Goal: Transaction & Acquisition: Book appointment/travel/reservation

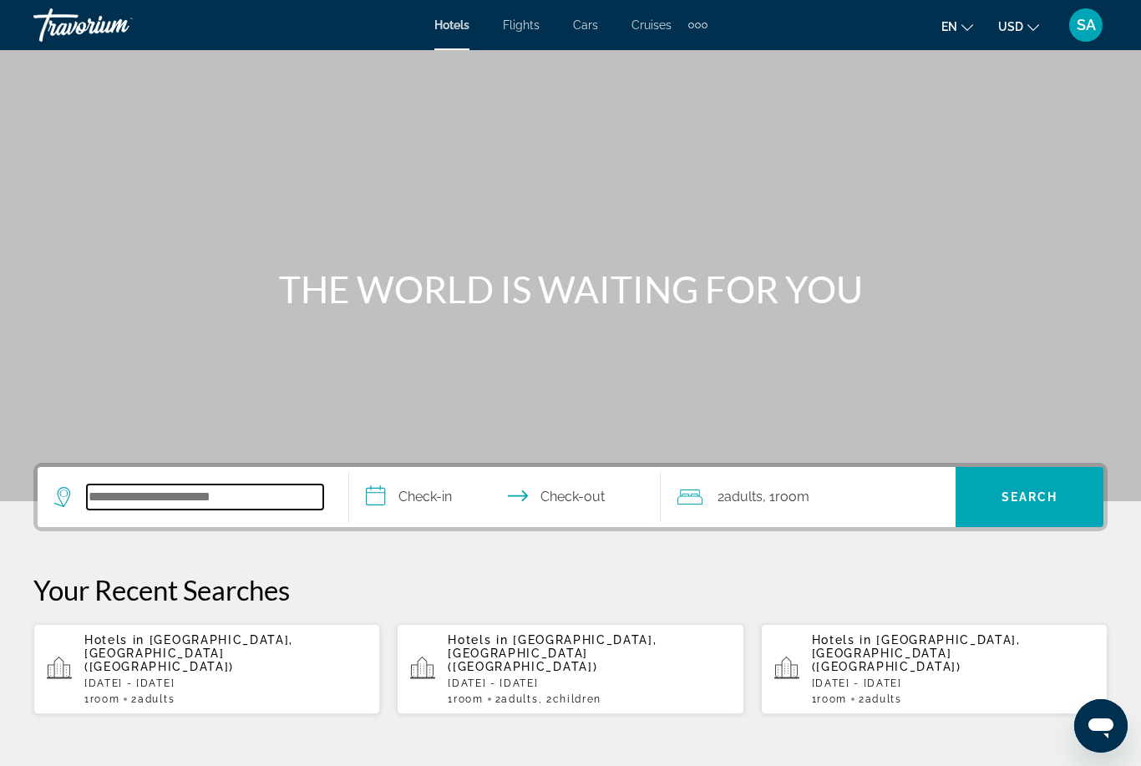
click at [218, 493] on input "Search widget" at bounding box center [205, 497] width 236 height 25
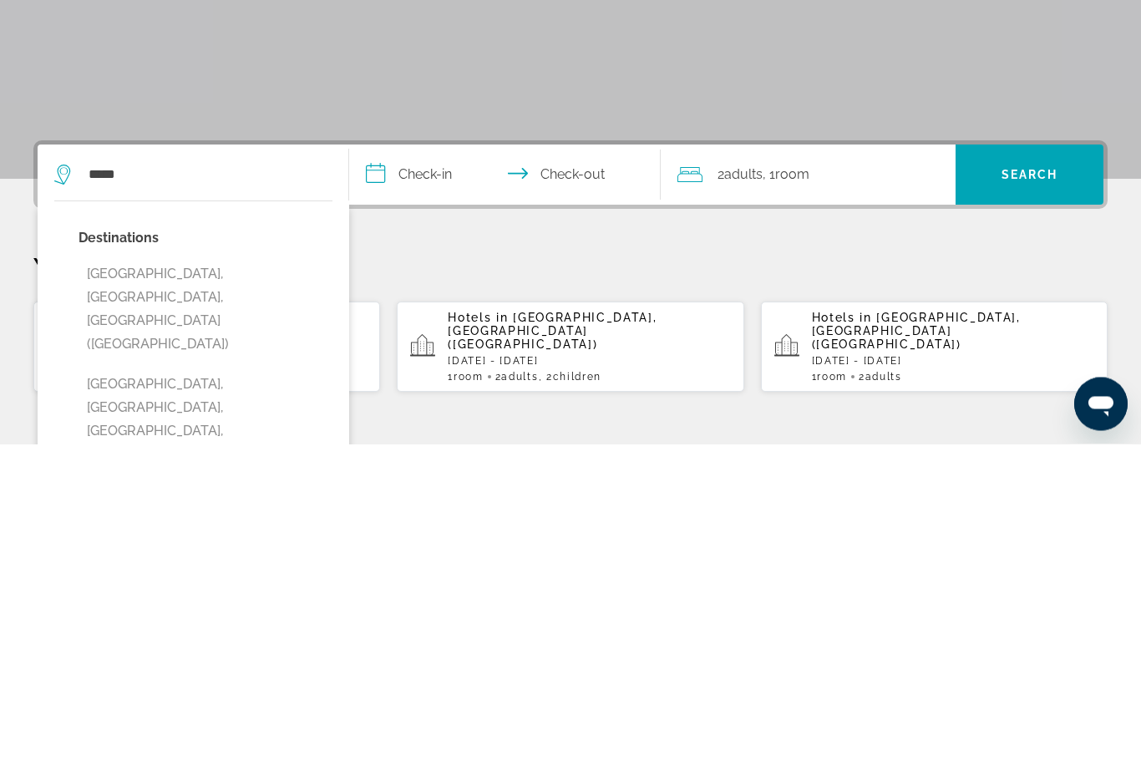
click at [140, 581] on button "[GEOGRAPHIC_DATA], [GEOGRAPHIC_DATA], [GEOGRAPHIC_DATA] ([GEOGRAPHIC_DATA])" at bounding box center [206, 632] width 254 height 102
type input "**********"
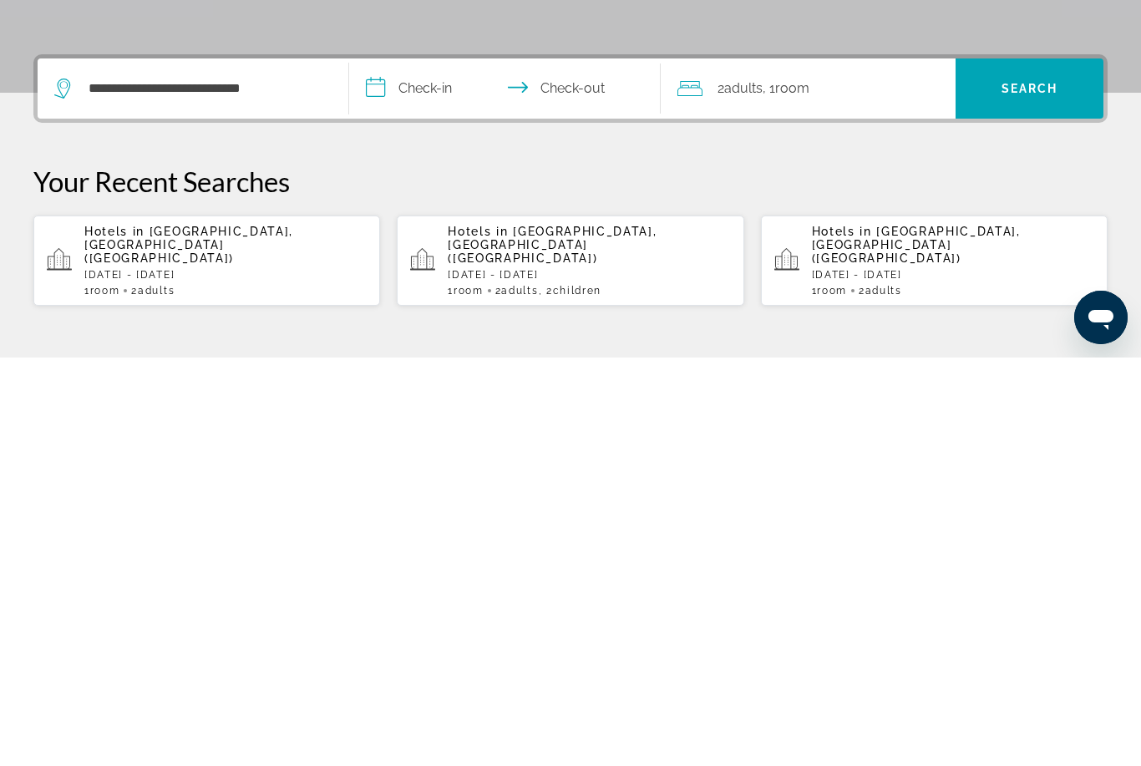
click at [374, 467] on input "**********" at bounding box center [508, 499] width 318 height 65
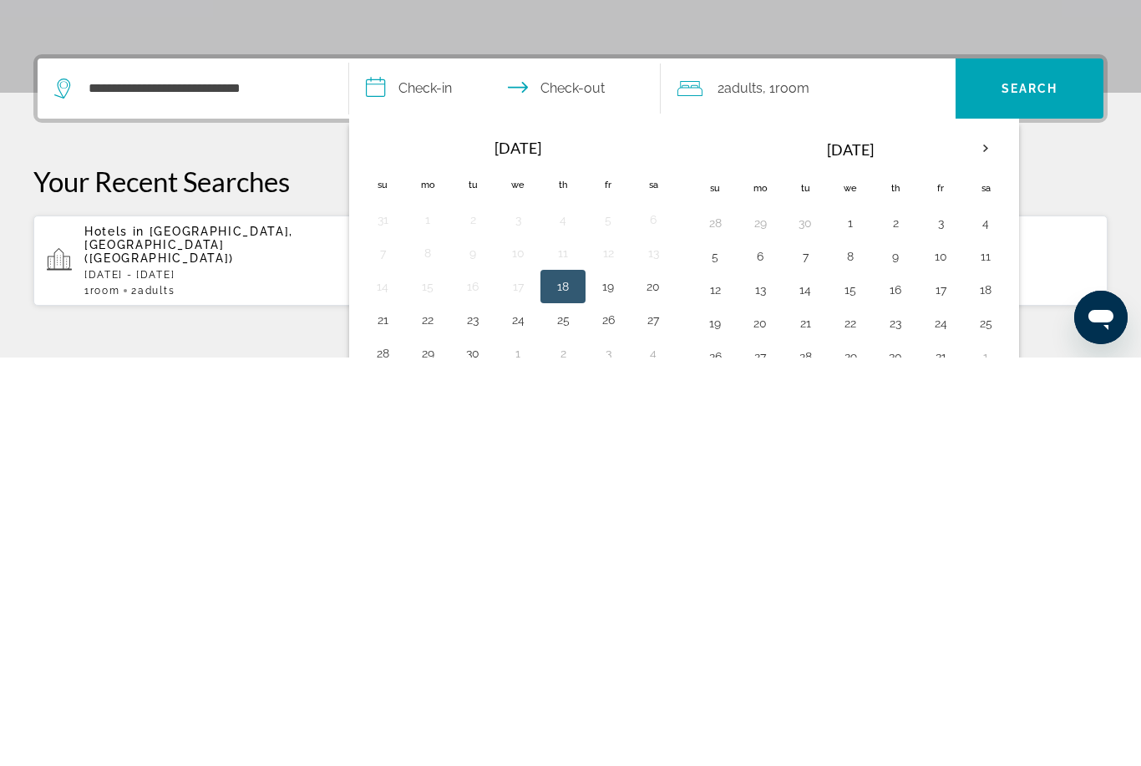
scroll to position [409, 0]
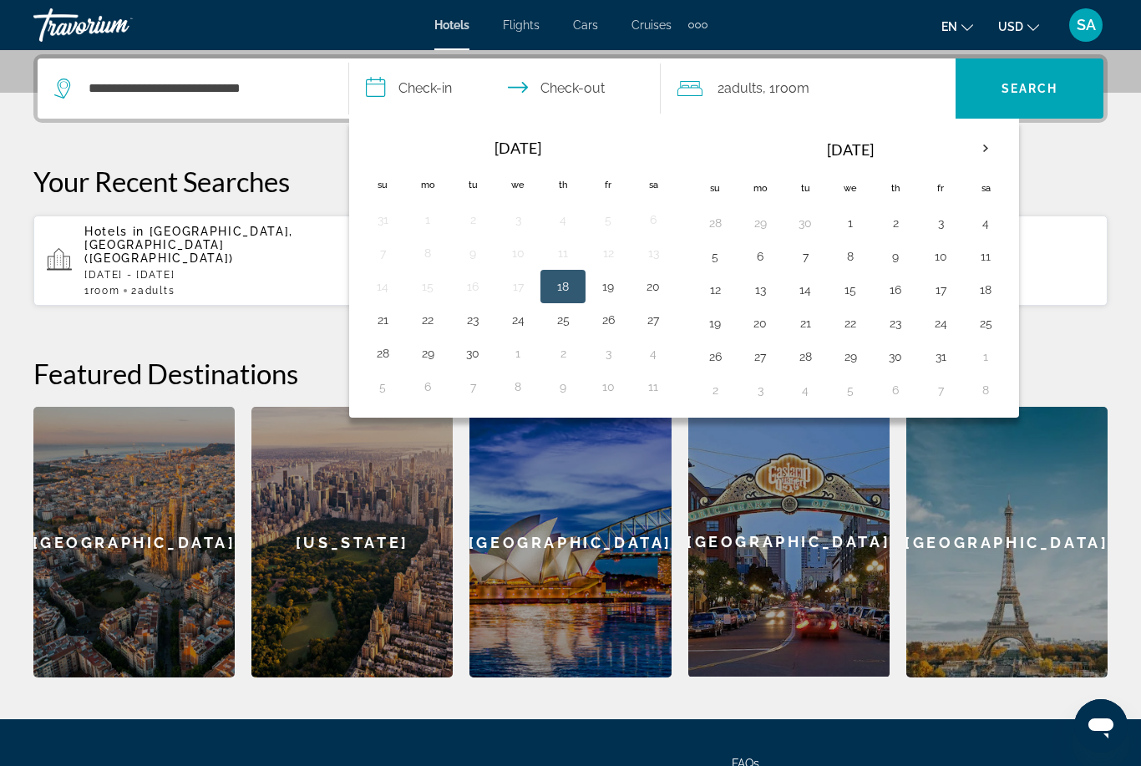
click at [719, 247] on button "5" at bounding box center [715, 256] width 27 height 23
click at [714, 297] on button "12" at bounding box center [715, 289] width 27 height 23
type input "**********"
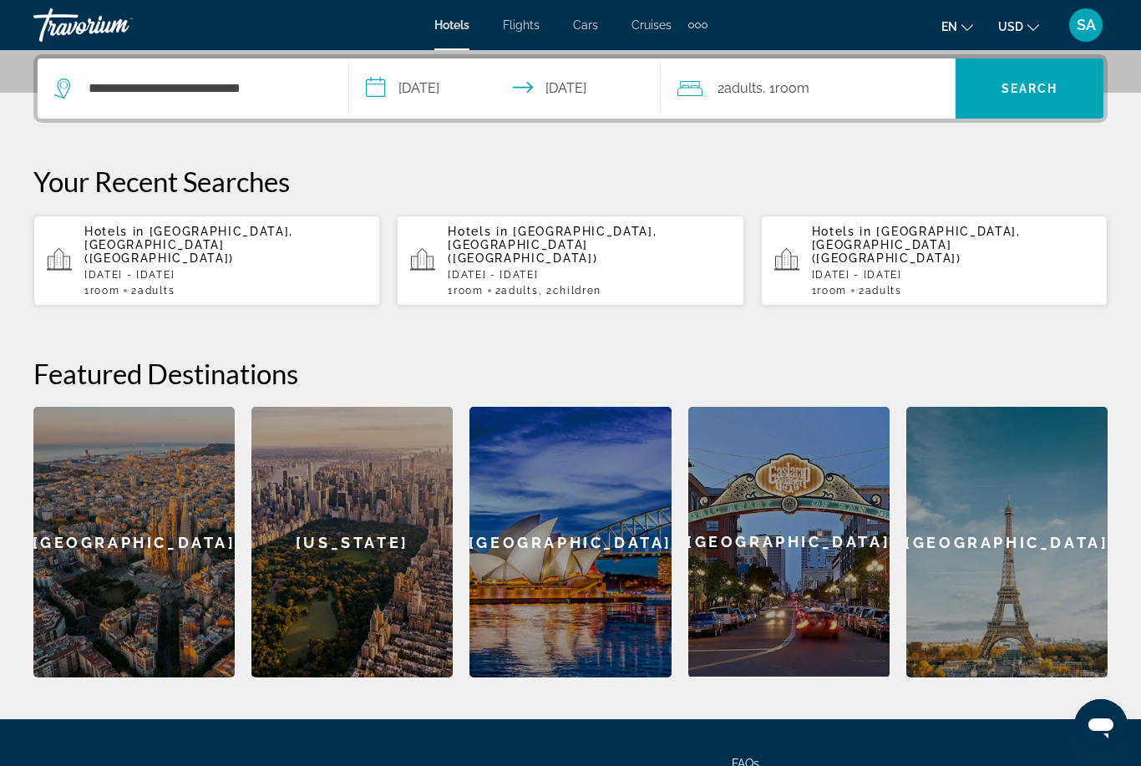
click at [1029, 86] on span "Search" at bounding box center [1030, 88] width 57 height 13
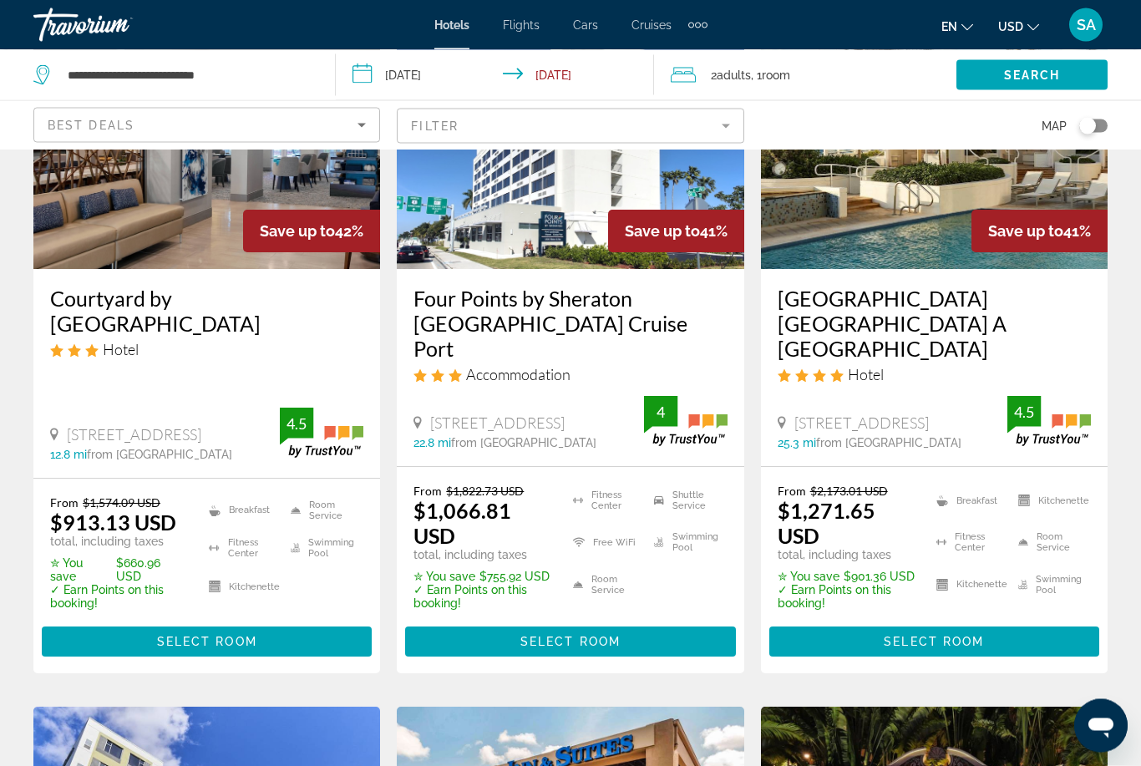
scroll to position [875, 0]
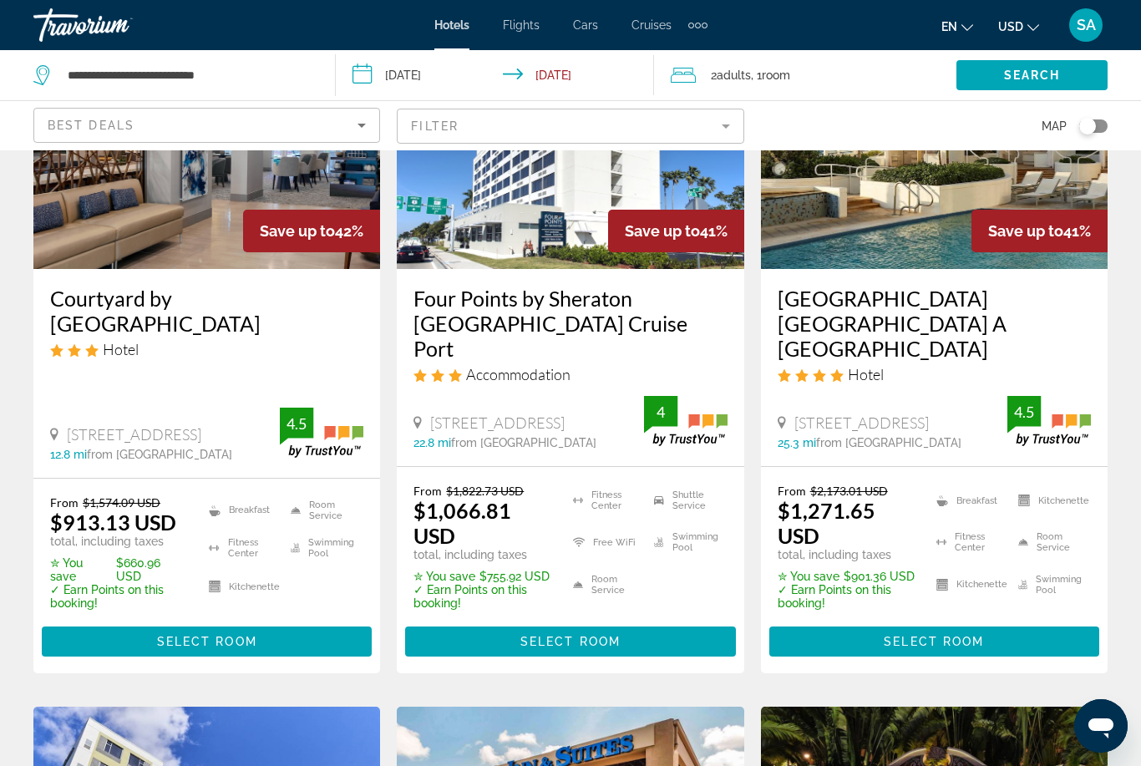
click at [226, 635] on span "Select Room" at bounding box center [207, 641] width 100 height 13
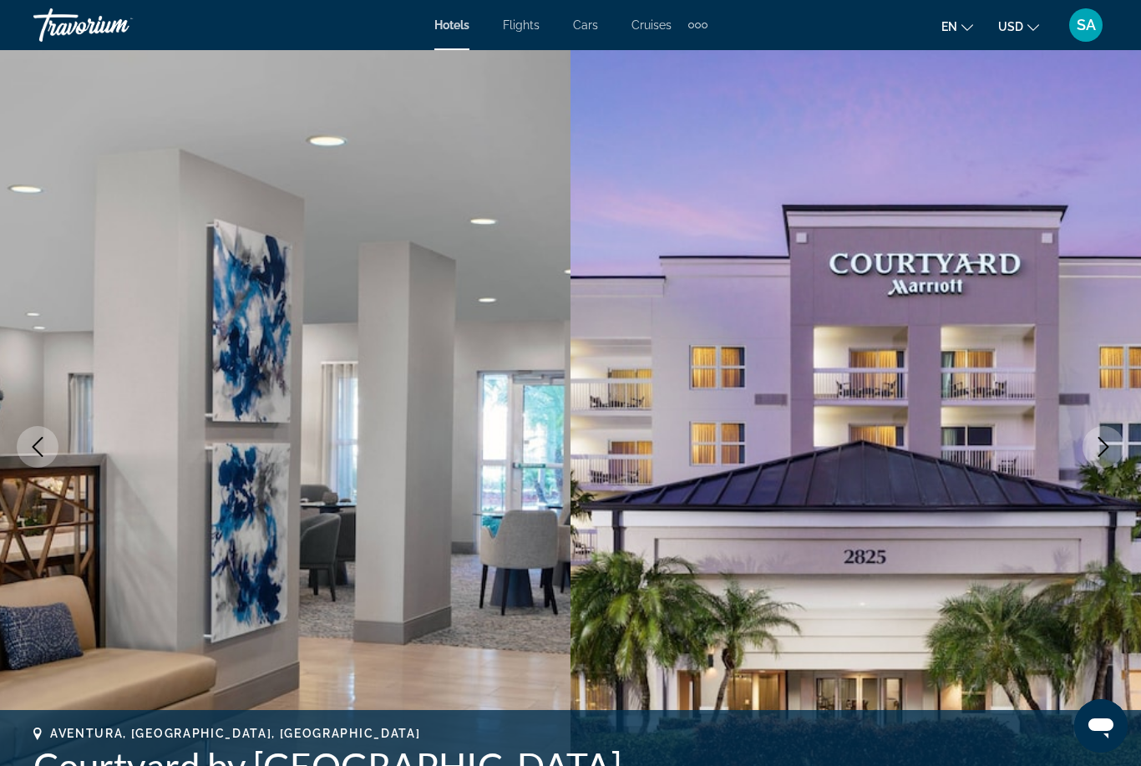
click at [1106, 442] on icon "Next image" at bounding box center [1104, 447] width 20 height 20
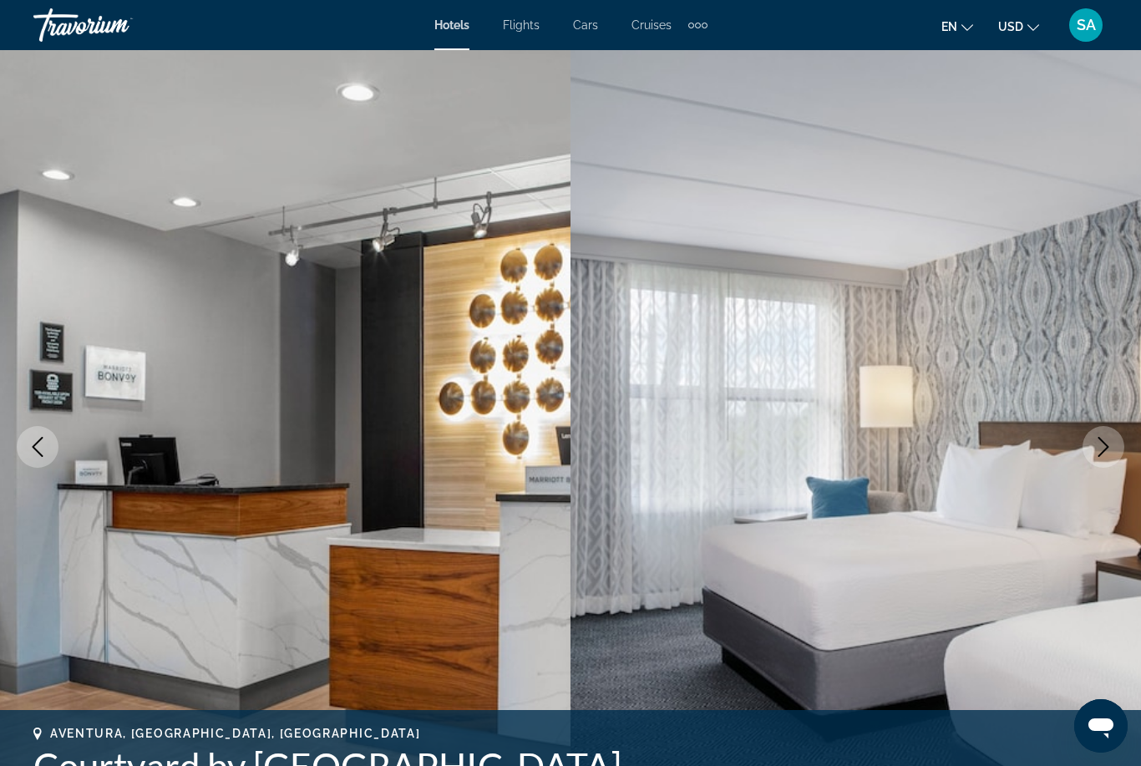
click at [1111, 442] on icon "Next image" at bounding box center [1104, 447] width 20 height 20
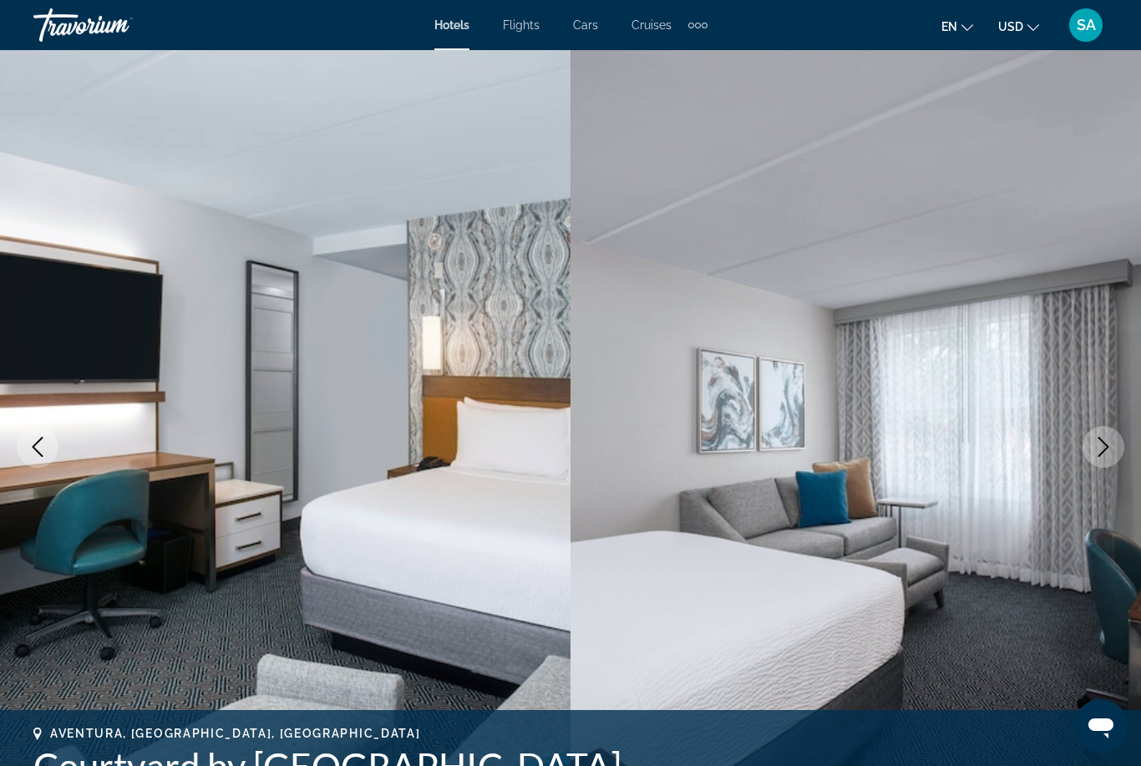
click at [1106, 445] on icon "Next image" at bounding box center [1104, 447] width 11 height 20
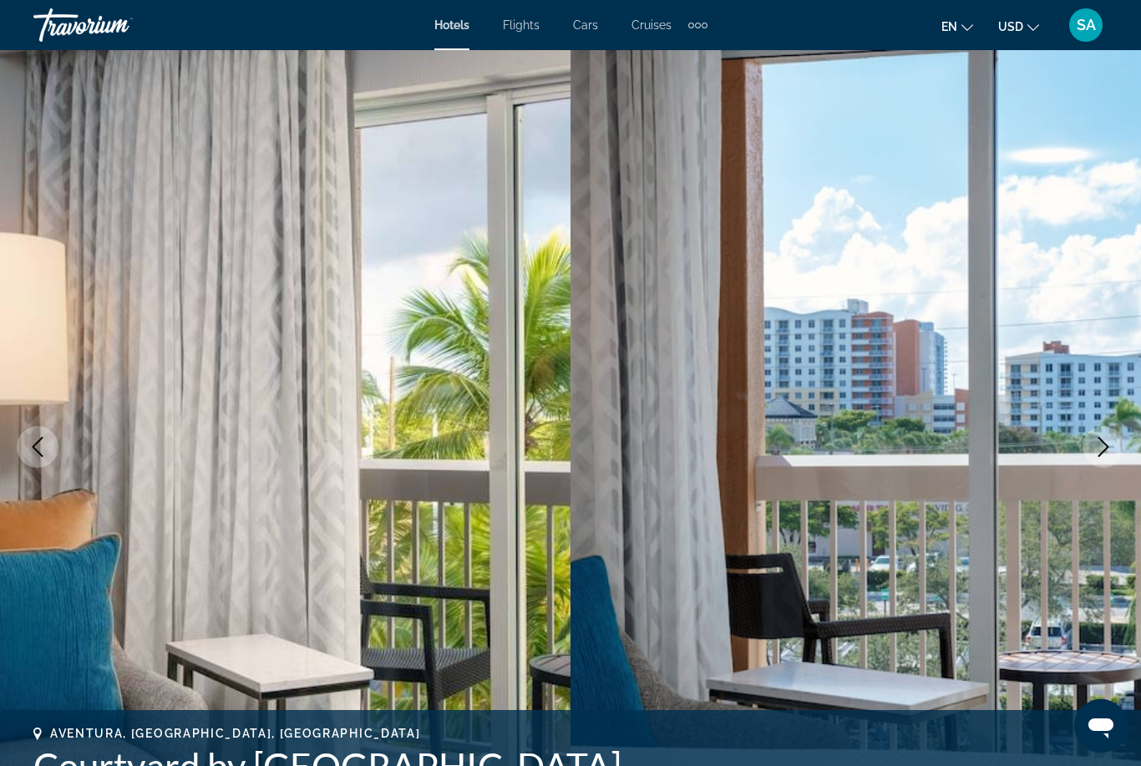
click at [1105, 440] on icon "Next image" at bounding box center [1104, 447] width 20 height 20
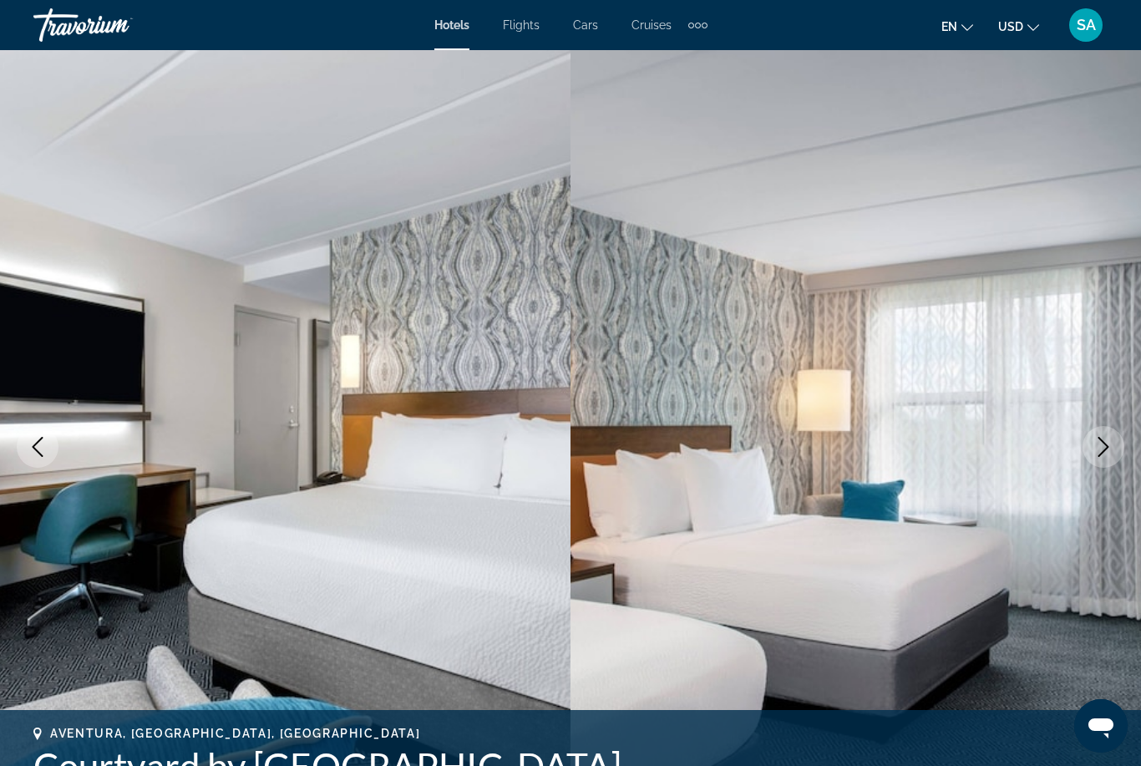
click at [1108, 435] on button "Next image" at bounding box center [1104, 447] width 42 height 42
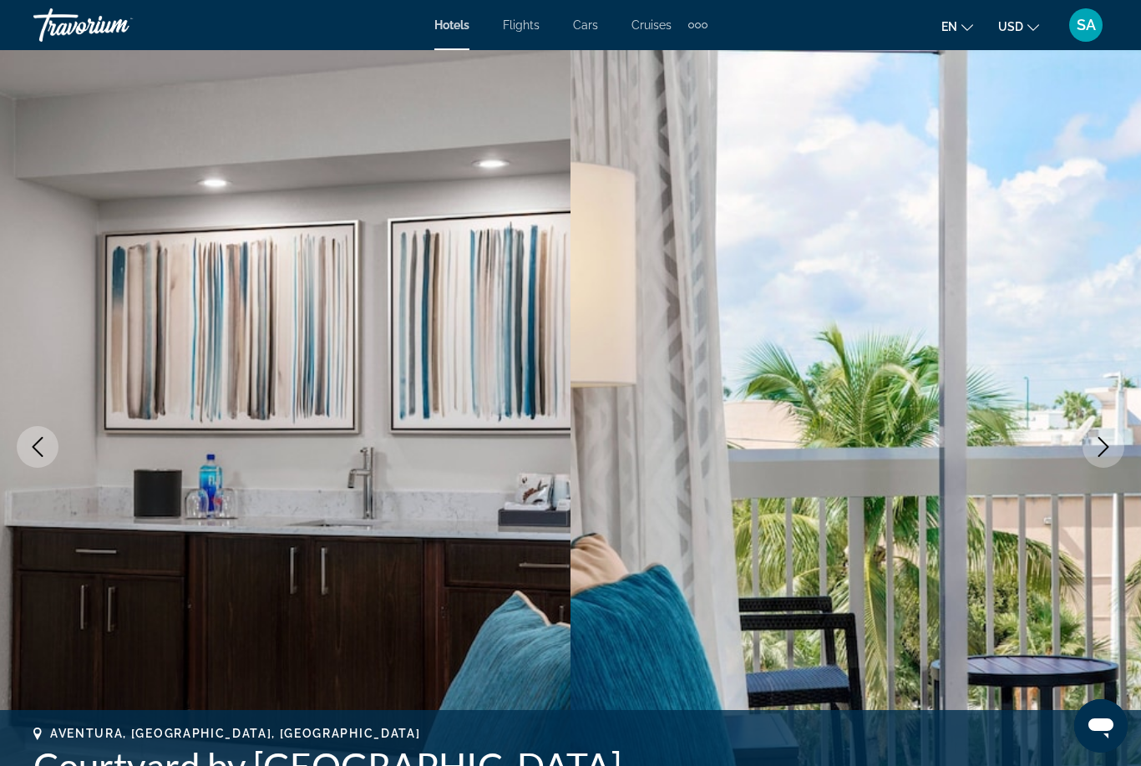
click at [1103, 440] on icon "Next image" at bounding box center [1104, 447] width 20 height 20
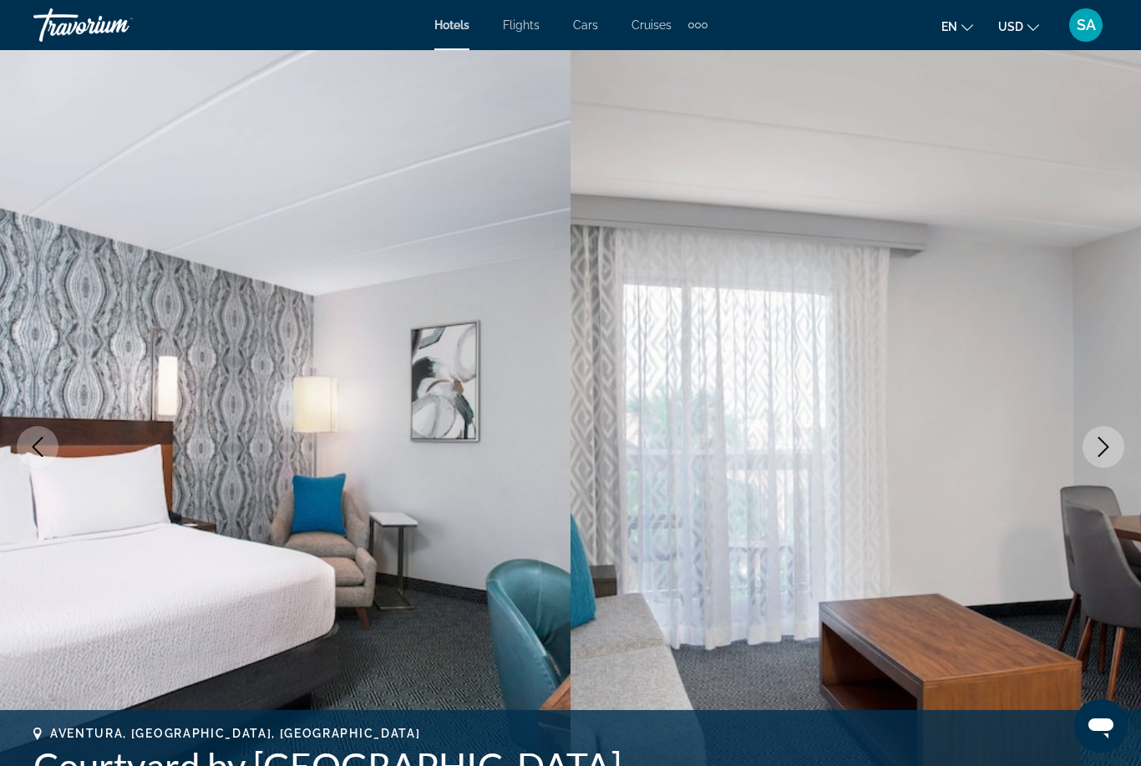
click at [1104, 450] on icon "Next image" at bounding box center [1104, 447] width 20 height 20
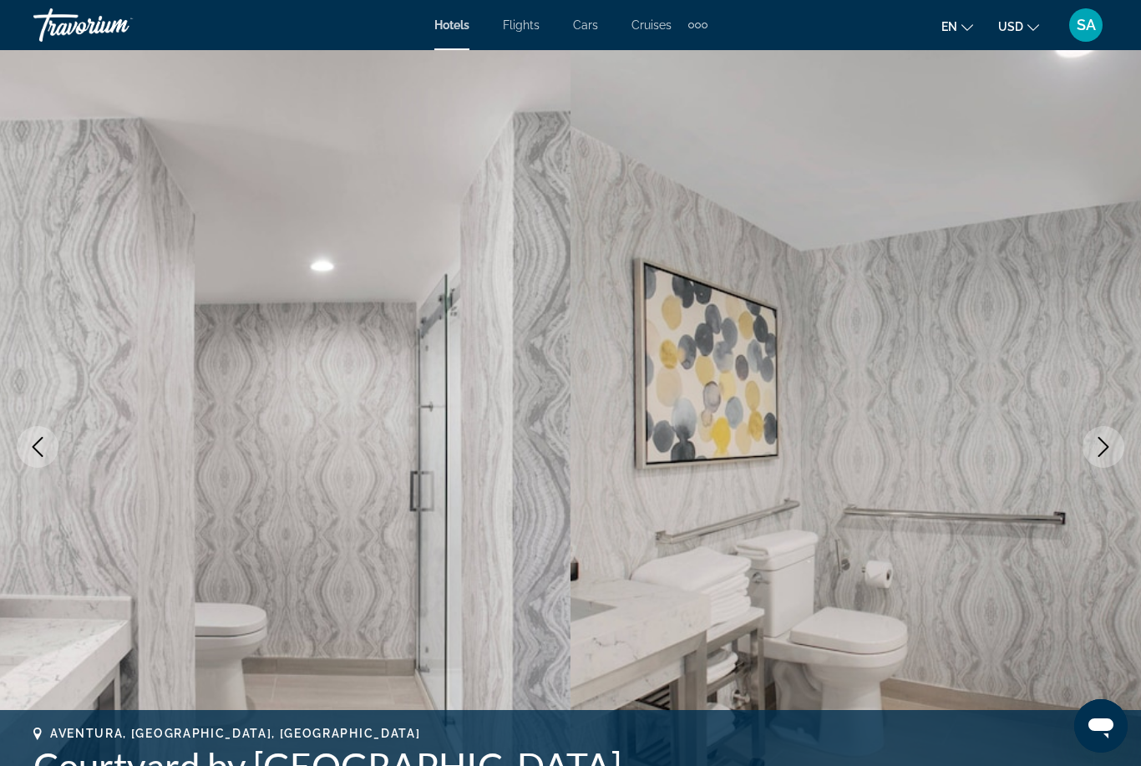
click at [1098, 442] on icon "Next image" at bounding box center [1104, 447] width 20 height 20
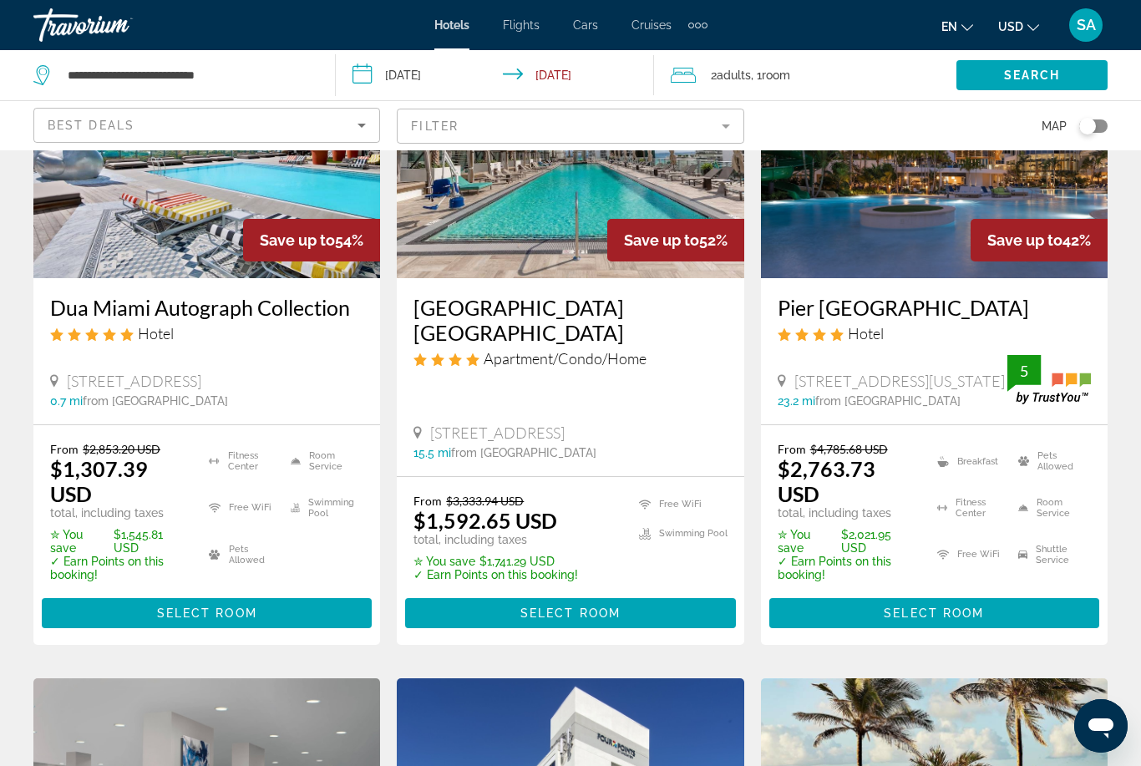
scroll to position [206, 0]
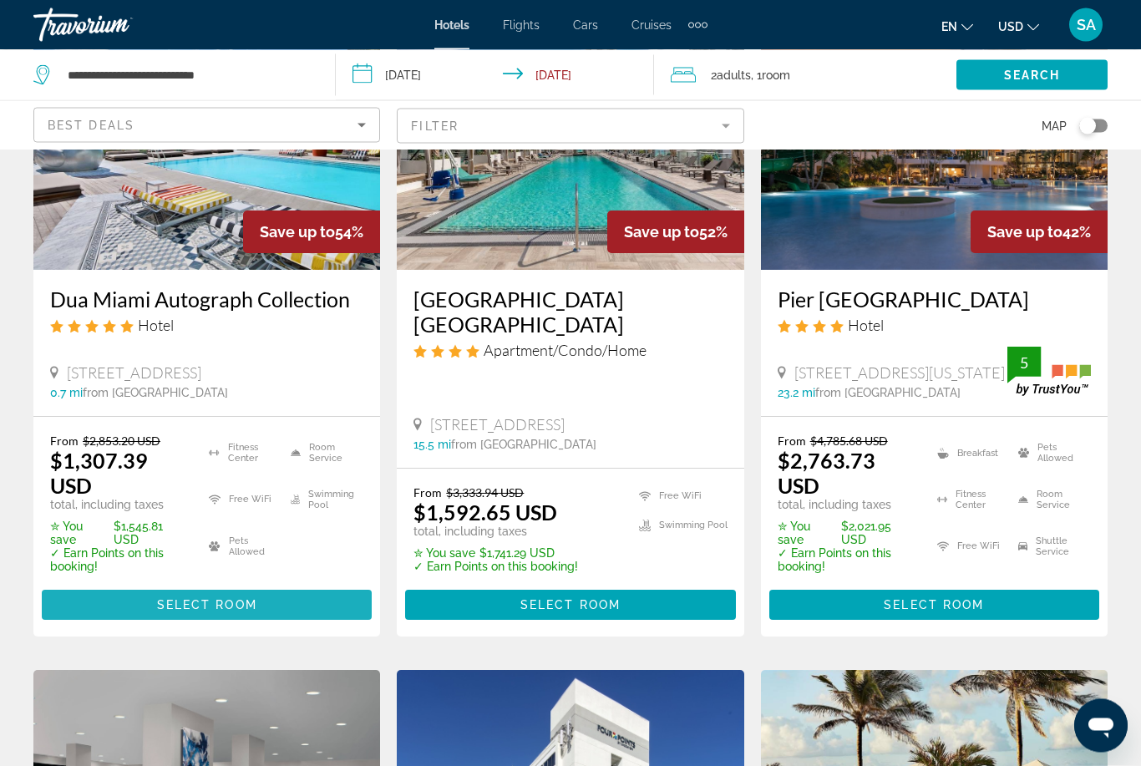
click at [222, 598] on span "Main content" at bounding box center [207, 606] width 330 height 40
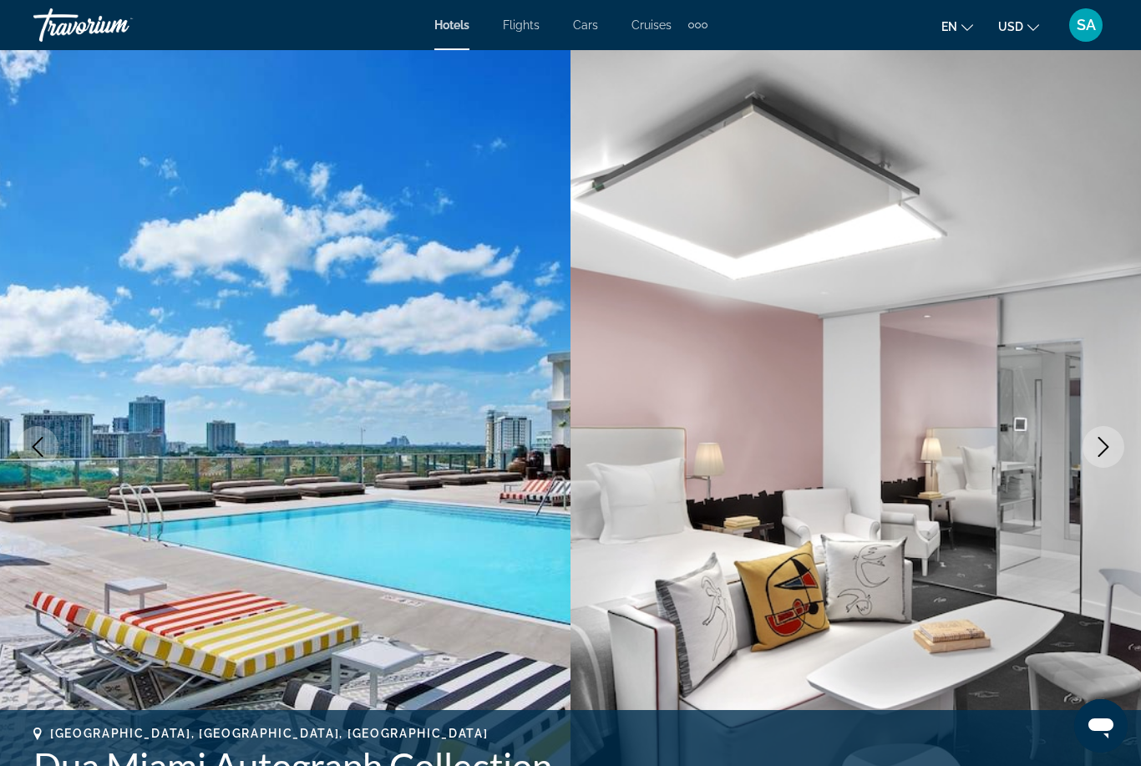
click at [1100, 446] on icon "Next image" at bounding box center [1104, 447] width 20 height 20
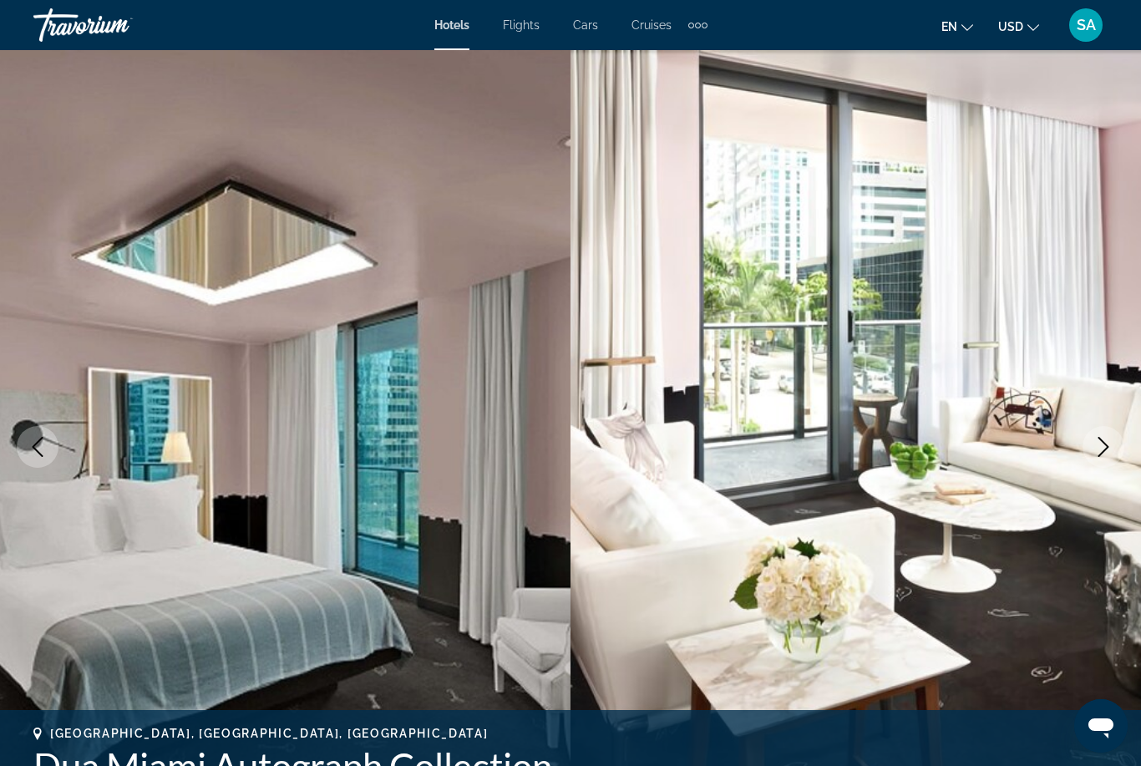
click at [1110, 444] on icon "Next image" at bounding box center [1104, 447] width 20 height 20
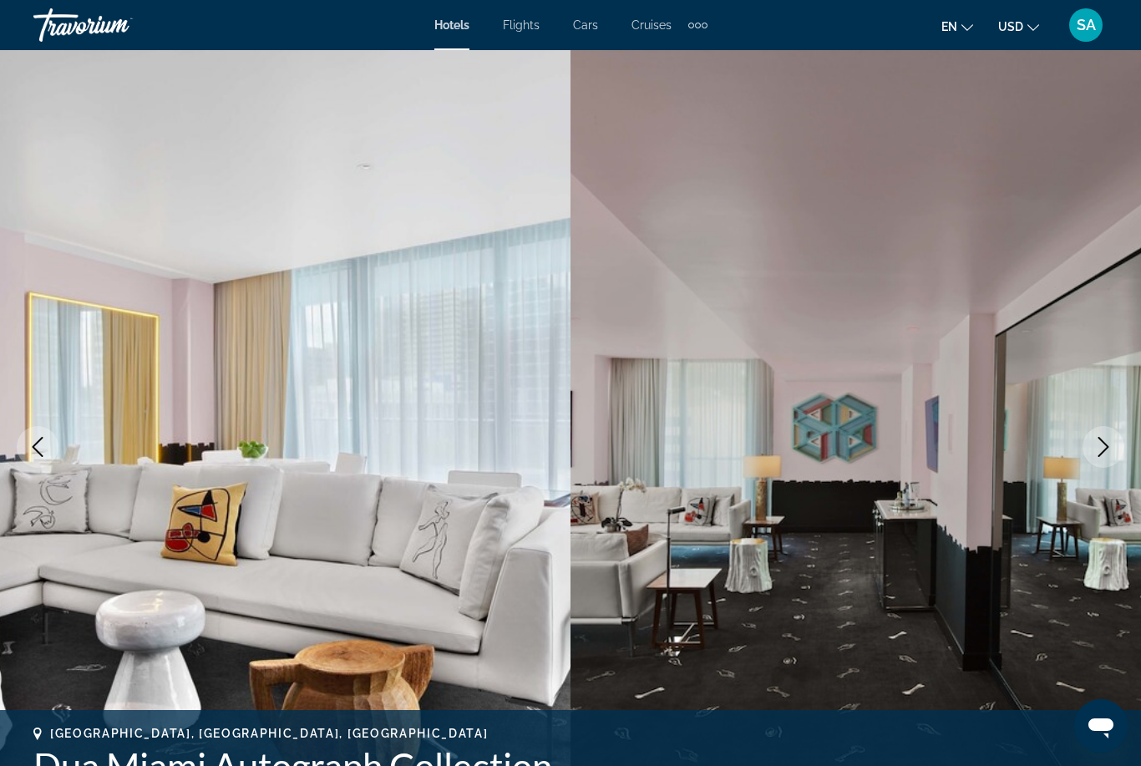
click at [1101, 440] on icon "Next image" at bounding box center [1104, 447] width 20 height 20
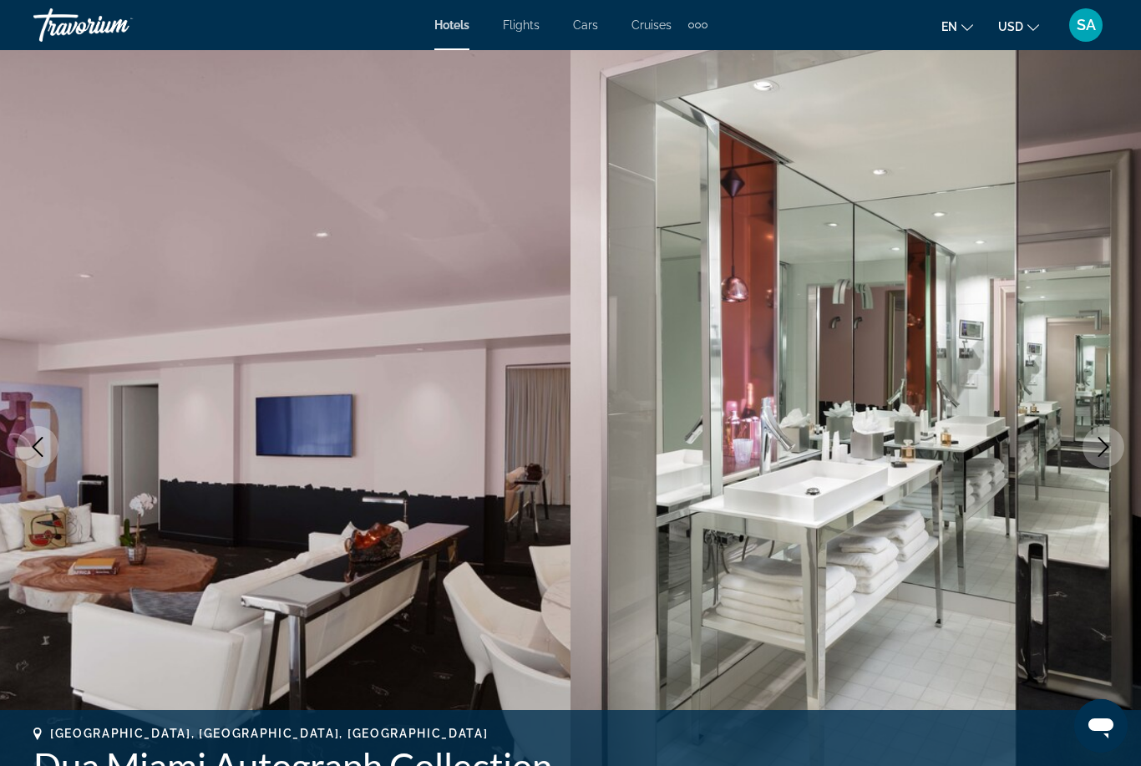
click at [1099, 438] on icon "Next image" at bounding box center [1104, 447] width 11 height 20
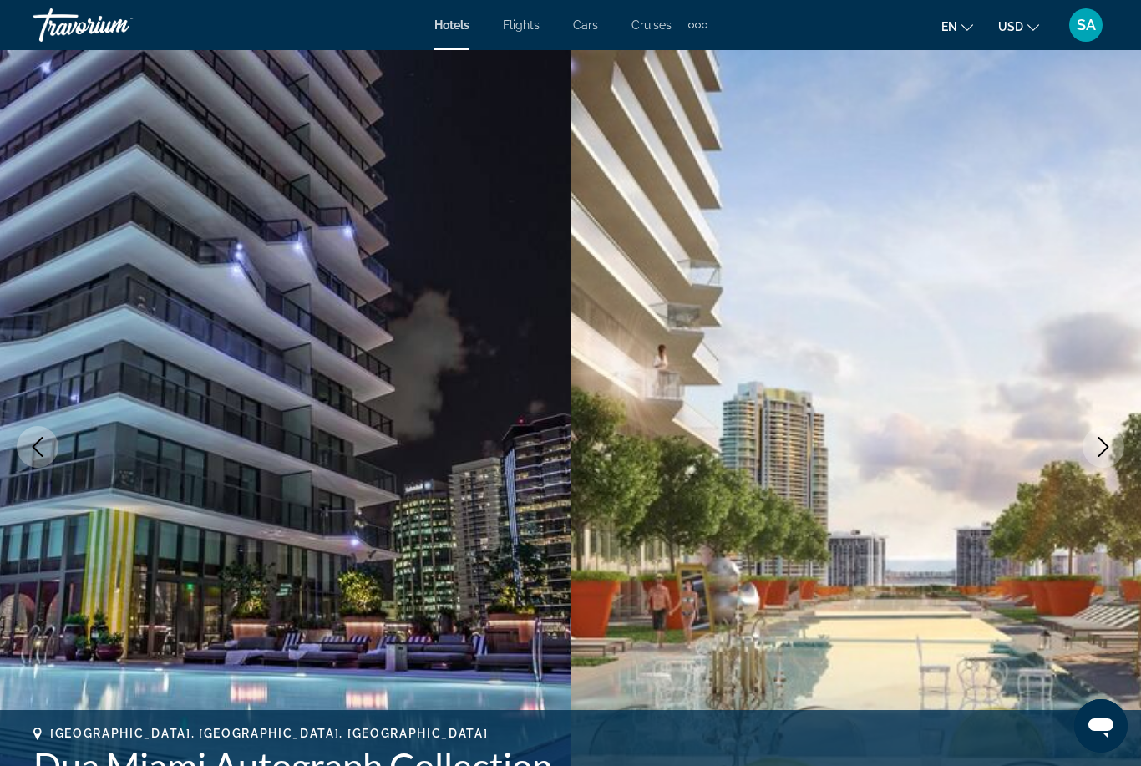
click at [1105, 450] on icon "Next image" at bounding box center [1104, 447] width 11 height 20
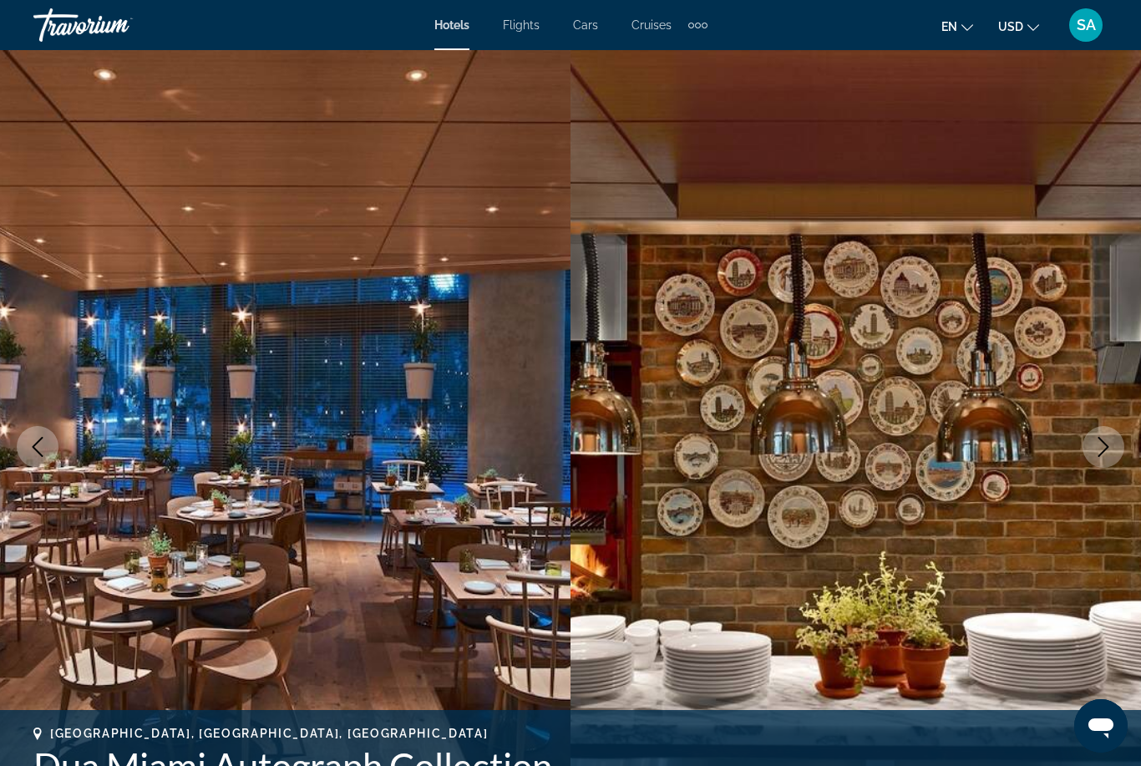
click at [1107, 437] on icon "Next image" at bounding box center [1104, 447] width 20 height 20
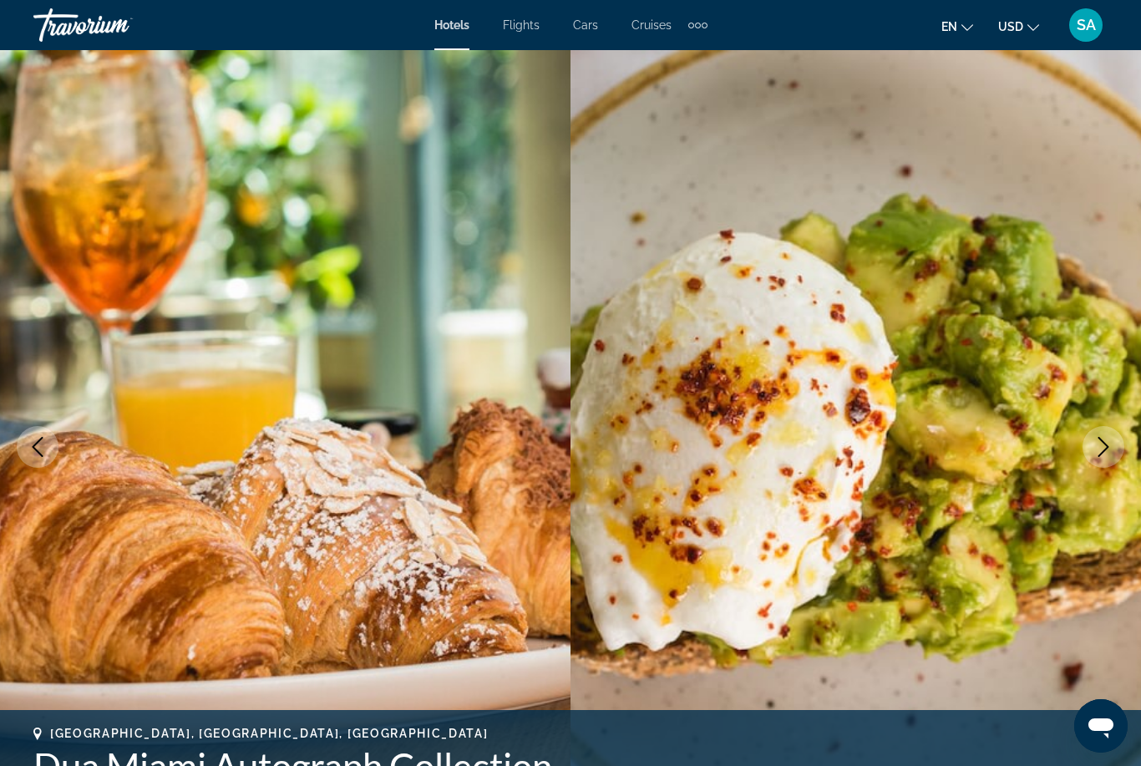
click at [1106, 441] on icon "Next image" at bounding box center [1104, 447] width 20 height 20
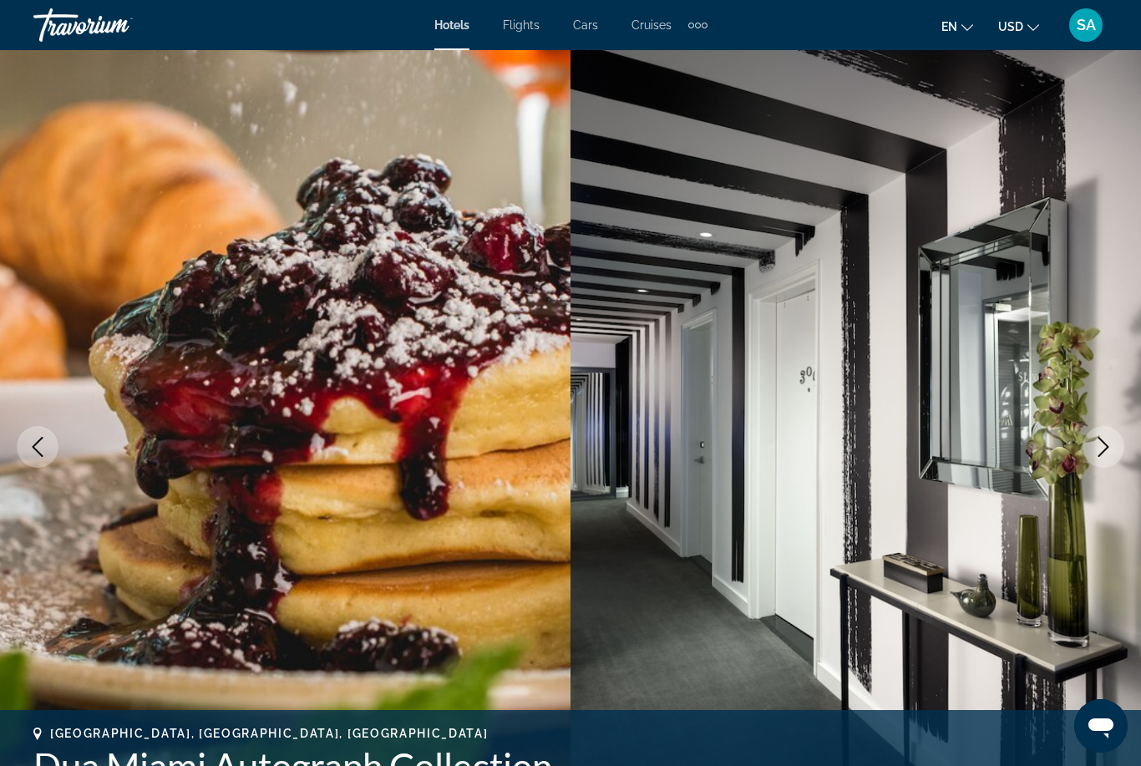
click at [1105, 440] on icon "Next image" at bounding box center [1104, 447] width 20 height 20
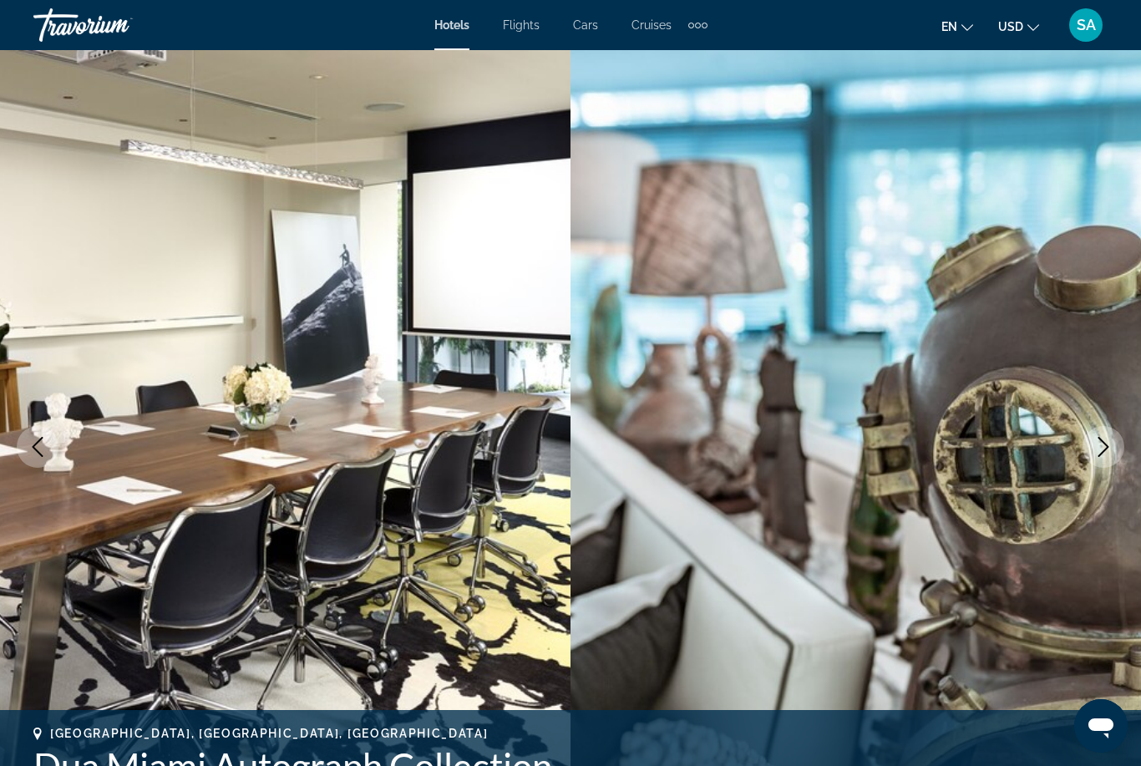
click at [1112, 434] on button "Next image" at bounding box center [1104, 447] width 42 height 42
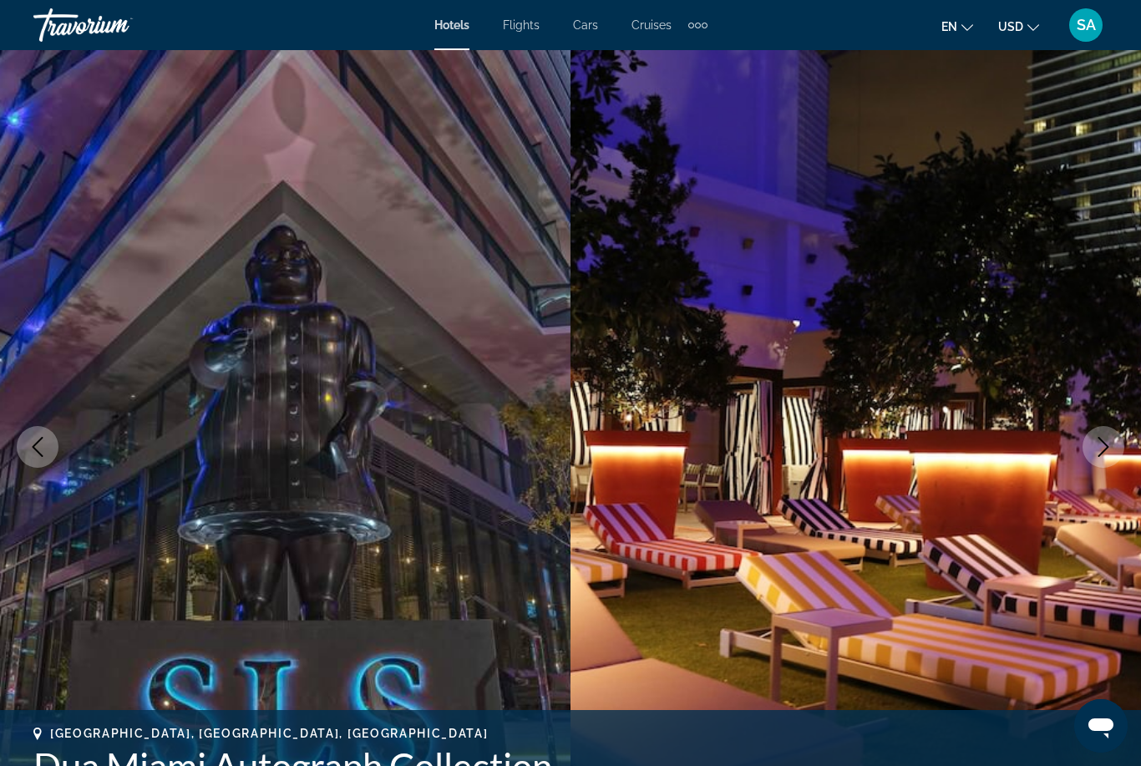
click at [1103, 441] on icon "Next image" at bounding box center [1104, 447] width 11 height 20
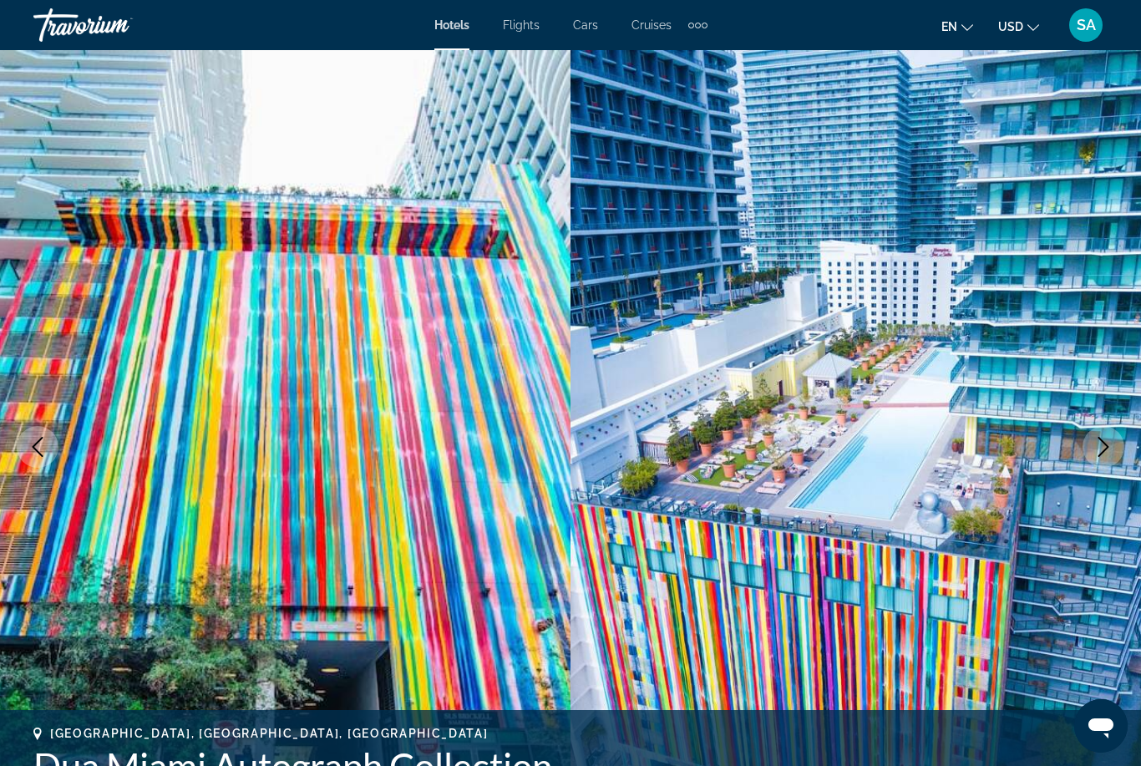
click at [1095, 451] on icon "Next image" at bounding box center [1104, 447] width 20 height 20
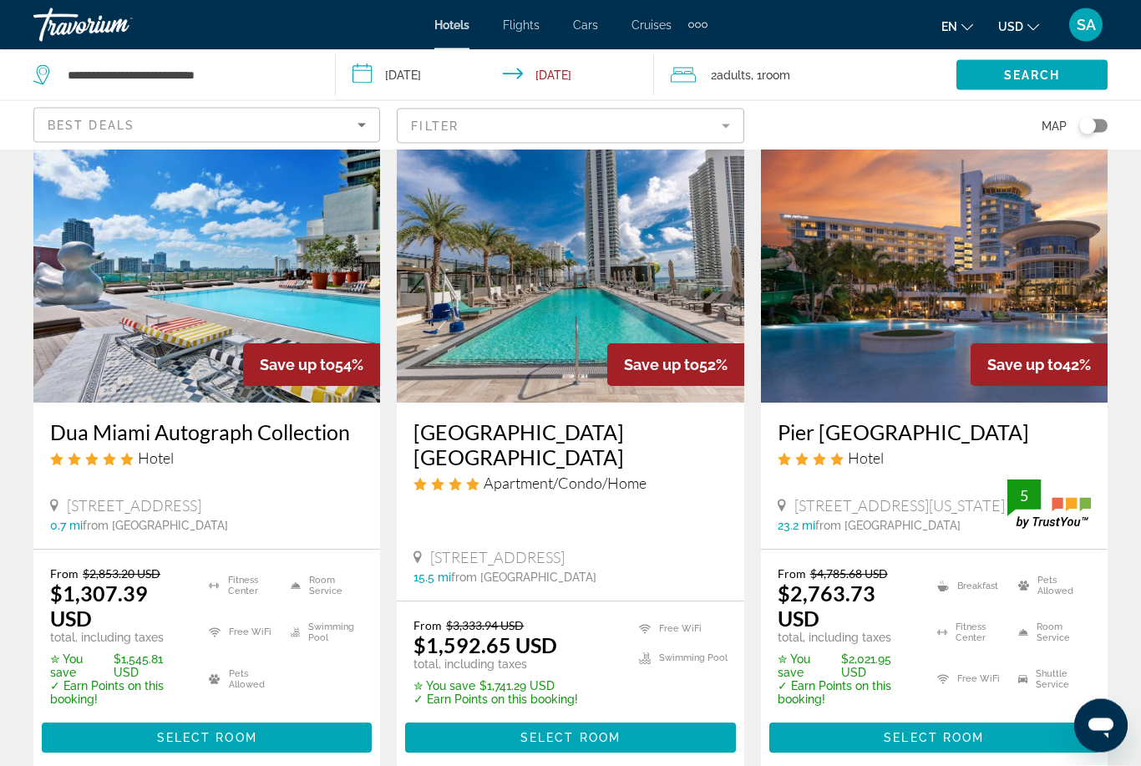
scroll to position [74, 0]
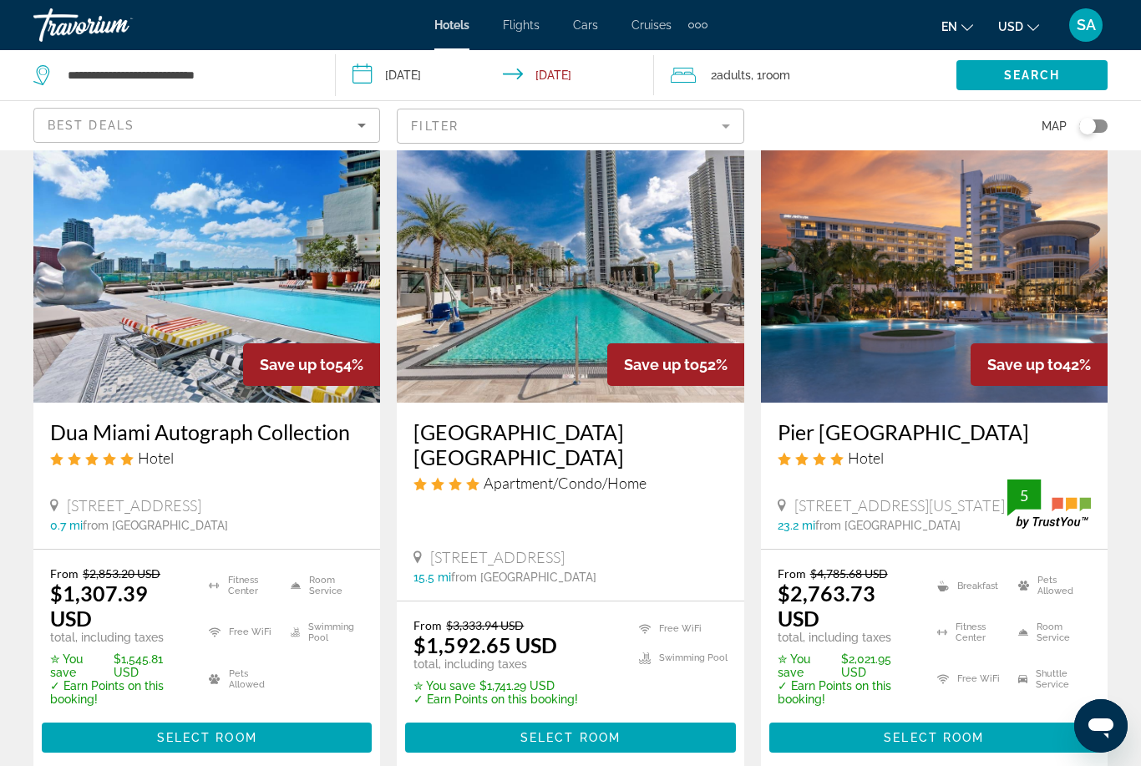
click at [613, 732] on span "Select Room" at bounding box center [571, 737] width 100 height 13
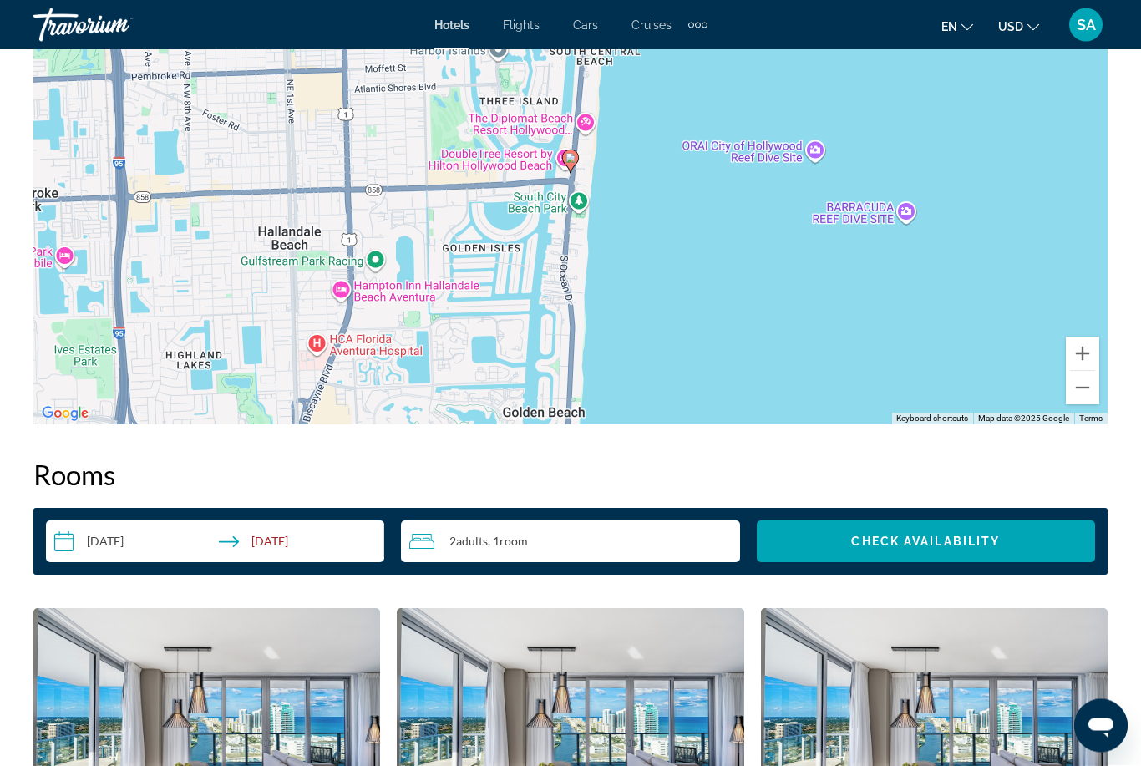
scroll to position [2024, 0]
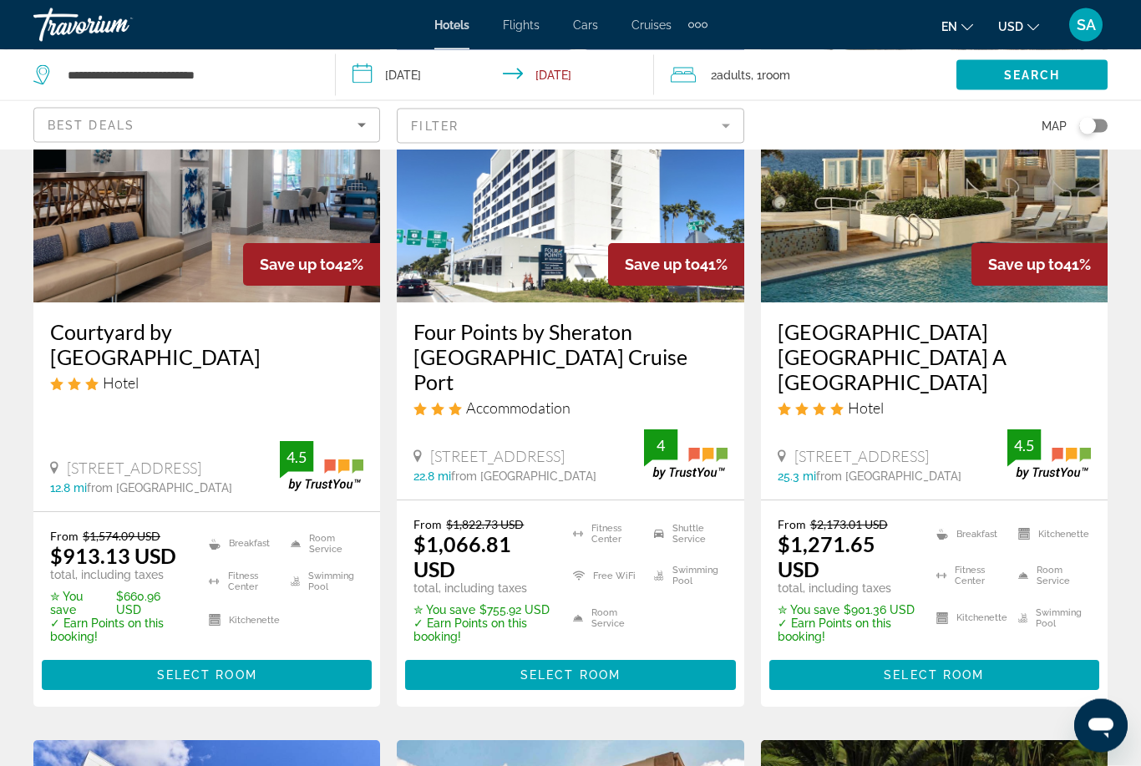
scroll to position [809, 0]
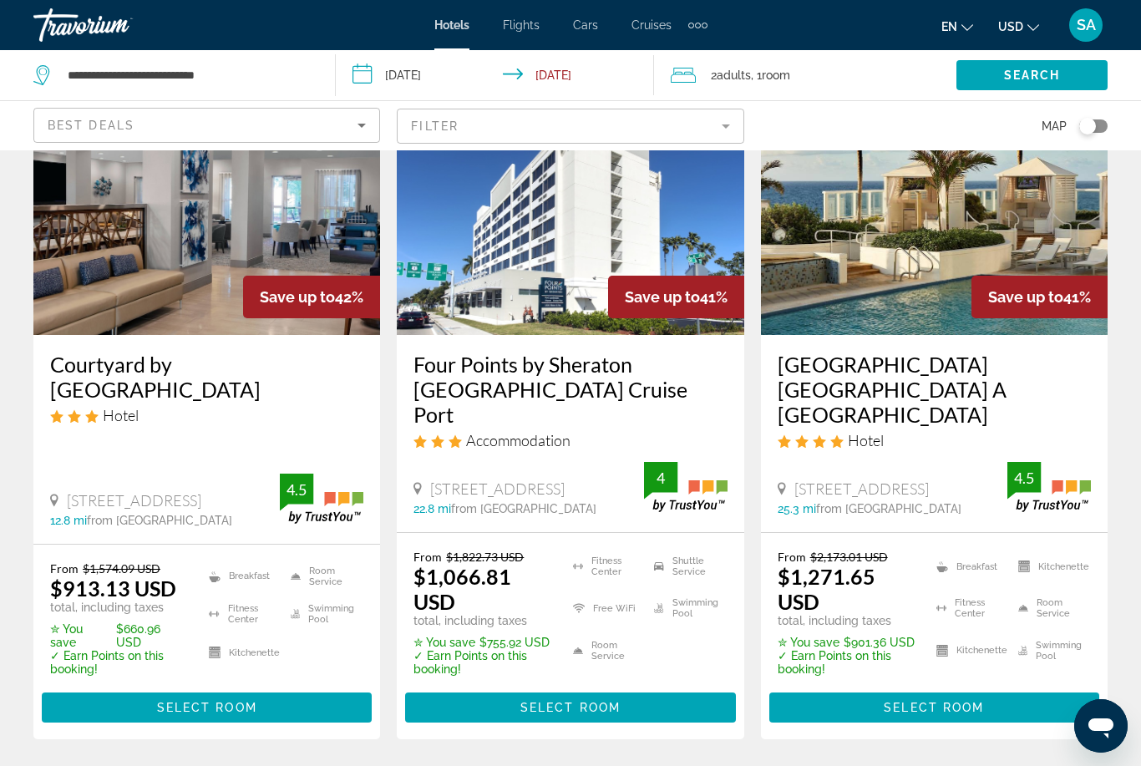
click at [913, 701] on span "Select Room" at bounding box center [934, 707] width 100 height 13
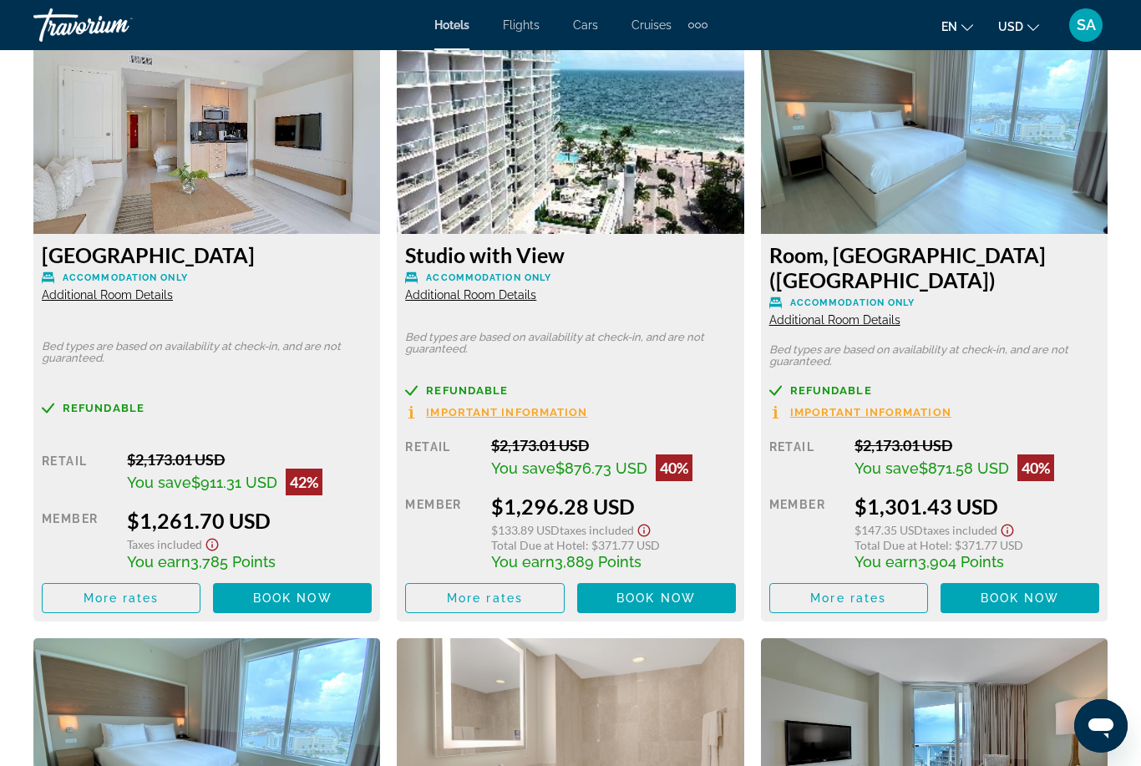
scroll to position [2592, 0]
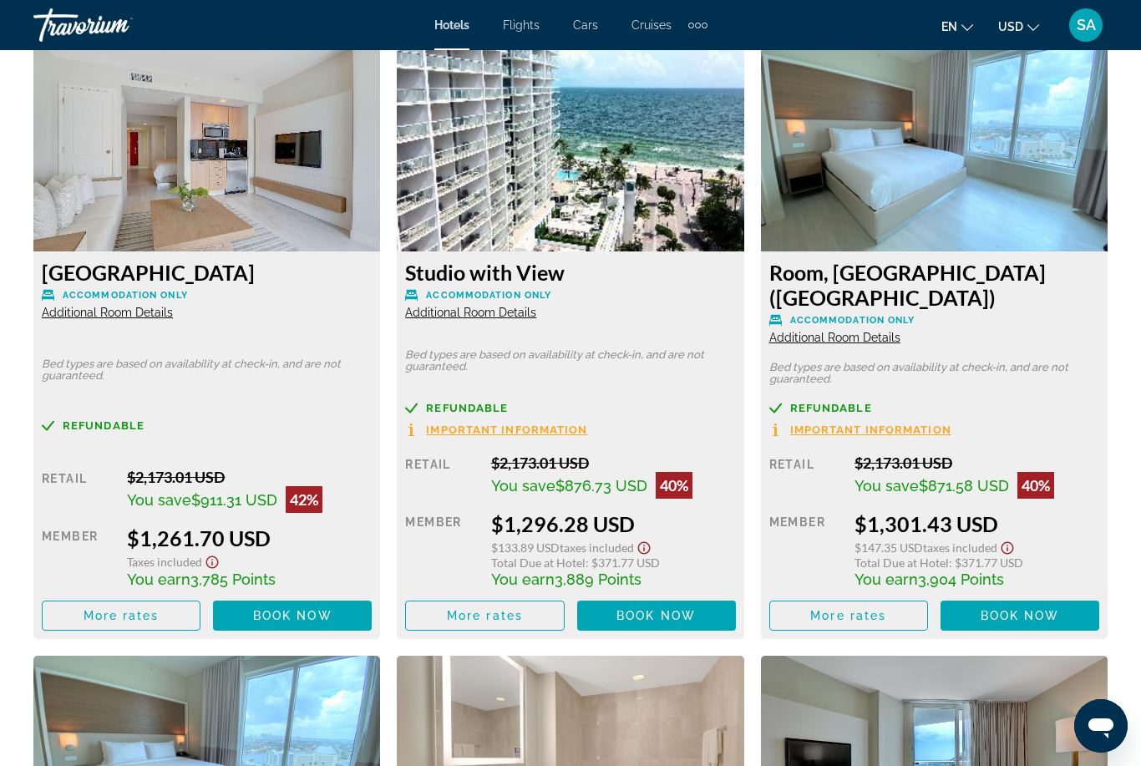
click at [852, 609] on span "More rates" at bounding box center [849, 615] width 76 height 13
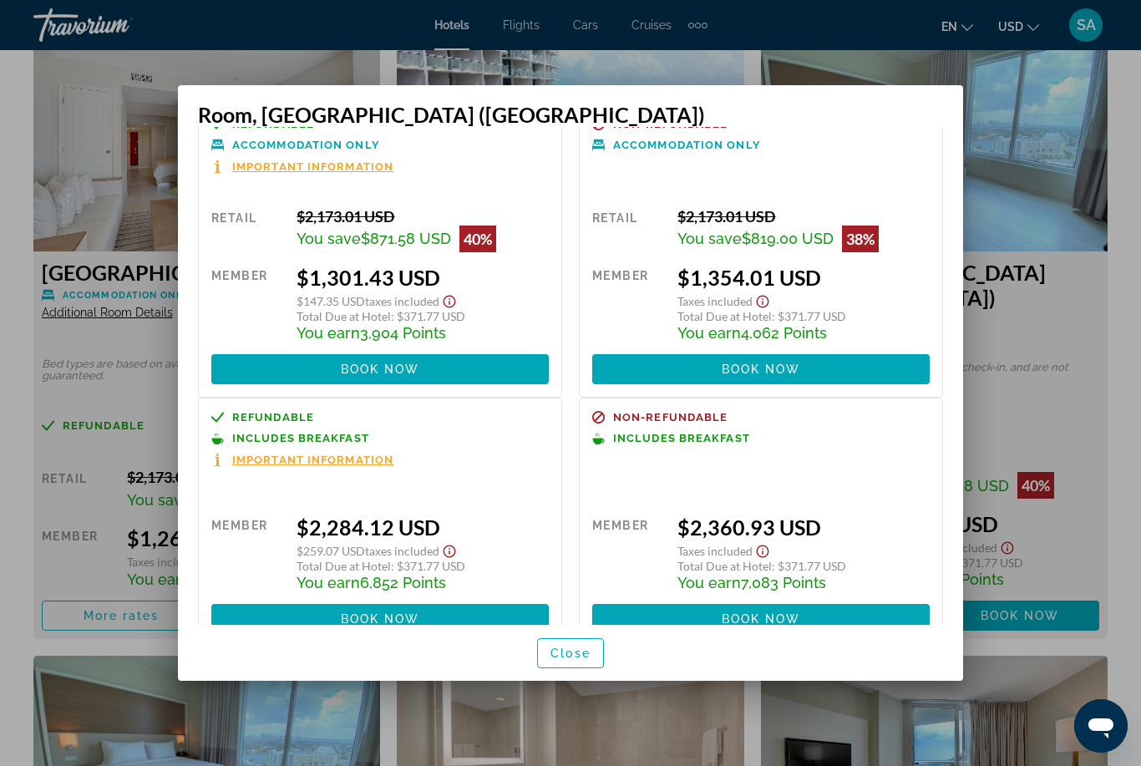
scroll to position [38, 0]
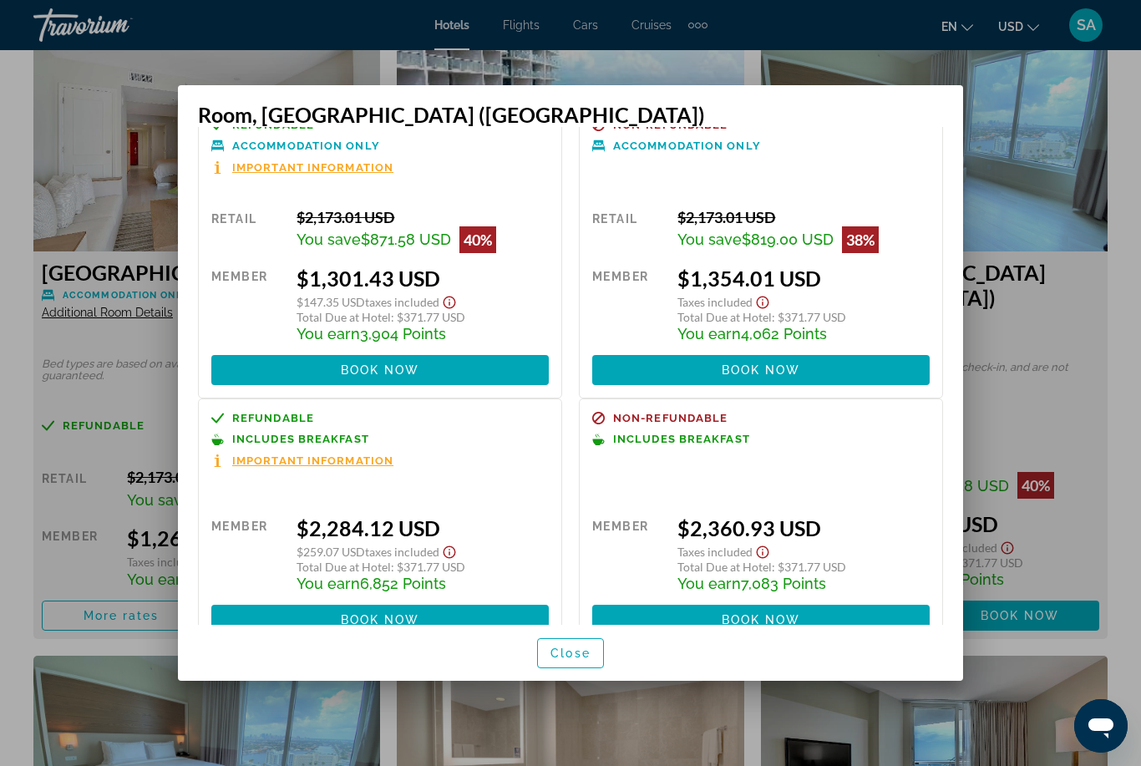
click at [576, 660] on span "Close" at bounding box center [571, 653] width 40 height 13
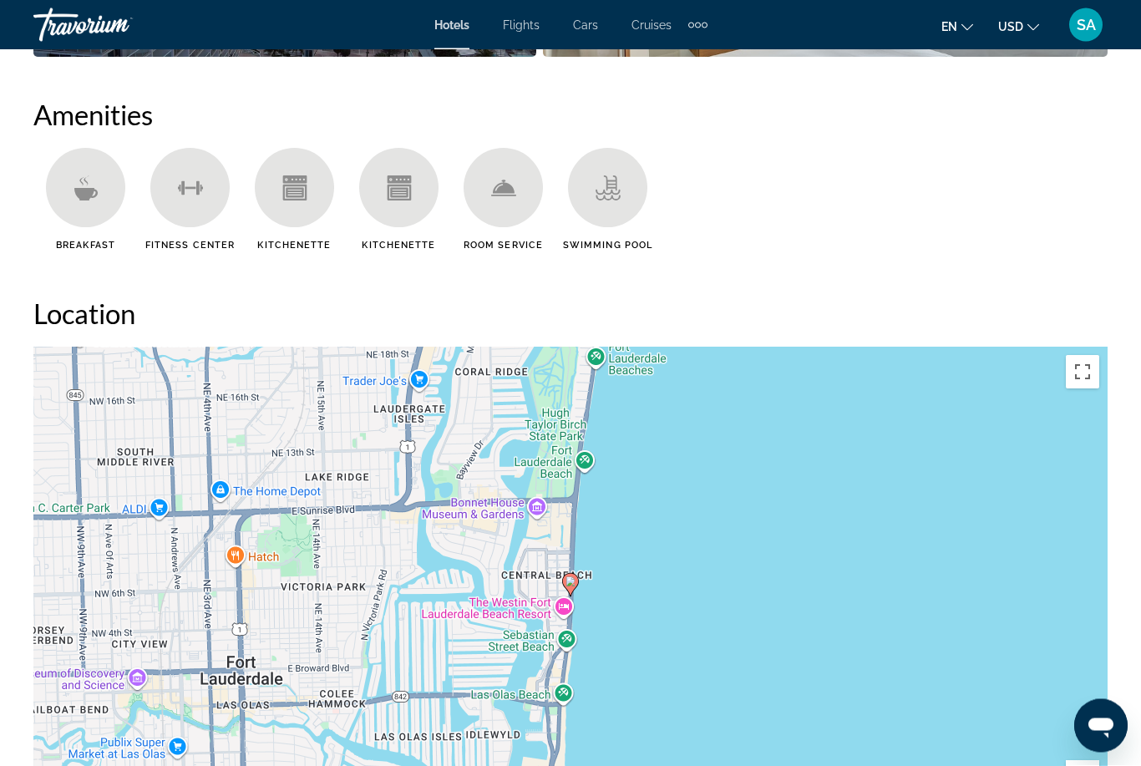
scroll to position [1553, 0]
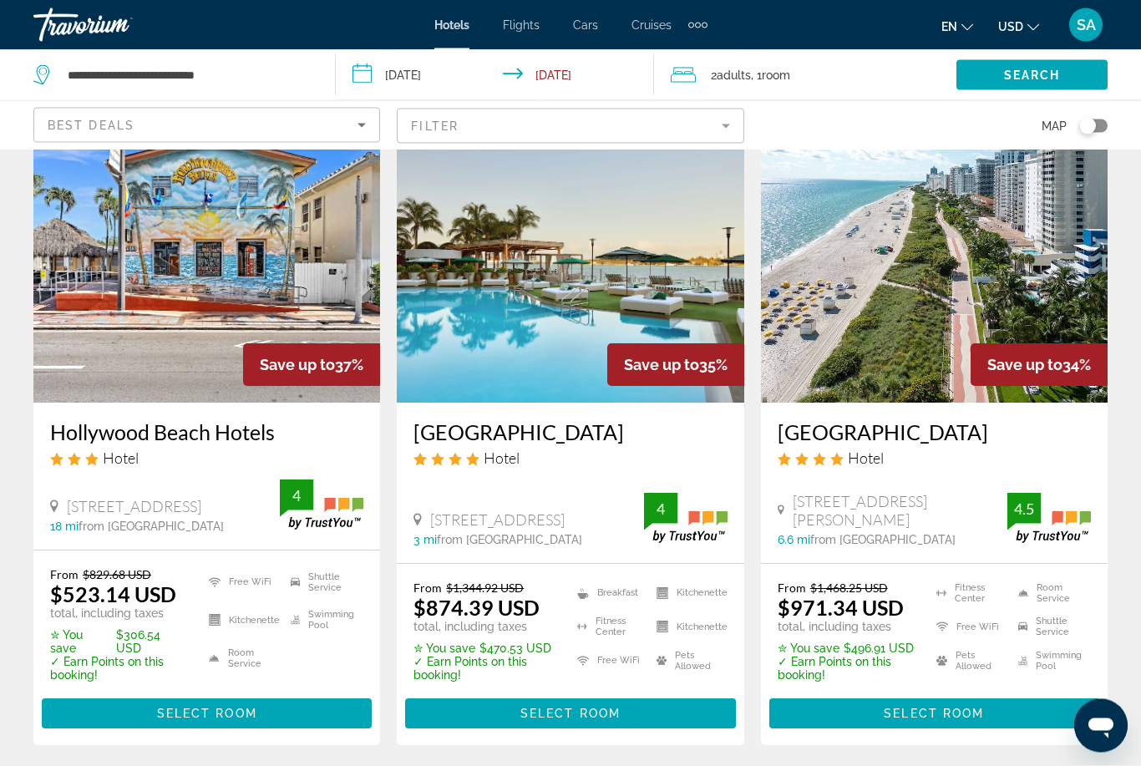
scroll to position [2126, 0]
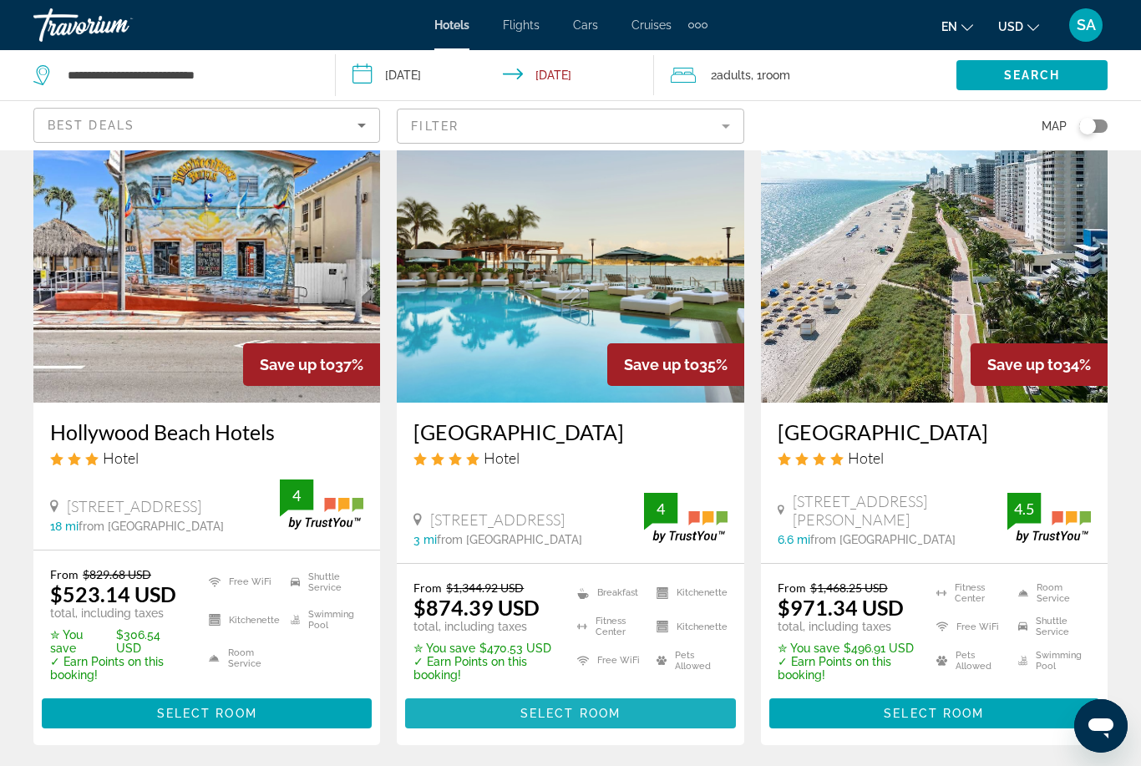
click at [604, 707] on span "Select Room" at bounding box center [571, 713] width 100 height 13
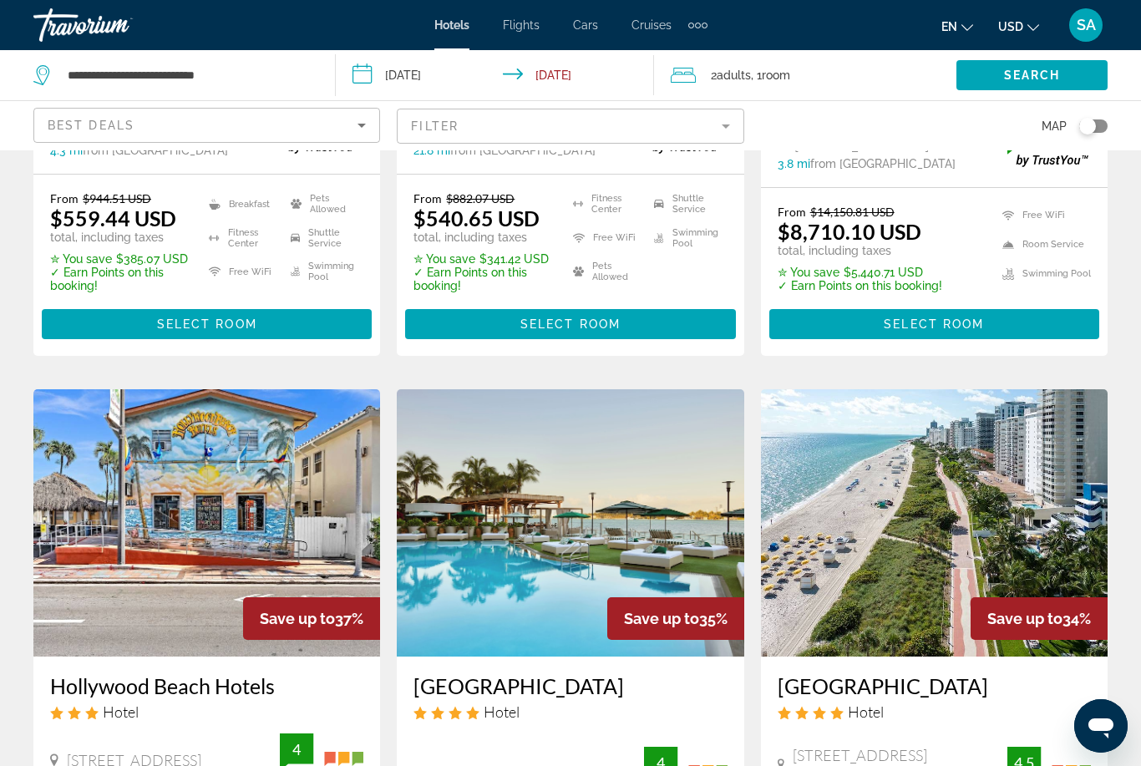
scroll to position [1907, 0]
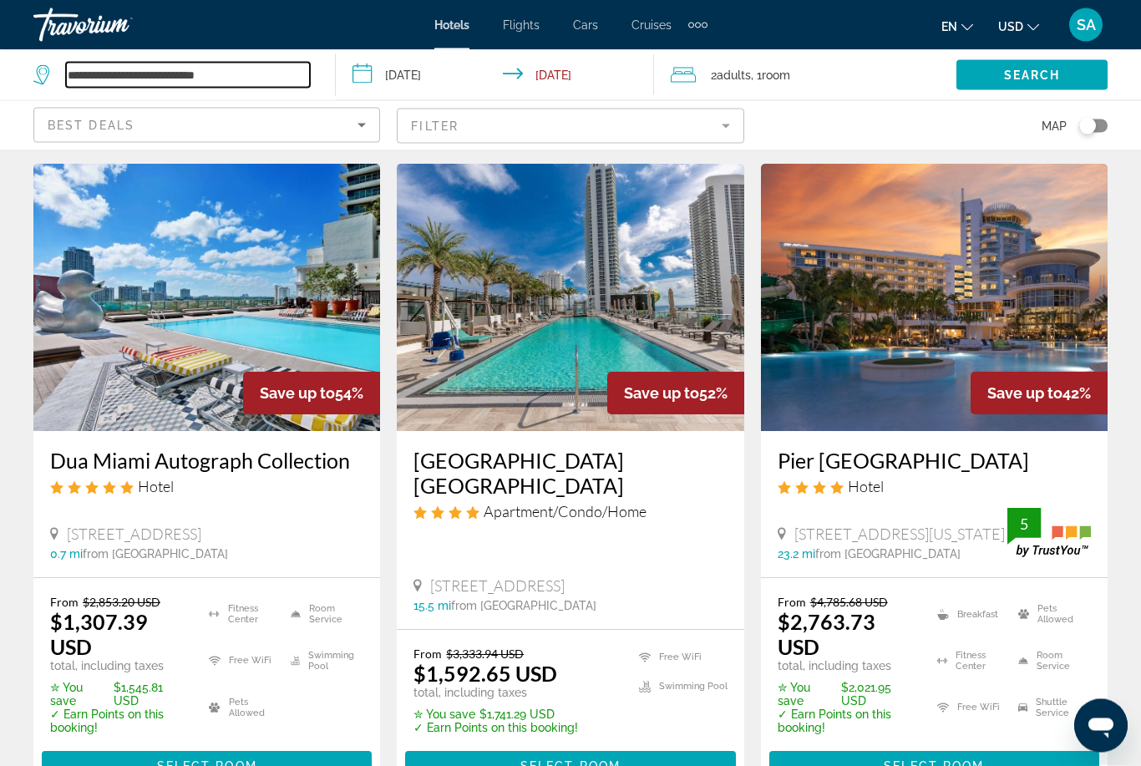
click at [259, 77] on input "**********" at bounding box center [188, 75] width 244 height 25
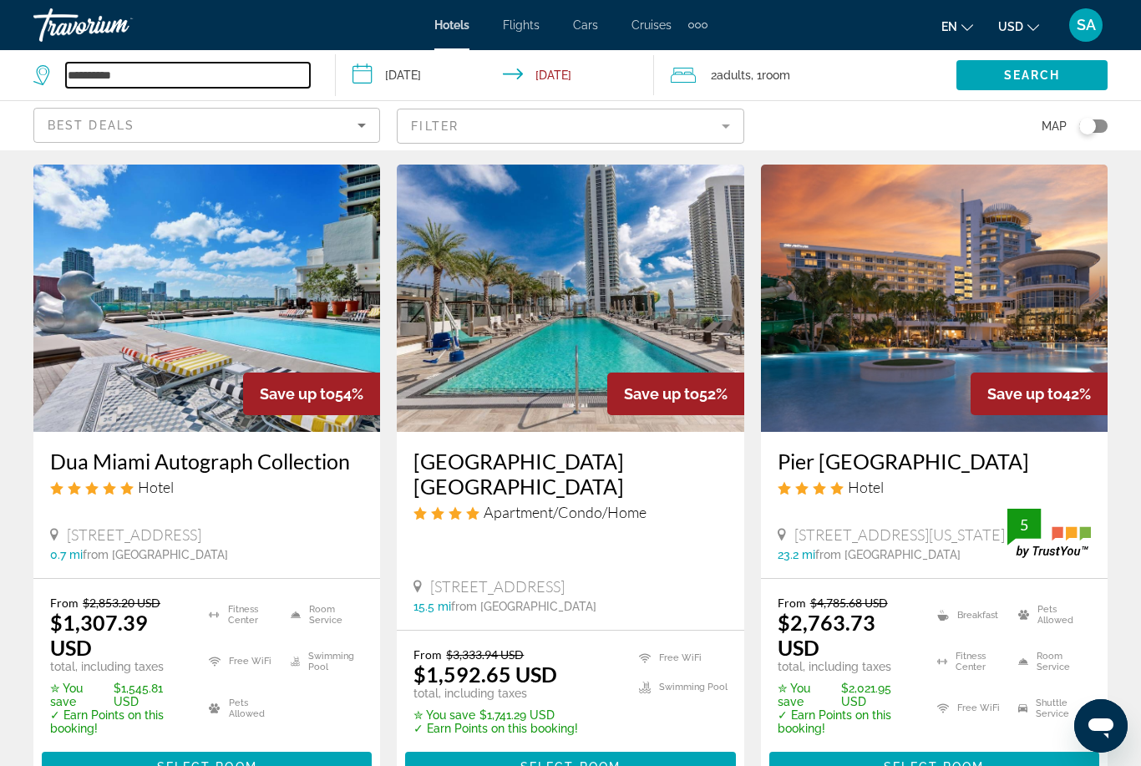
type input "*********"
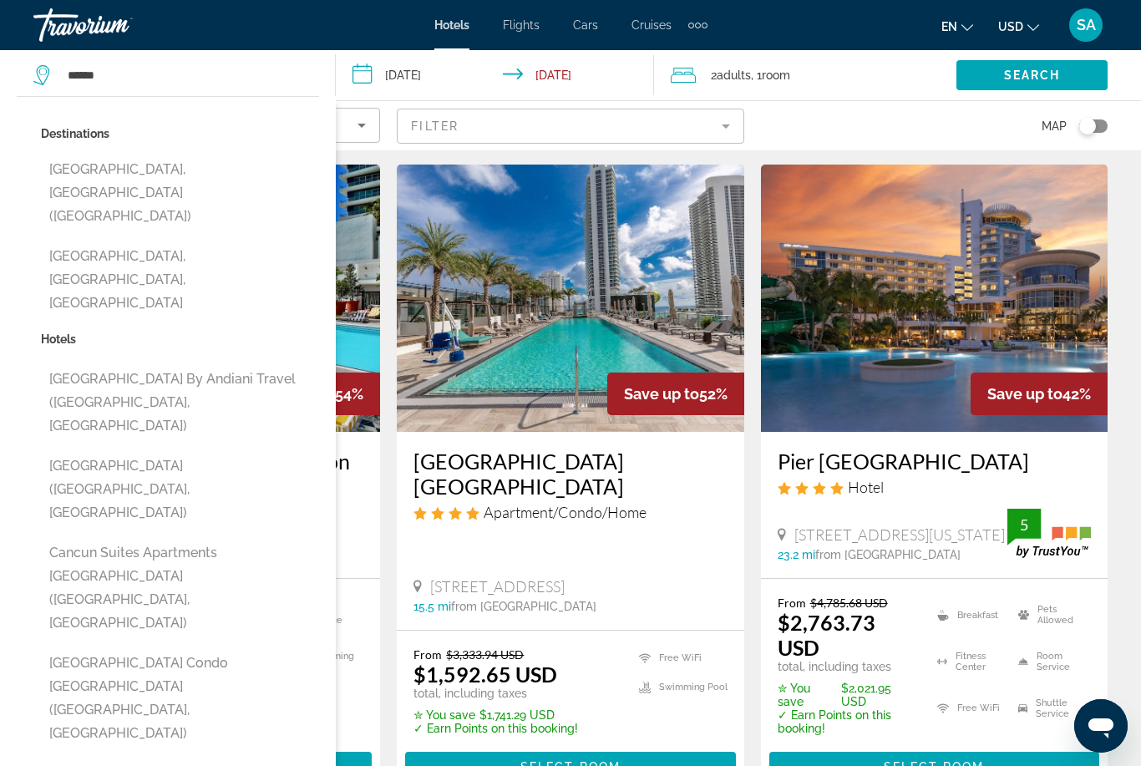
click at [141, 156] on button "[GEOGRAPHIC_DATA], [GEOGRAPHIC_DATA] ([GEOGRAPHIC_DATA])" at bounding box center [180, 193] width 278 height 79
type input "**********"
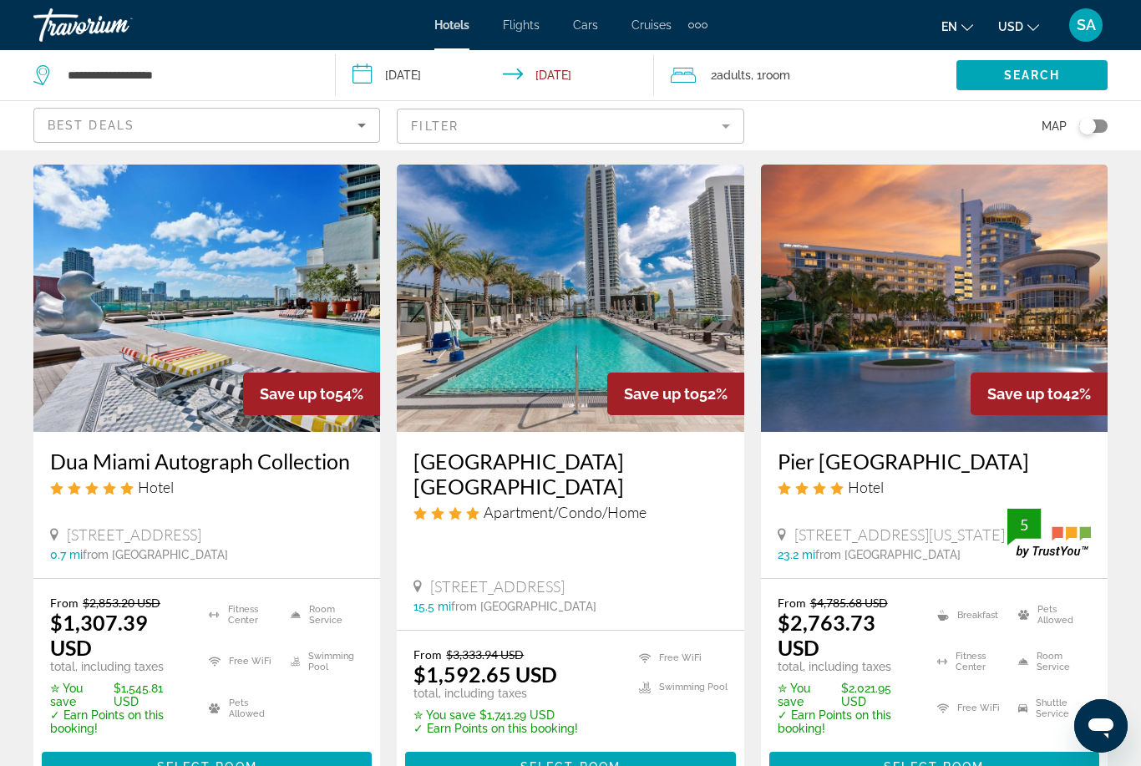
click at [370, 79] on input "**********" at bounding box center [499, 77] width 326 height 55
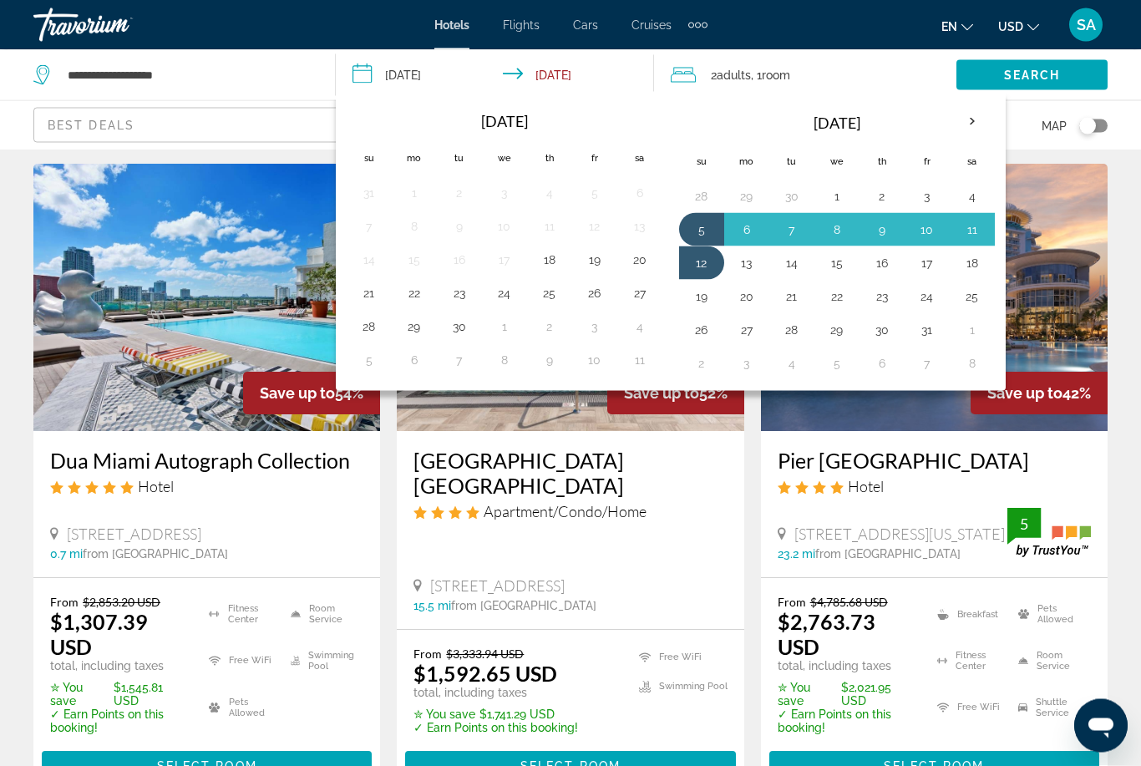
scroll to position [45, 0]
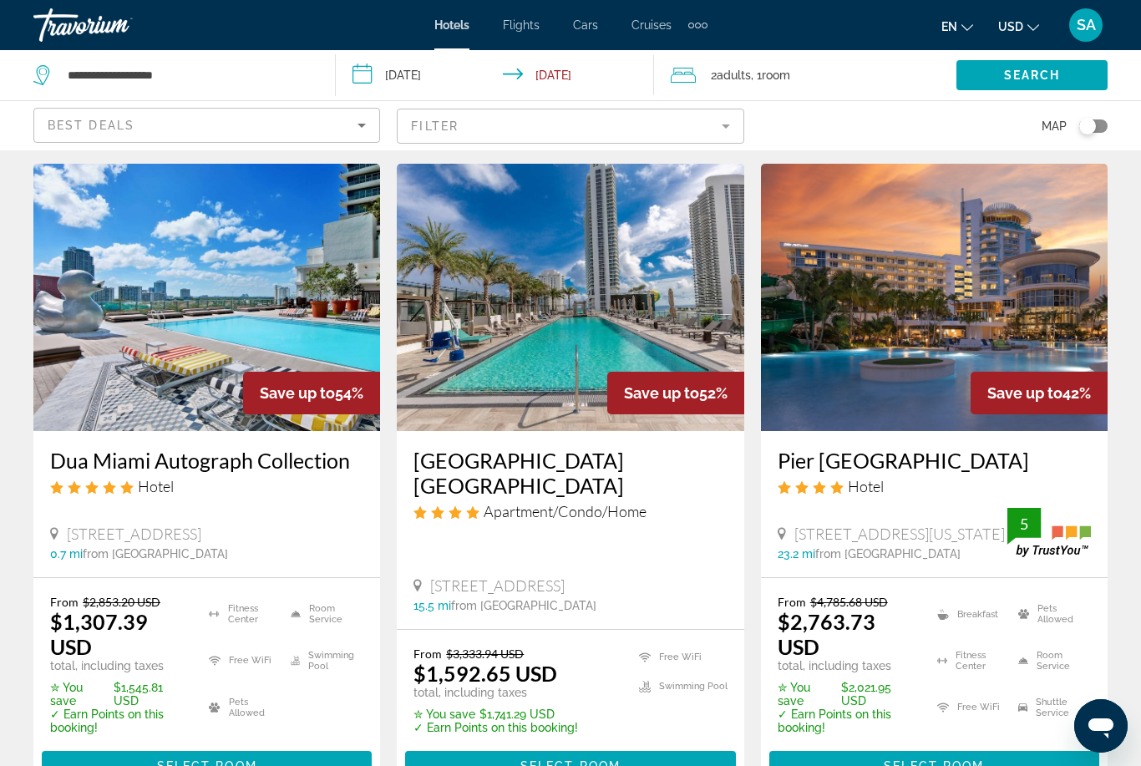
click at [1023, 72] on span "Search" at bounding box center [1032, 75] width 57 height 13
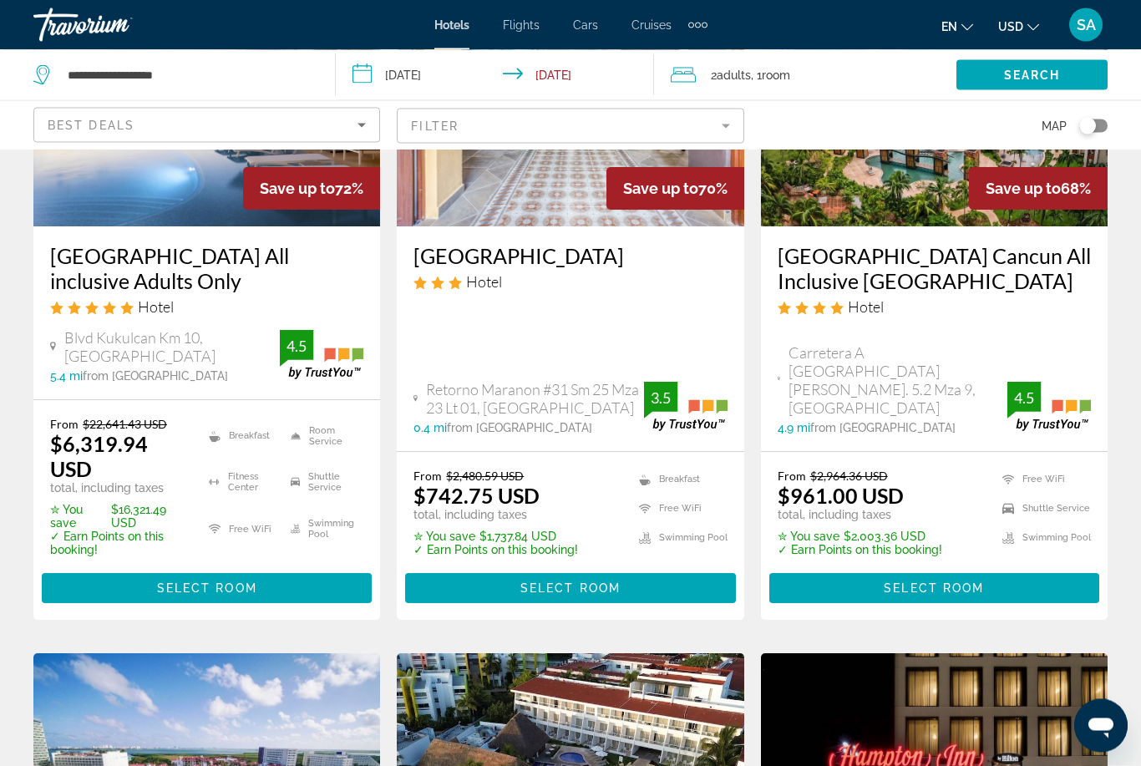
scroll to position [250, 0]
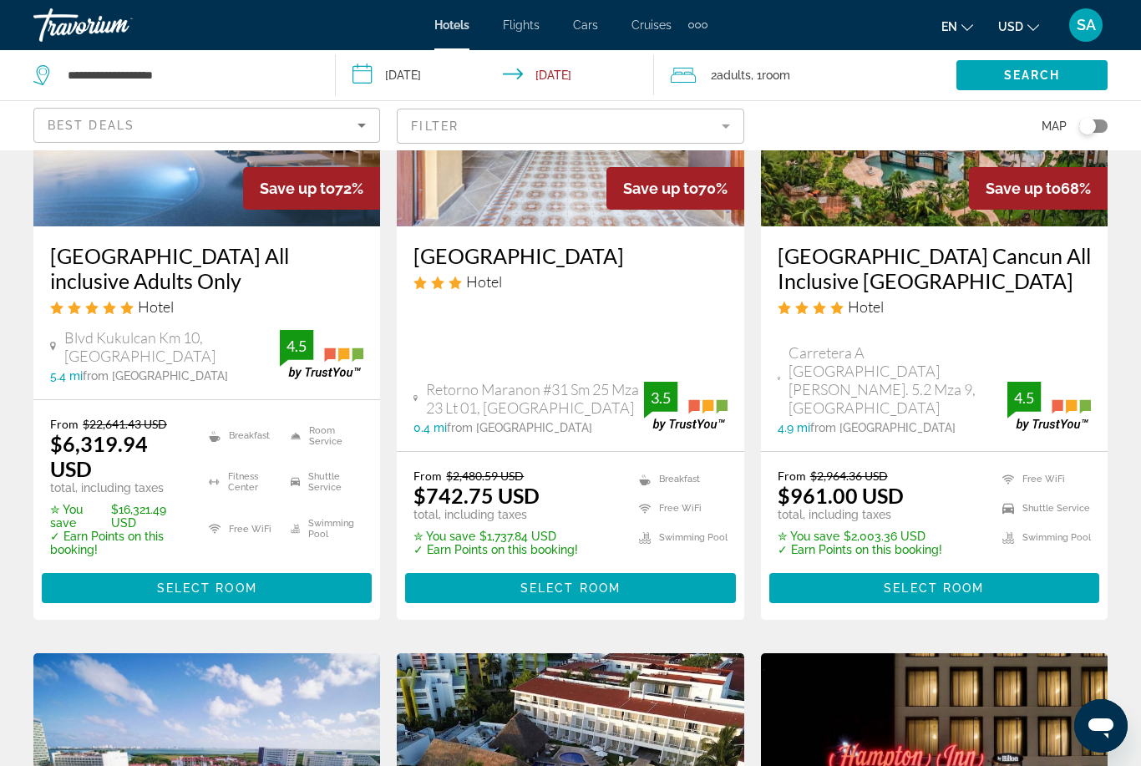
click at [989, 582] on span "Main content" at bounding box center [935, 588] width 330 height 40
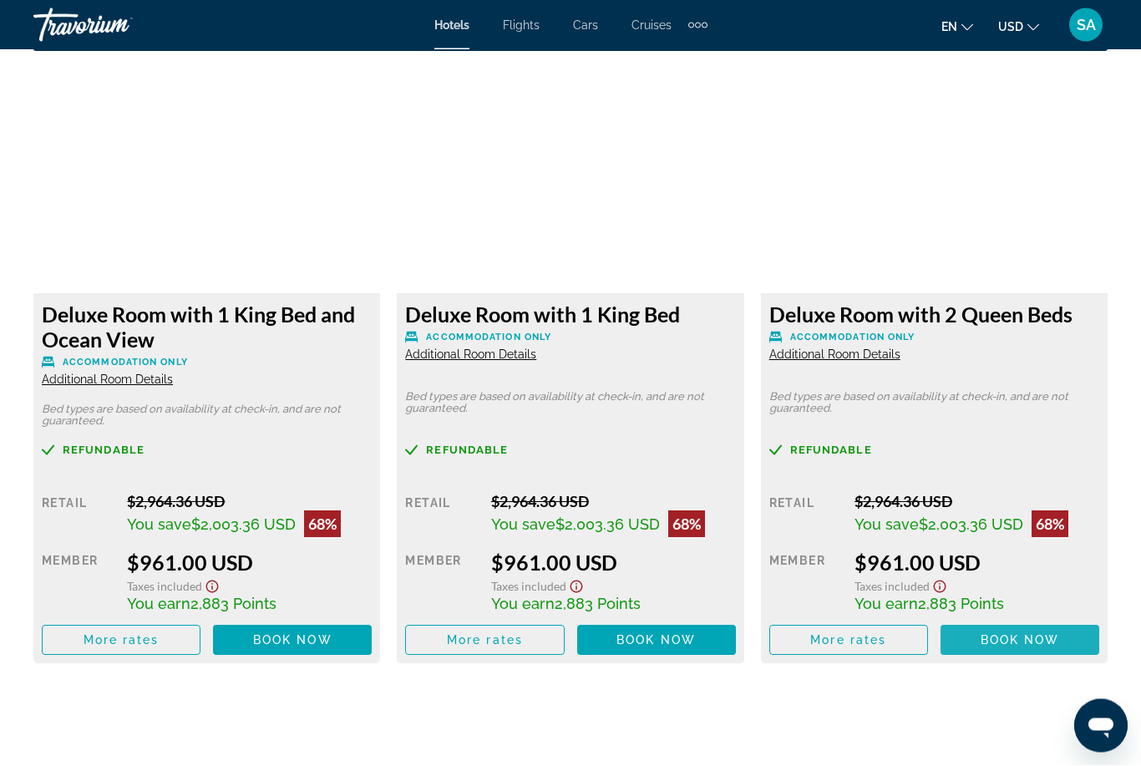
scroll to position [2573, 0]
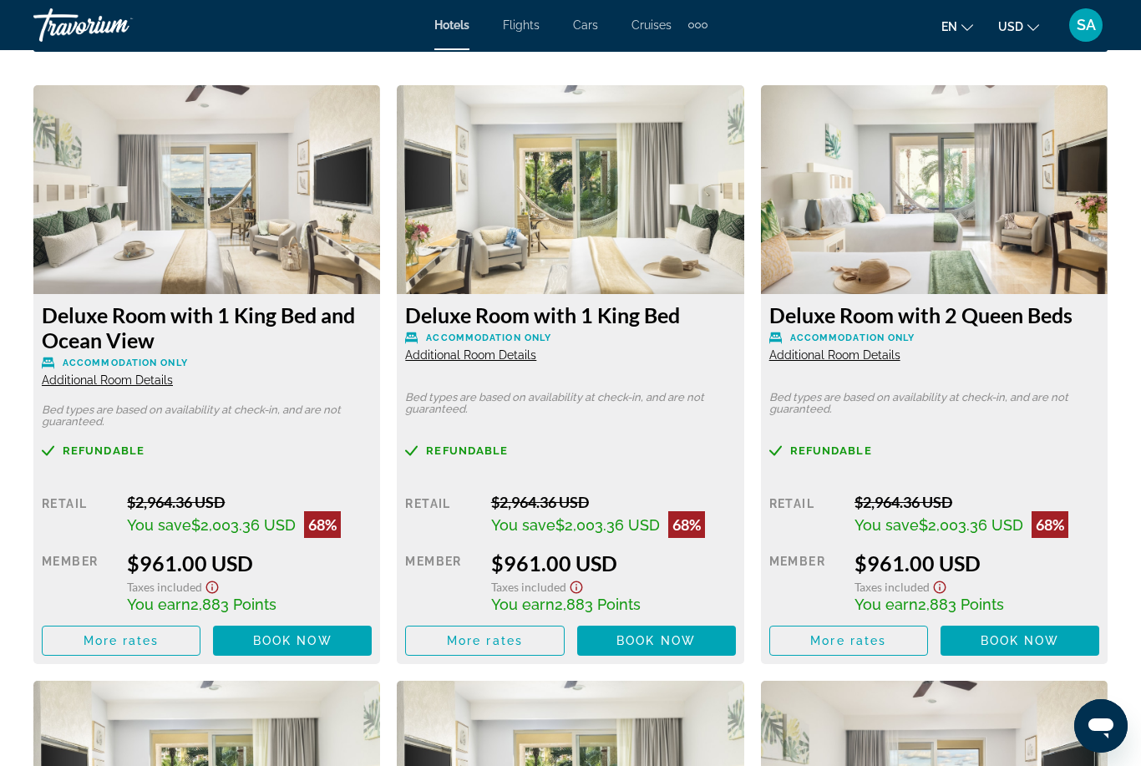
click at [150, 641] on span "More rates" at bounding box center [122, 640] width 76 height 13
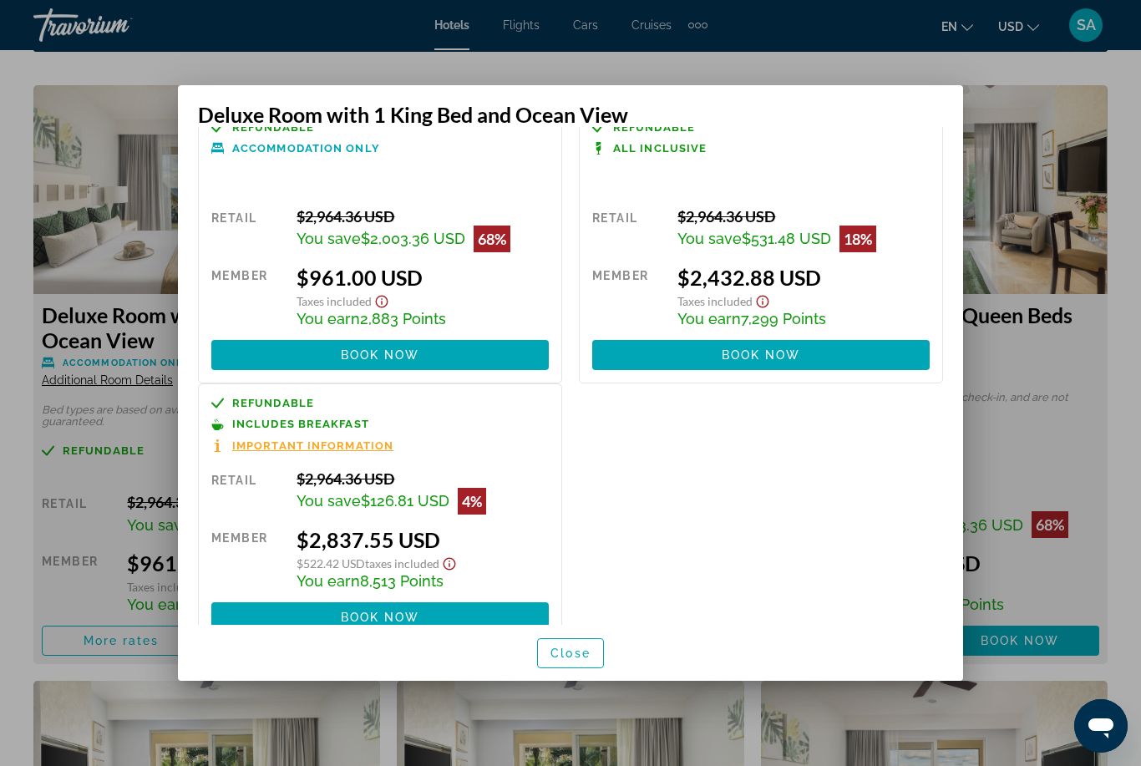
scroll to position [35, 0]
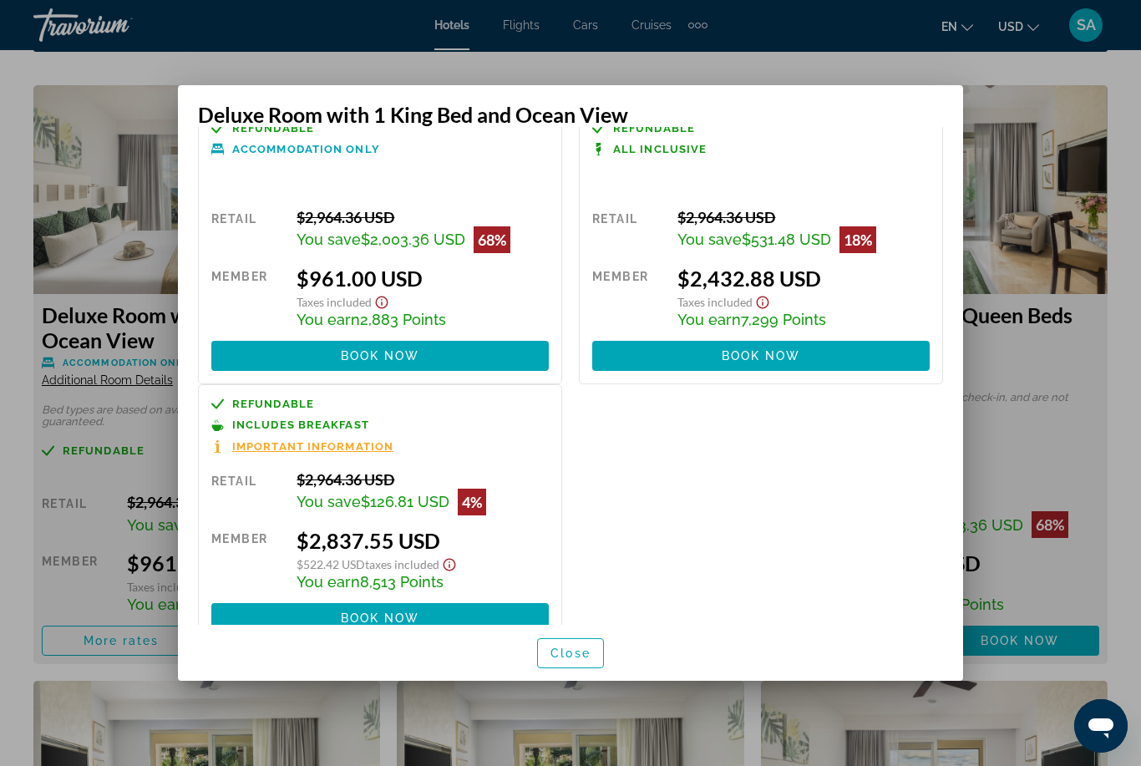
click at [576, 660] on span "Close" at bounding box center [571, 653] width 40 height 13
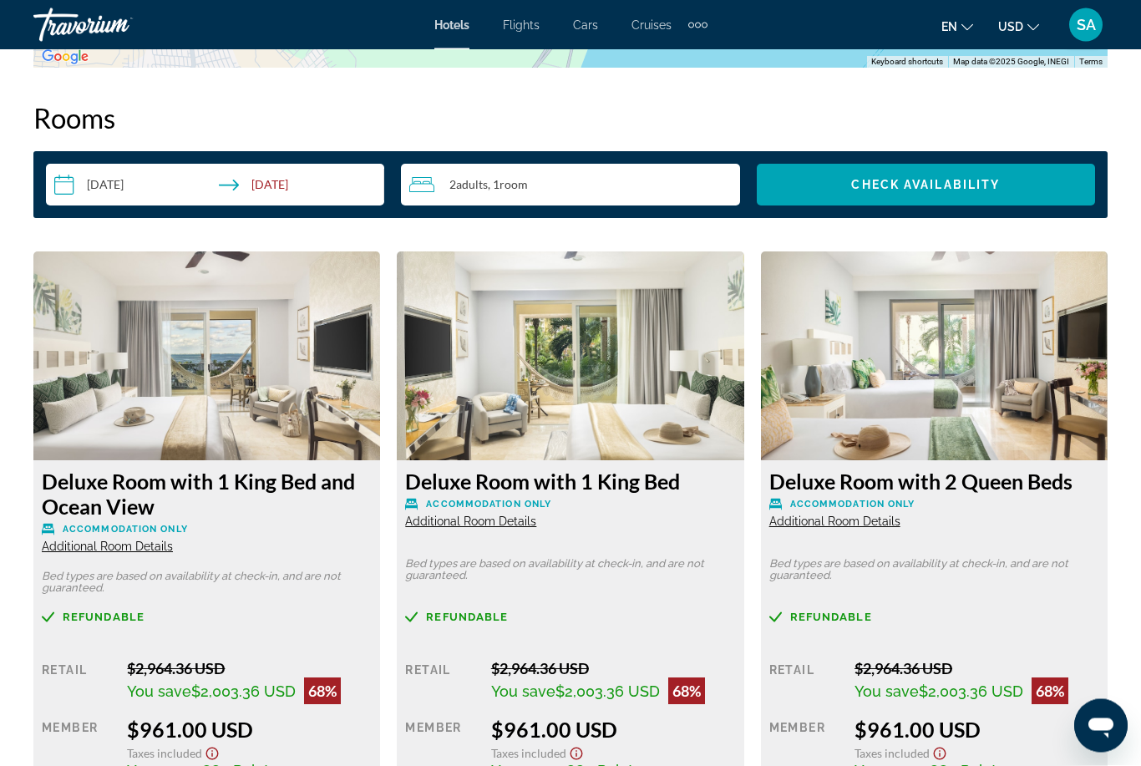
scroll to position [2387, 0]
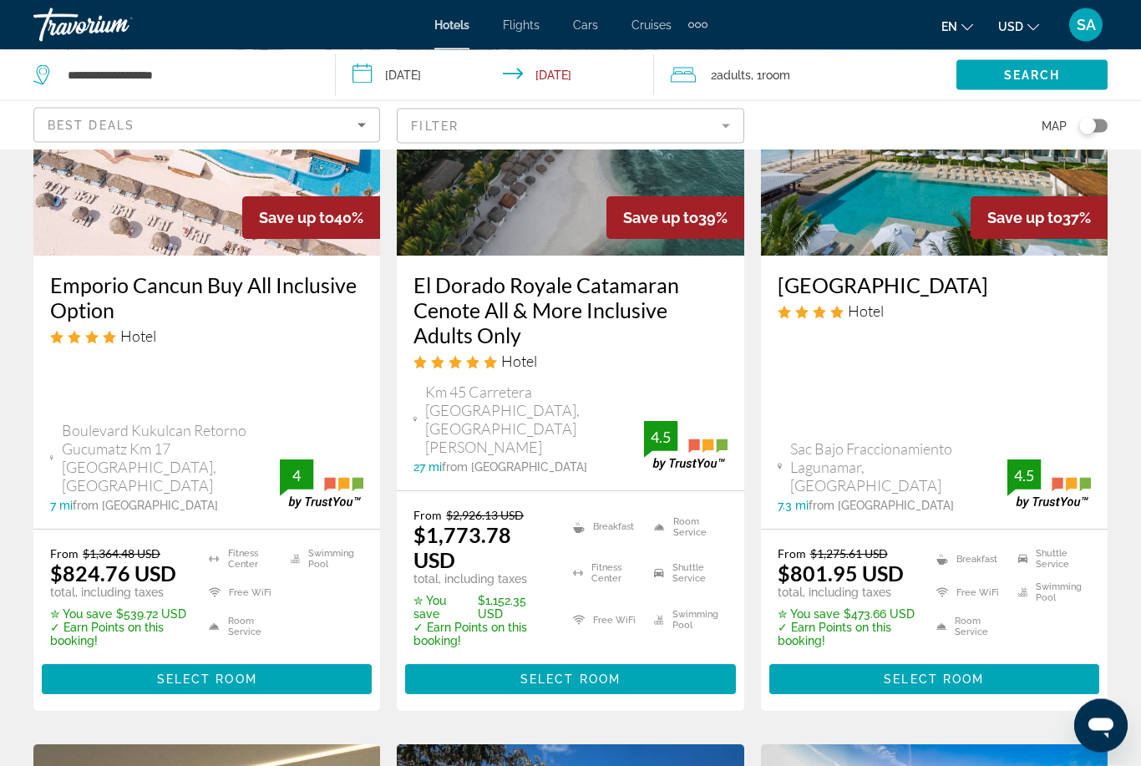
scroll to position [1614, 0]
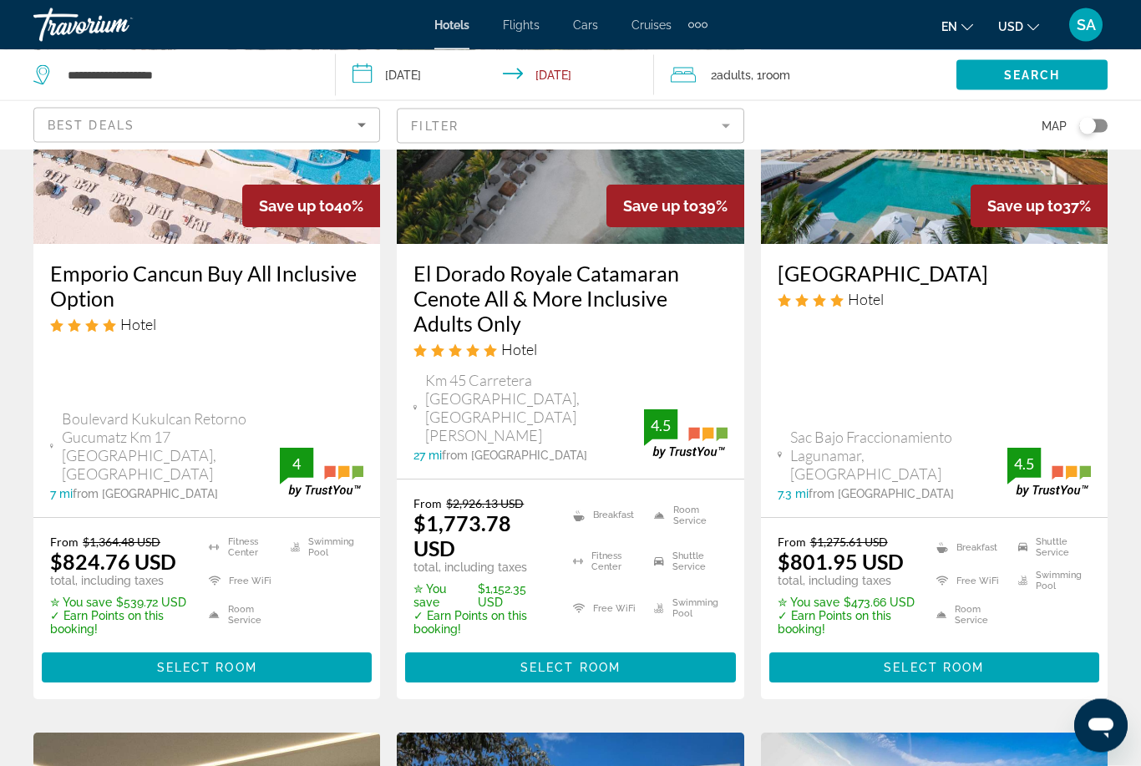
click at [262, 648] on span "Main content" at bounding box center [207, 668] width 330 height 40
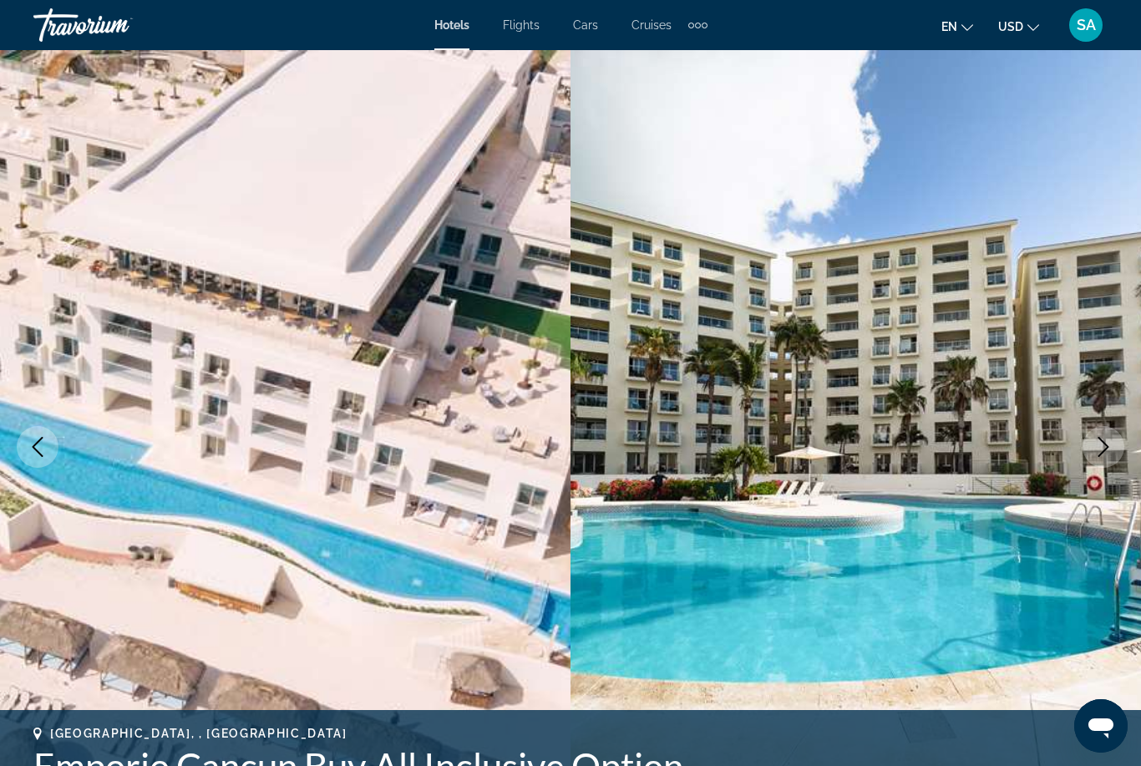
click at [1098, 450] on icon "Next image" at bounding box center [1104, 447] width 20 height 20
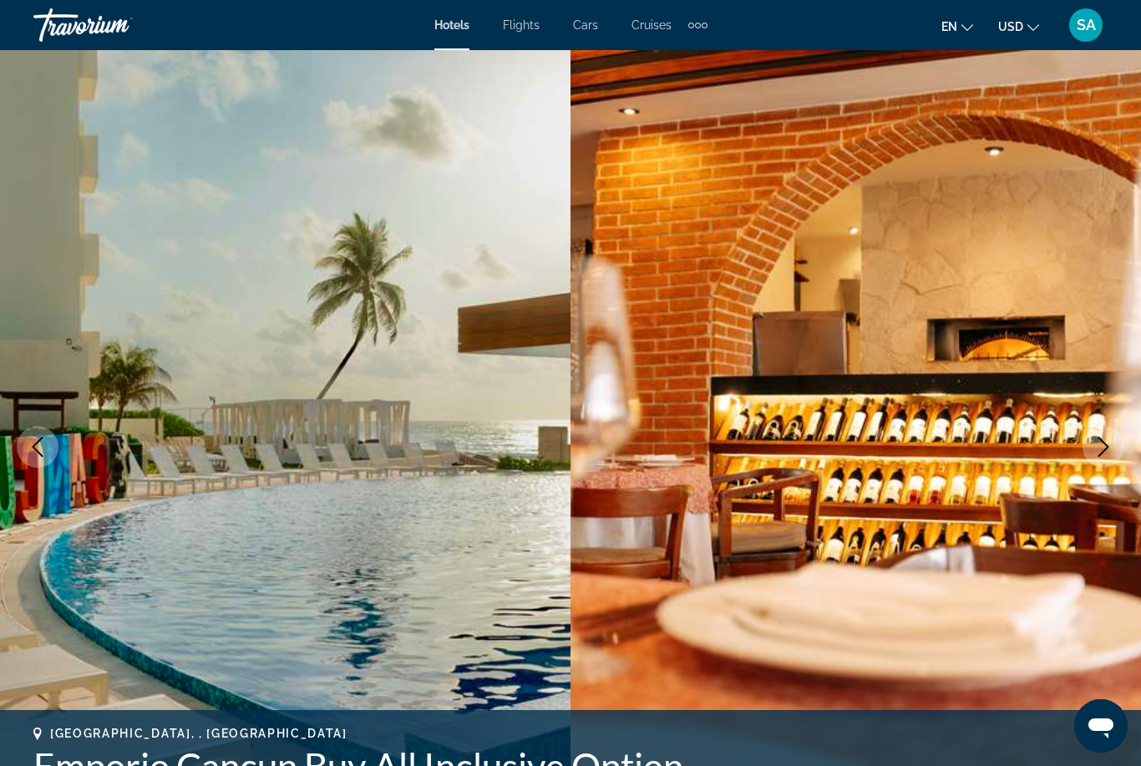
click at [1095, 456] on icon "Next image" at bounding box center [1104, 447] width 20 height 20
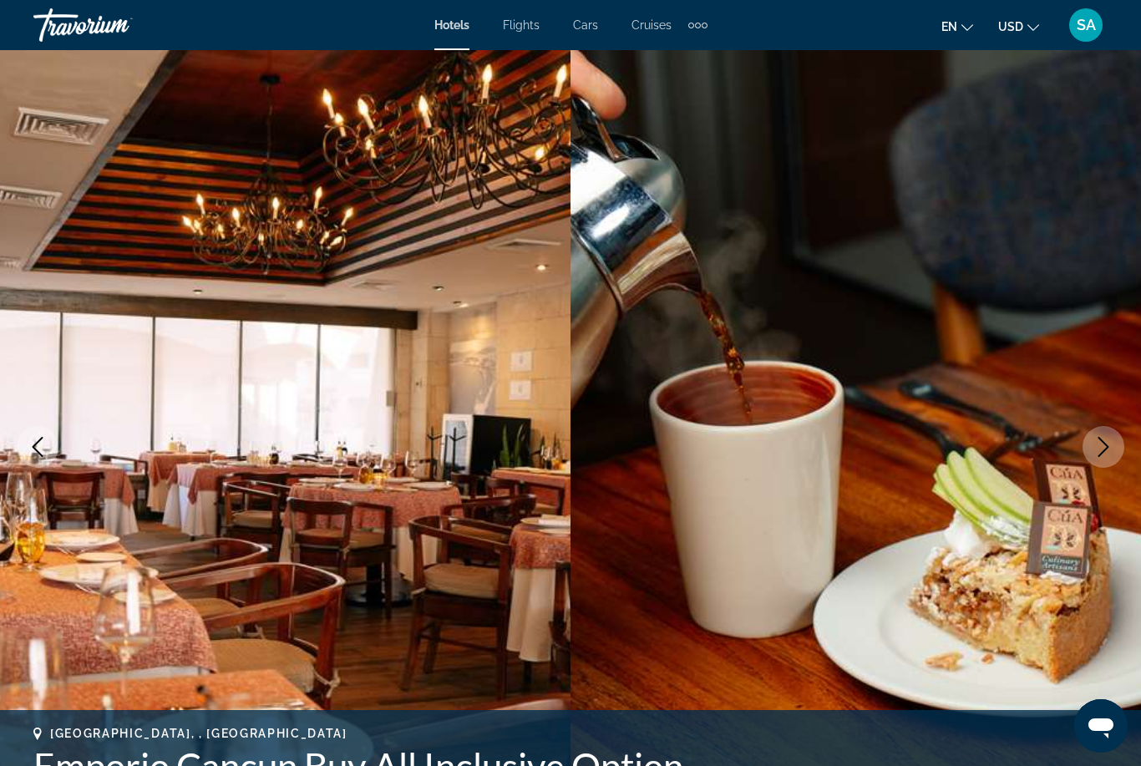
click at [1095, 456] on icon "Next image" at bounding box center [1104, 447] width 20 height 20
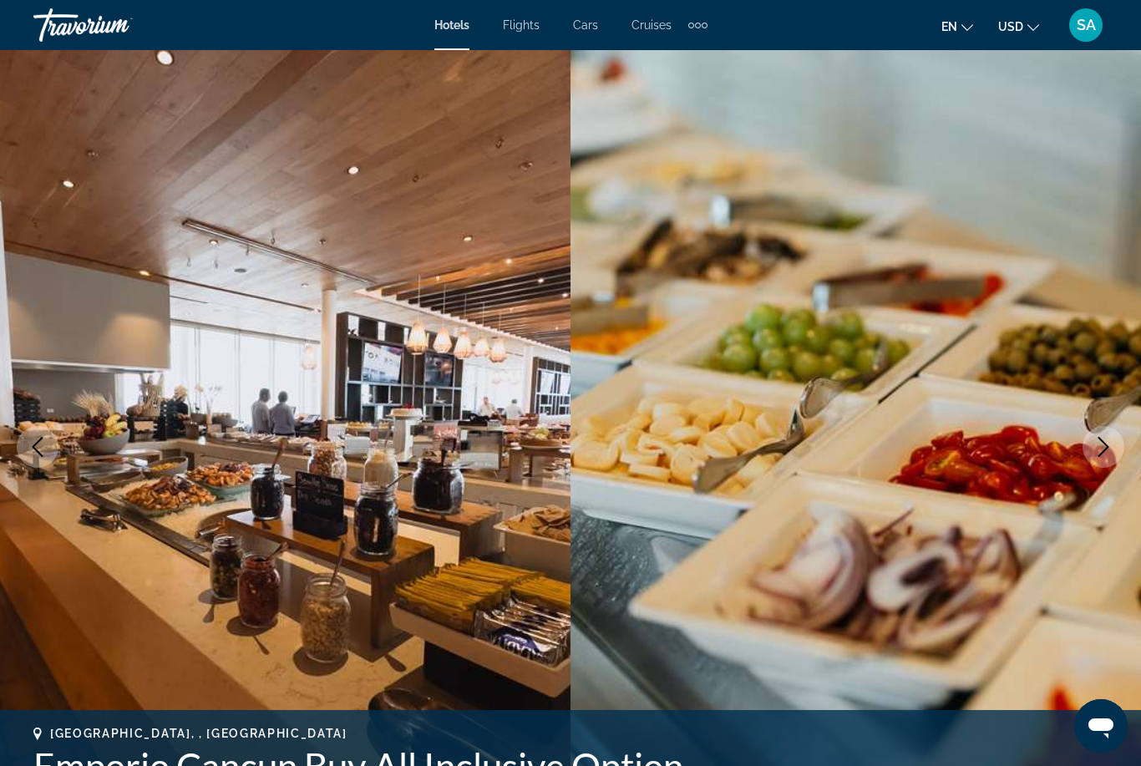
click at [1091, 445] on button "Next image" at bounding box center [1104, 447] width 42 height 42
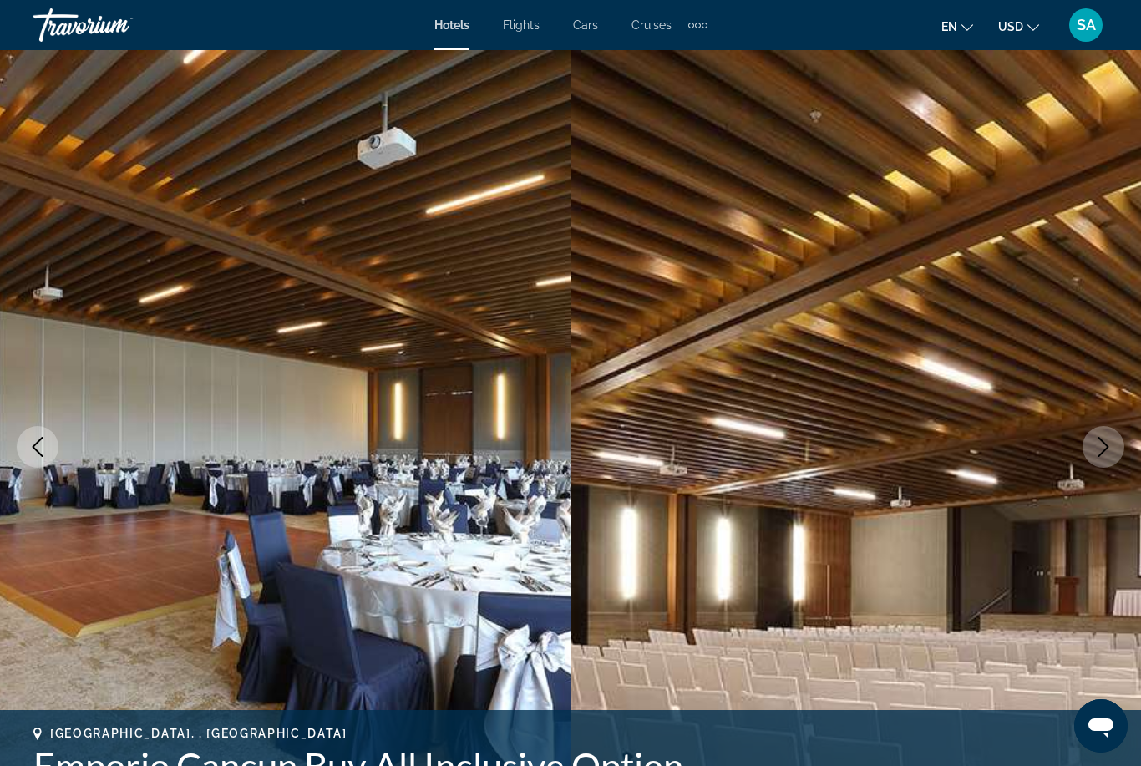
click at [1101, 441] on icon "Next image" at bounding box center [1104, 447] width 20 height 20
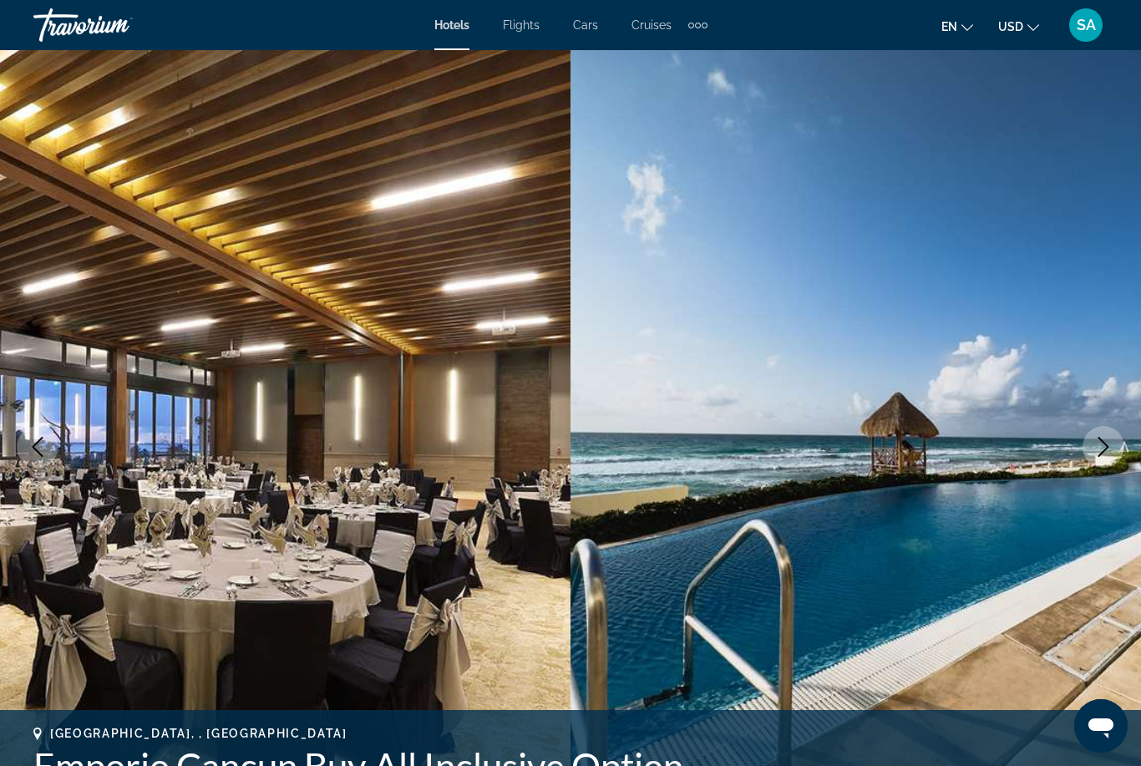
click at [1103, 449] on icon "Next image" at bounding box center [1104, 447] width 20 height 20
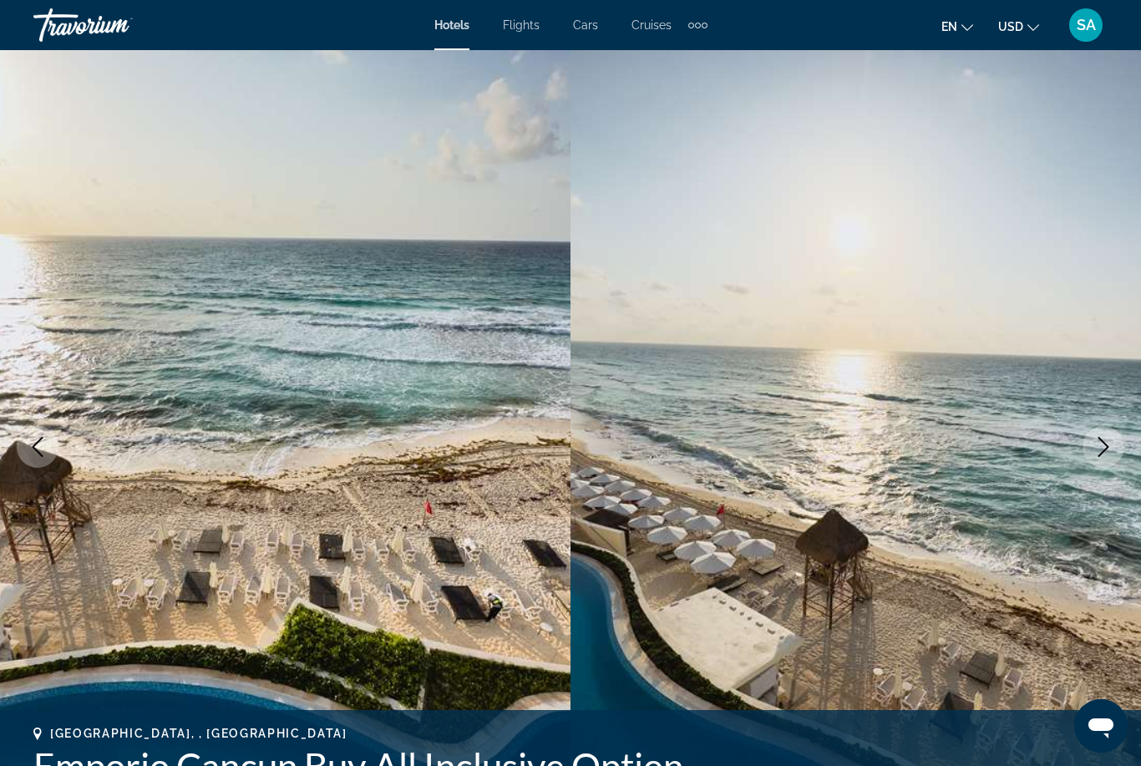
click at [1090, 454] on button "Next image" at bounding box center [1104, 447] width 42 height 42
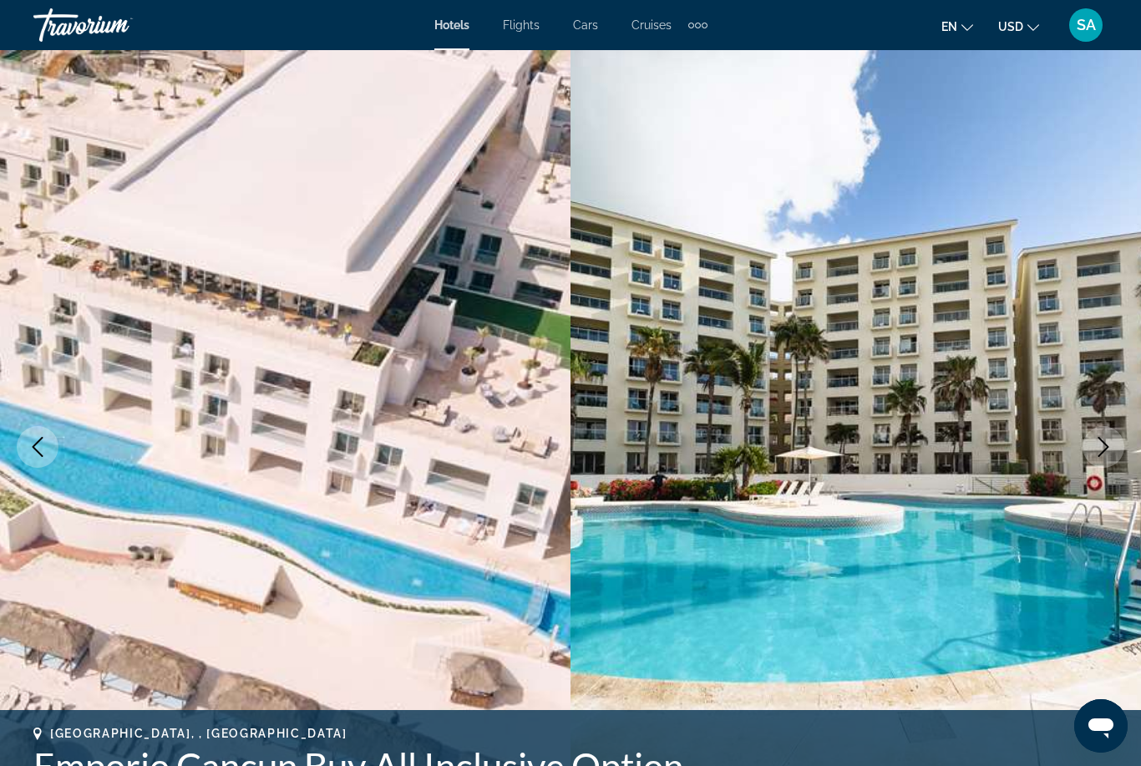
click at [1098, 447] on icon "Next image" at bounding box center [1104, 447] width 20 height 20
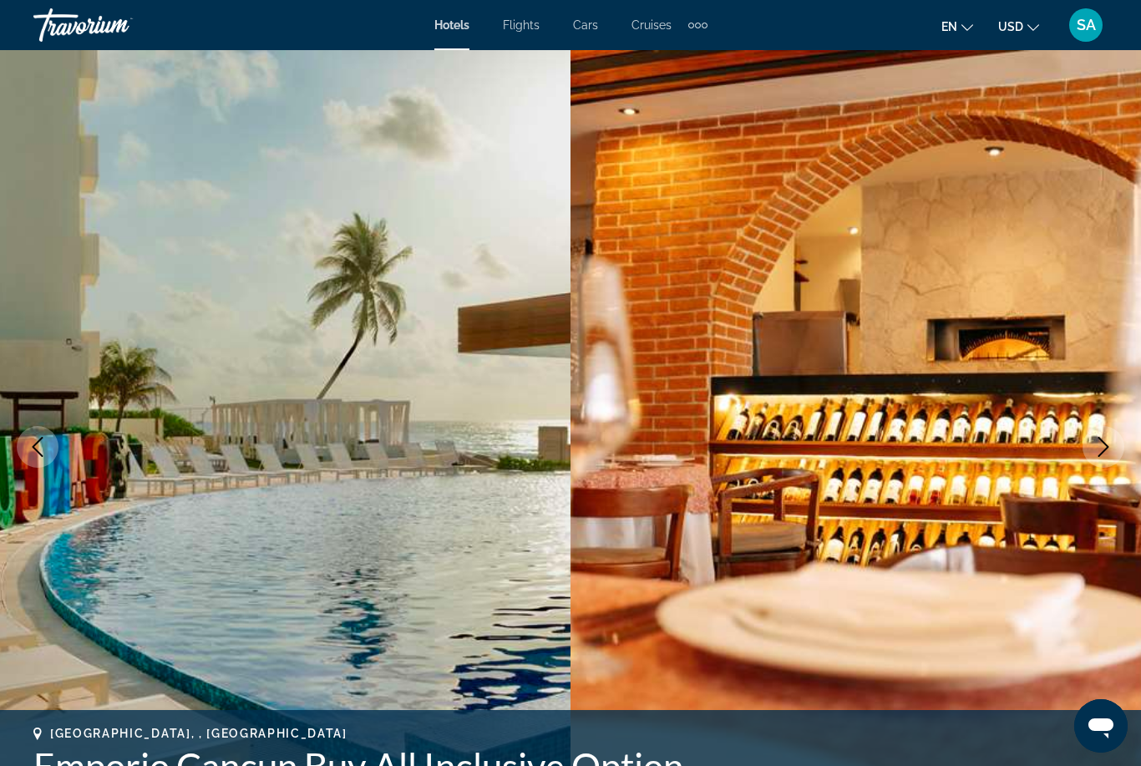
click at [1098, 455] on icon "Next image" at bounding box center [1104, 447] width 20 height 20
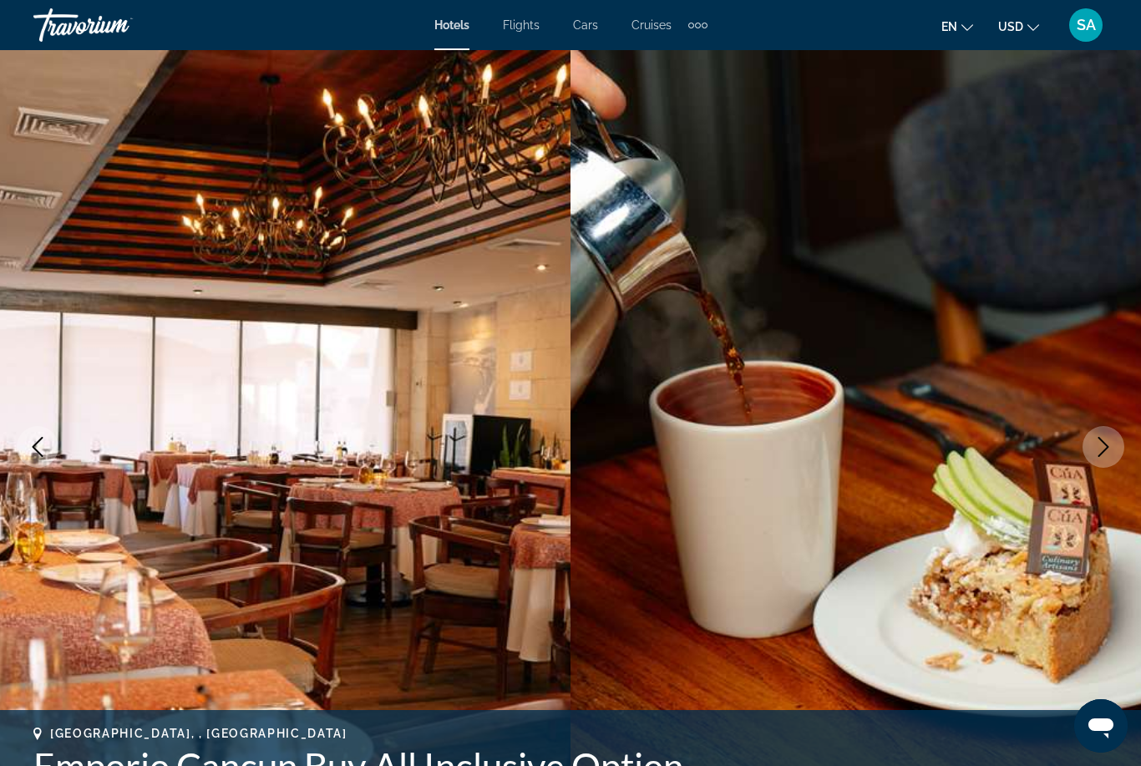
click at [1105, 459] on button "Next image" at bounding box center [1104, 447] width 42 height 42
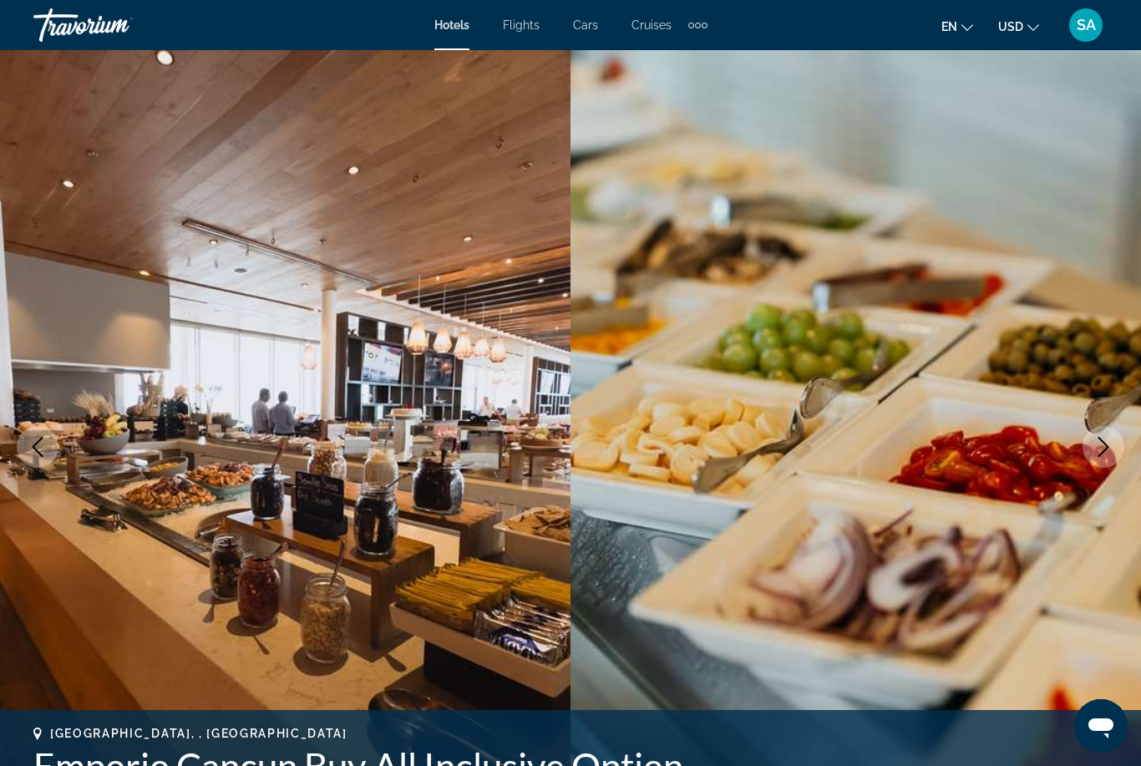
click at [1104, 448] on icon "Next image" at bounding box center [1104, 447] width 20 height 20
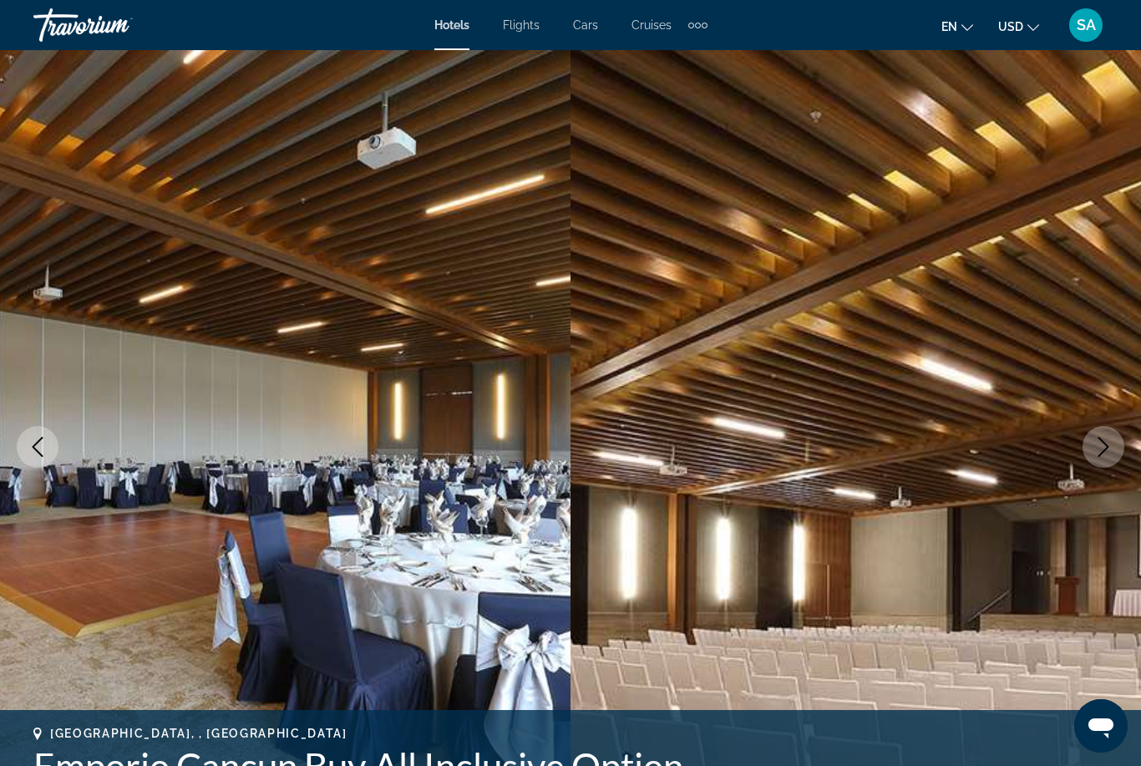
click at [1095, 451] on icon "Next image" at bounding box center [1104, 447] width 20 height 20
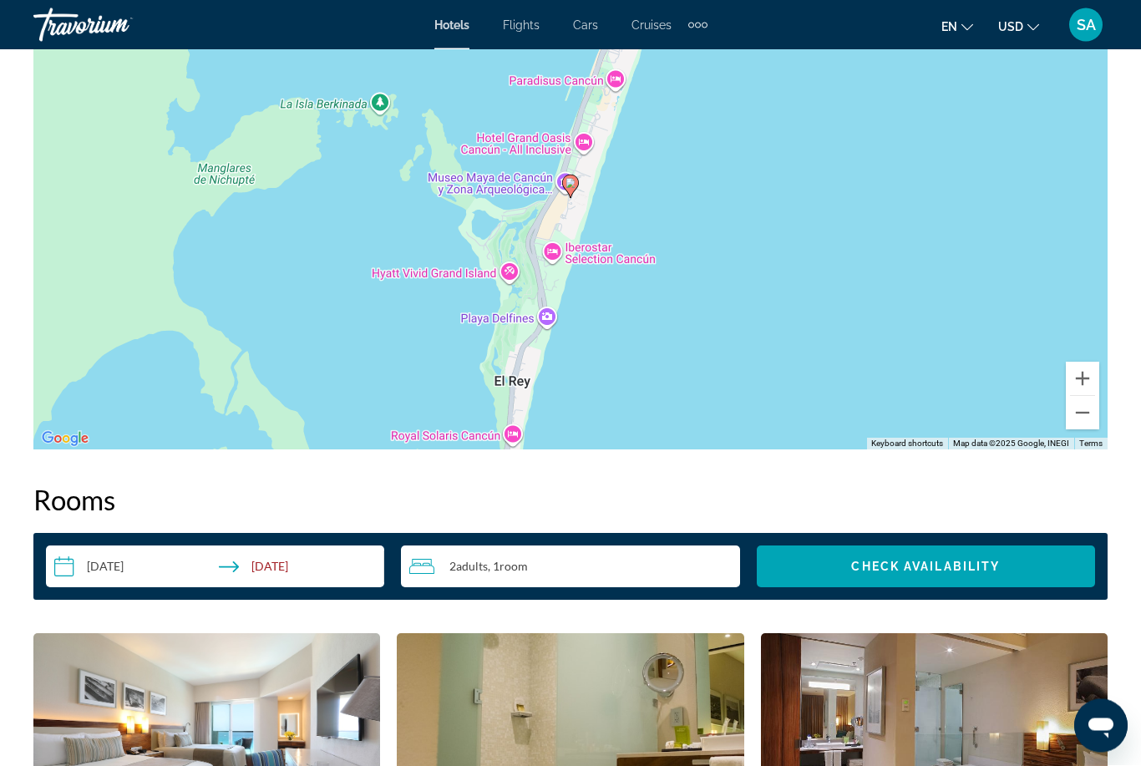
scroll to position [2023, 0]
click at [1085, 412] on button "Zoom out" at bounding box center [1082, 412] width 33 height 33
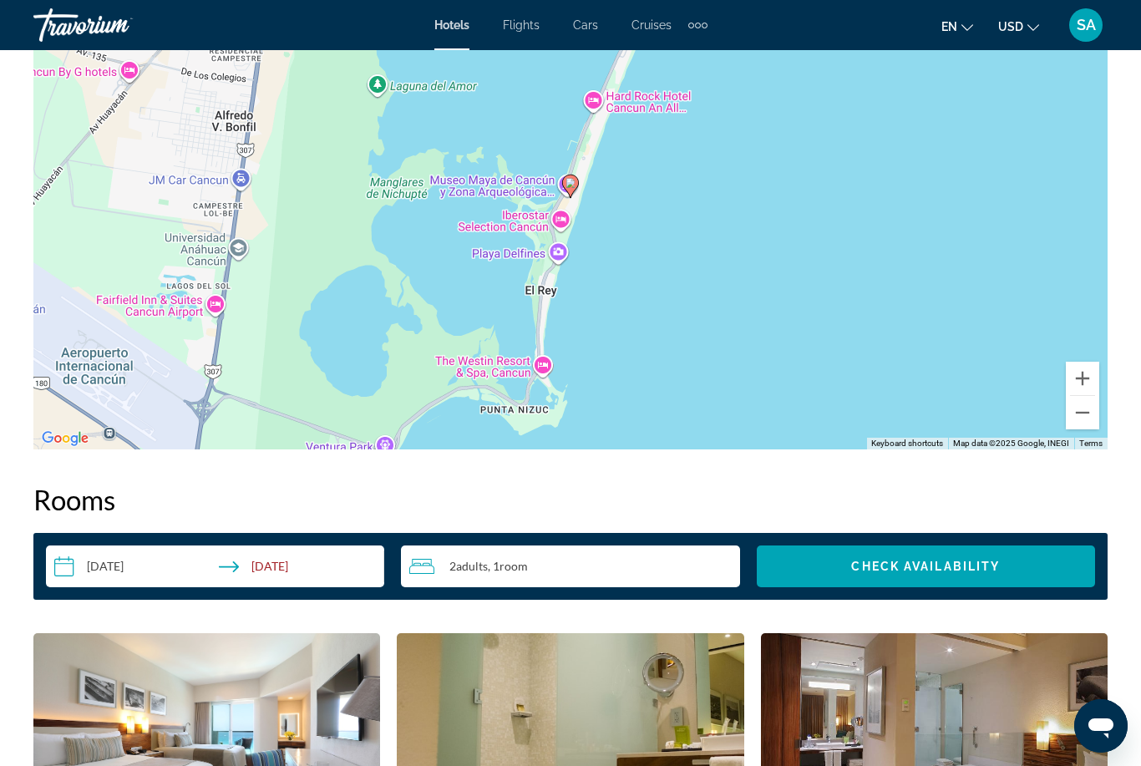
click at [1080, 415] on button "Zoom out" at bounding box center [1082, 412] width 33 height 33
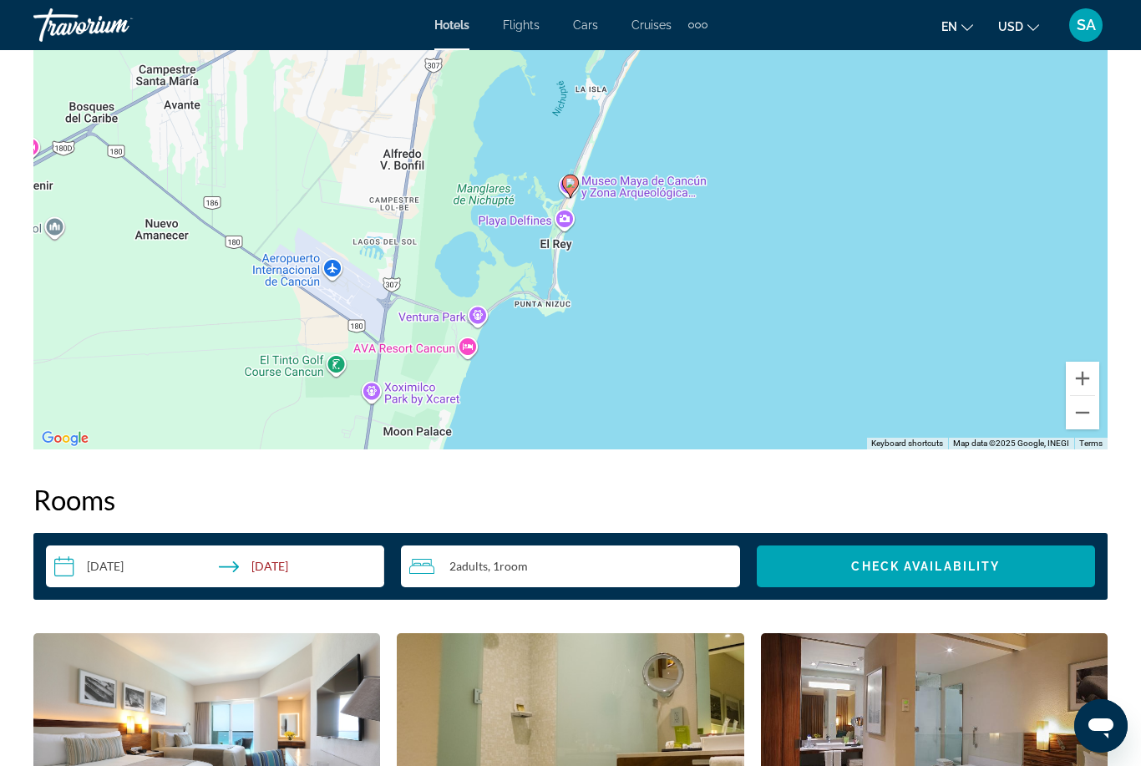
click at [1083, 413] on button "Zoom out" at bounding box center [1082, 412] width 33 height 33
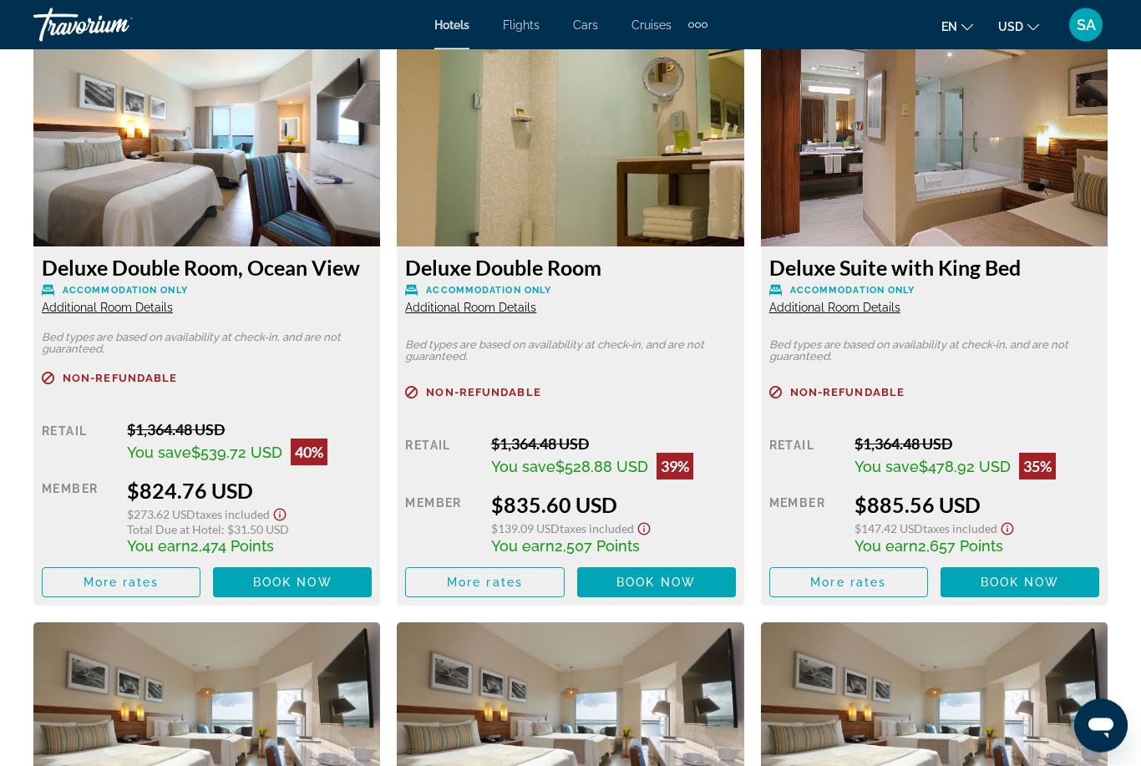
scroll to position [2620, 0]
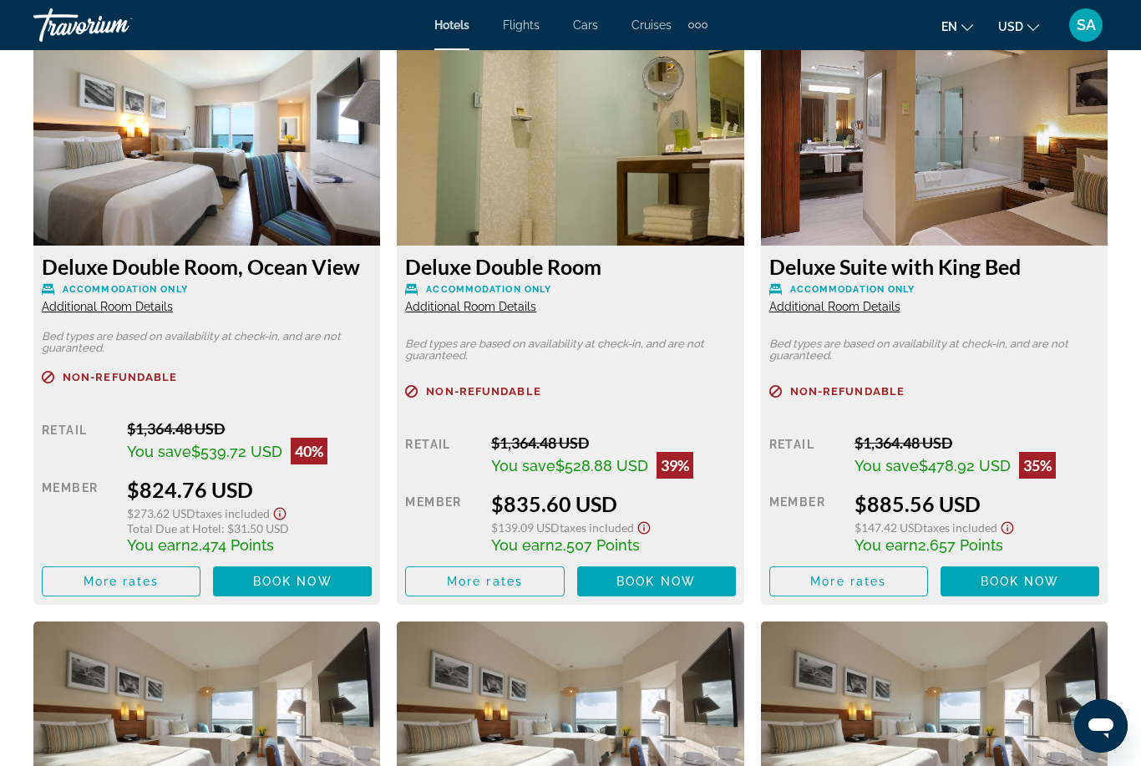
click at [129, 582] on span "More rates" at bounding box center [122, 581] width 76 height 13
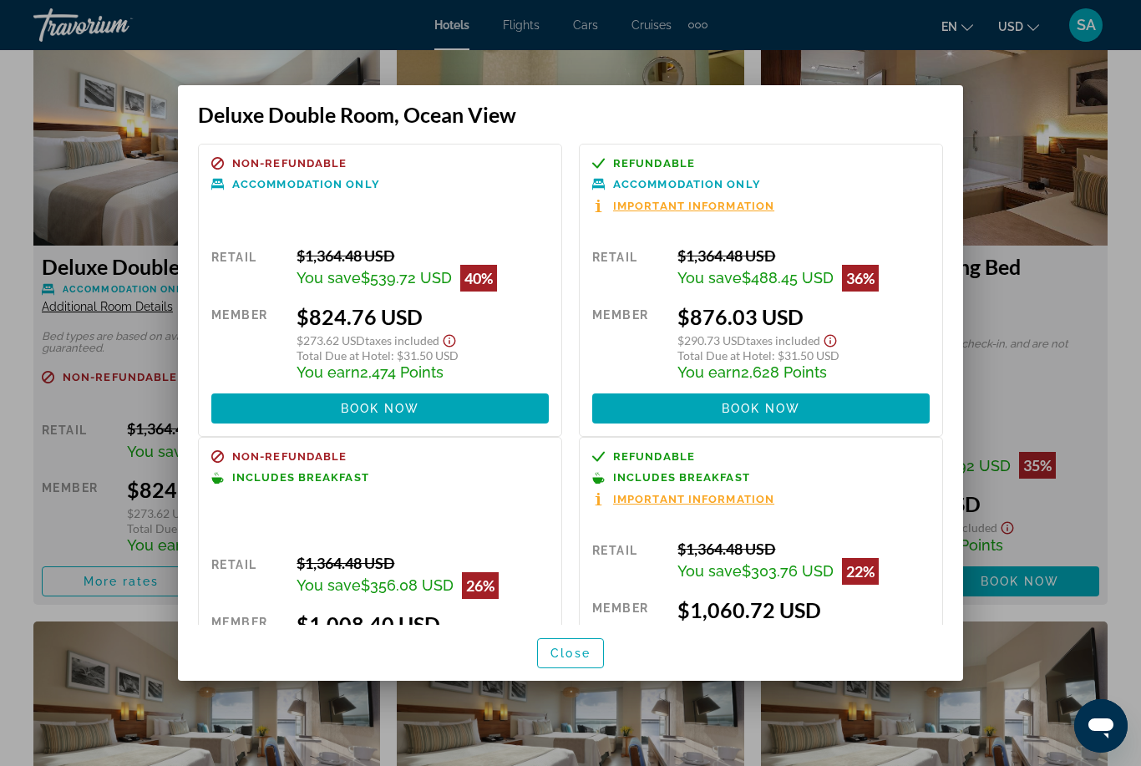
scroll to position [0, 0]
click at [567, 660] on span "Close" at bounding box center [571, 653] width 40 height 13
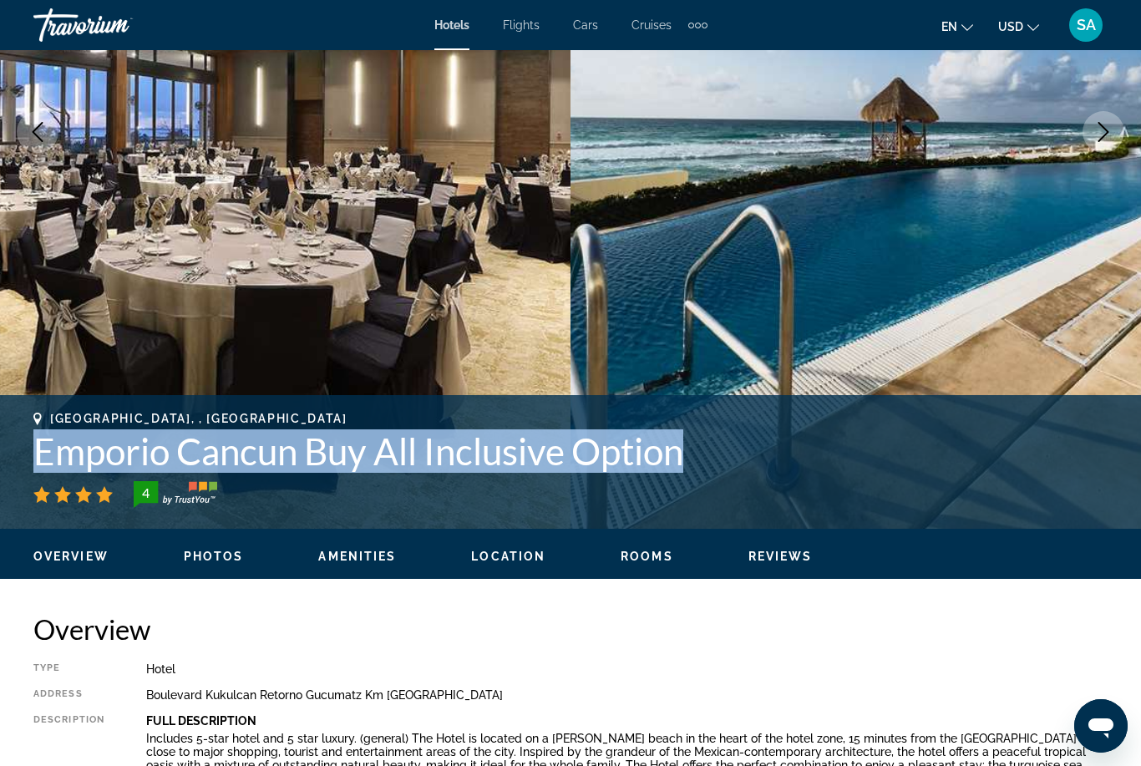
scroll to position [241, 0]
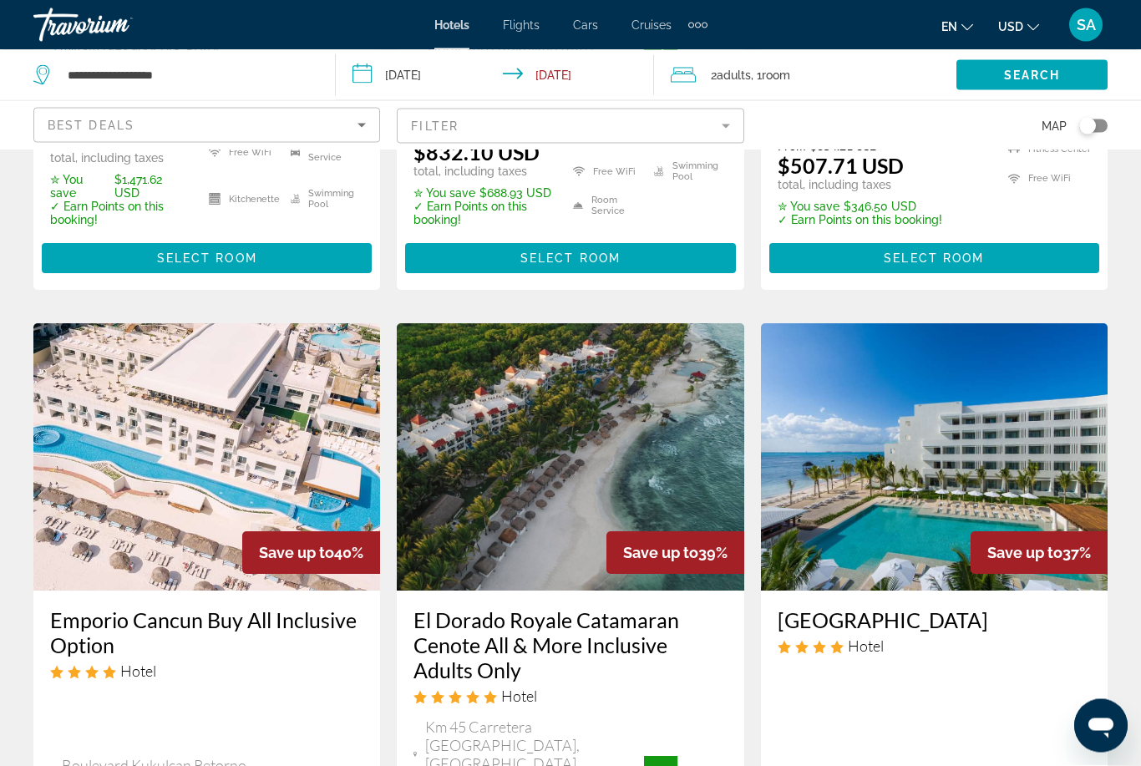
scroll to position [1233, 0]
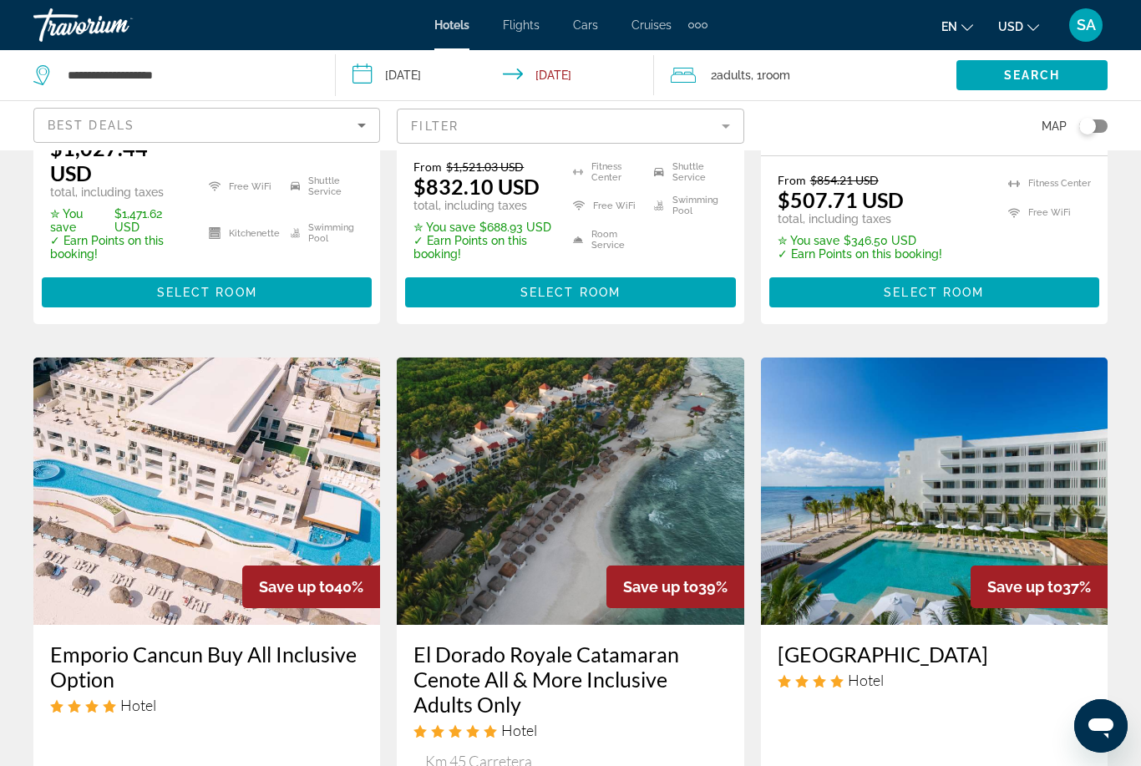
click at [368, 69] on input "**********" at bounding box center [499, 77] width 326 height 55
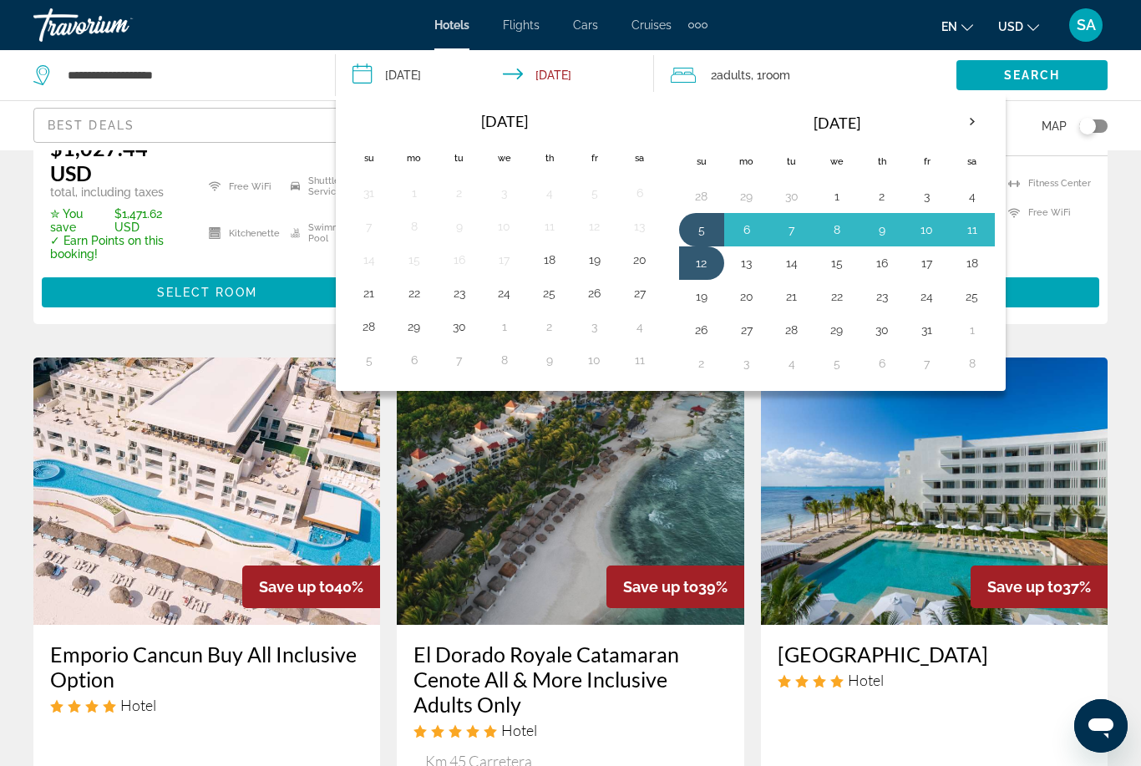
click at [973, 127] on th "Next month" at bounding box center [972, 122] width 45 height 37
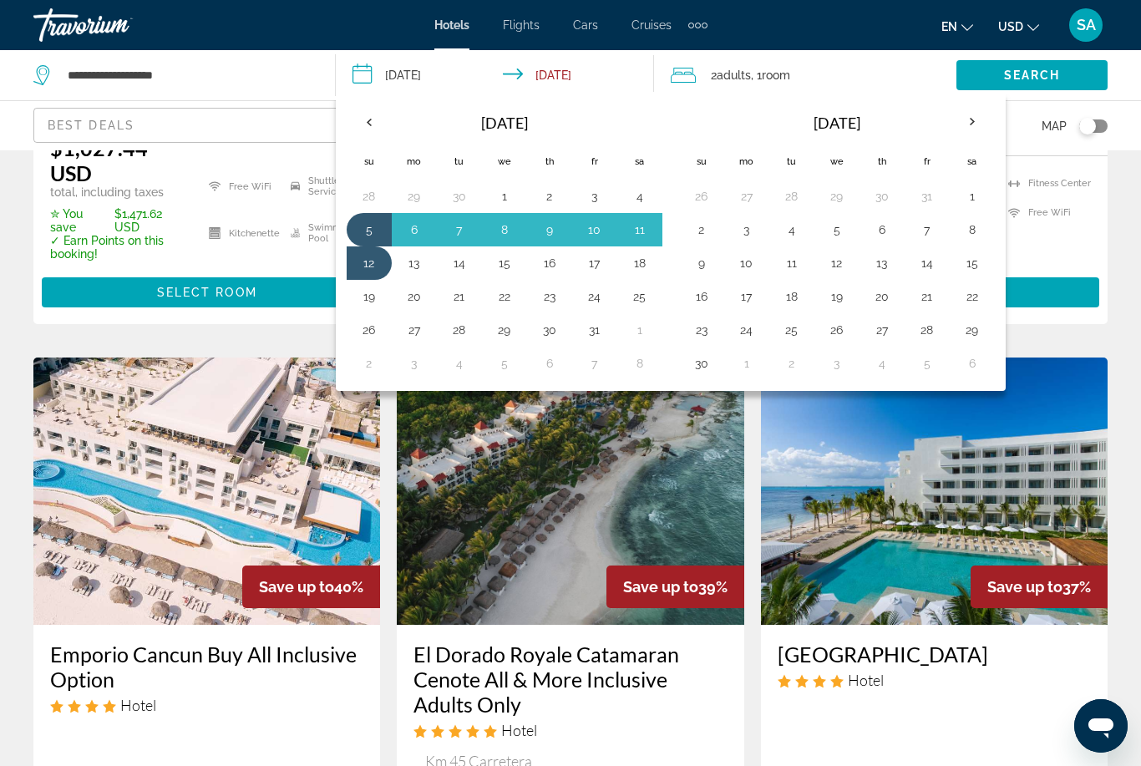
click at [796, 324] on button "25" at bounding box center [792, 329] width 27 height 23
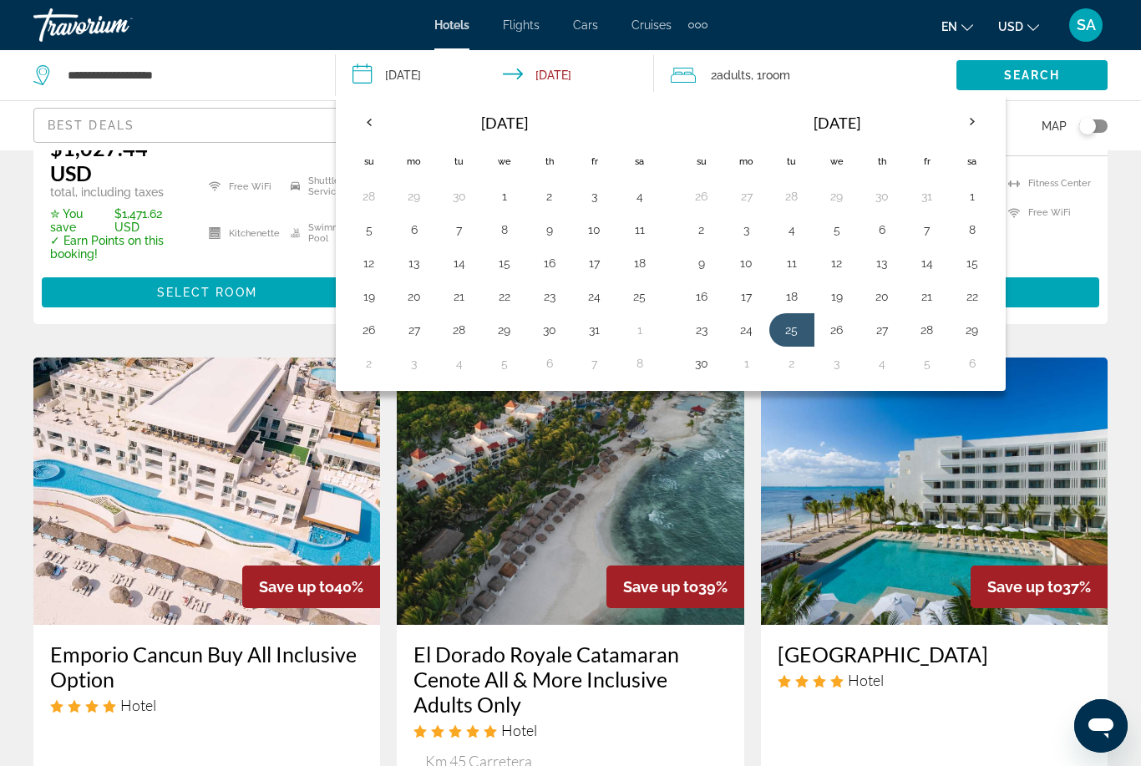
click at [796, 364] on button "2" at bounding box center [792, 363] width 27 height 23
type input "**********"
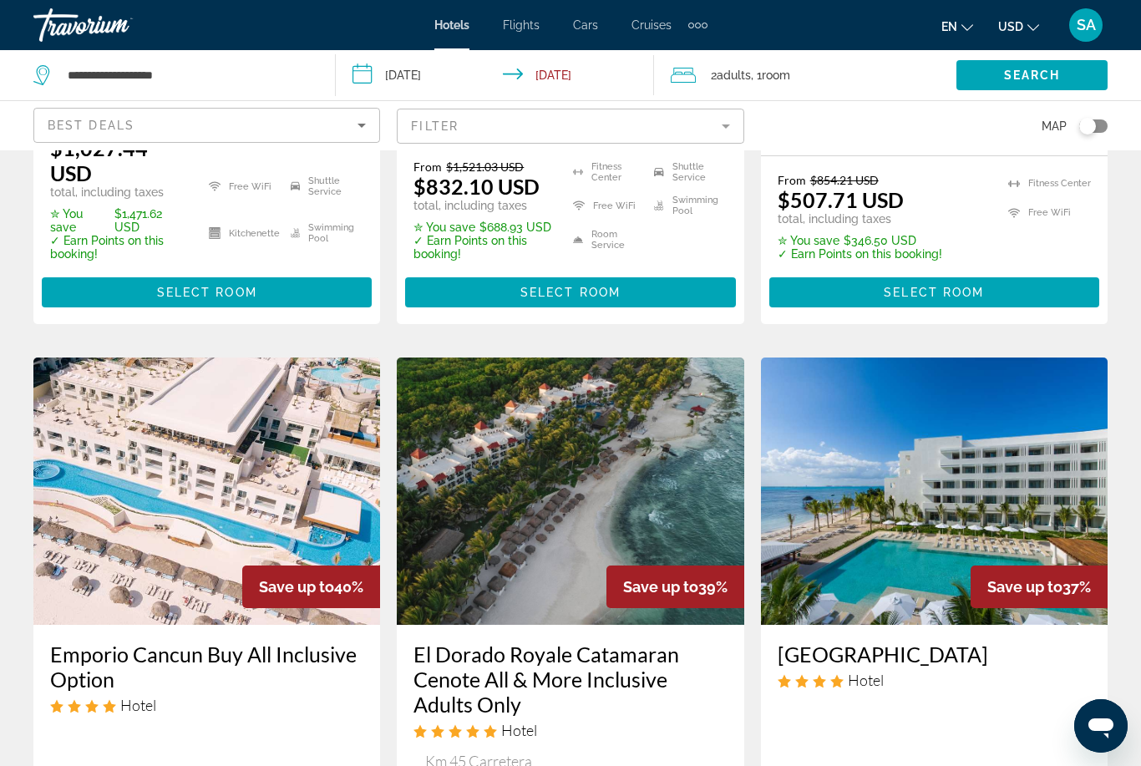
click at [1034, 69] on span "Search" at bounding box center [1032, 75] width 57 height 13
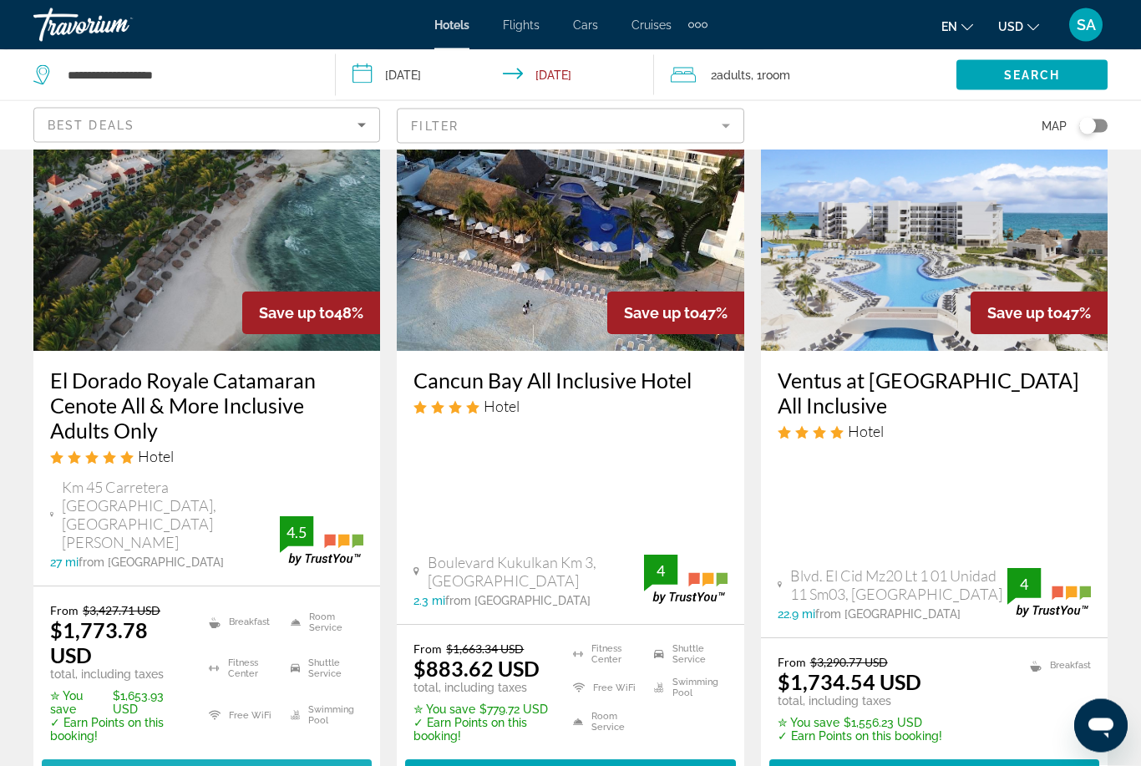
scroll to position [820, 0]
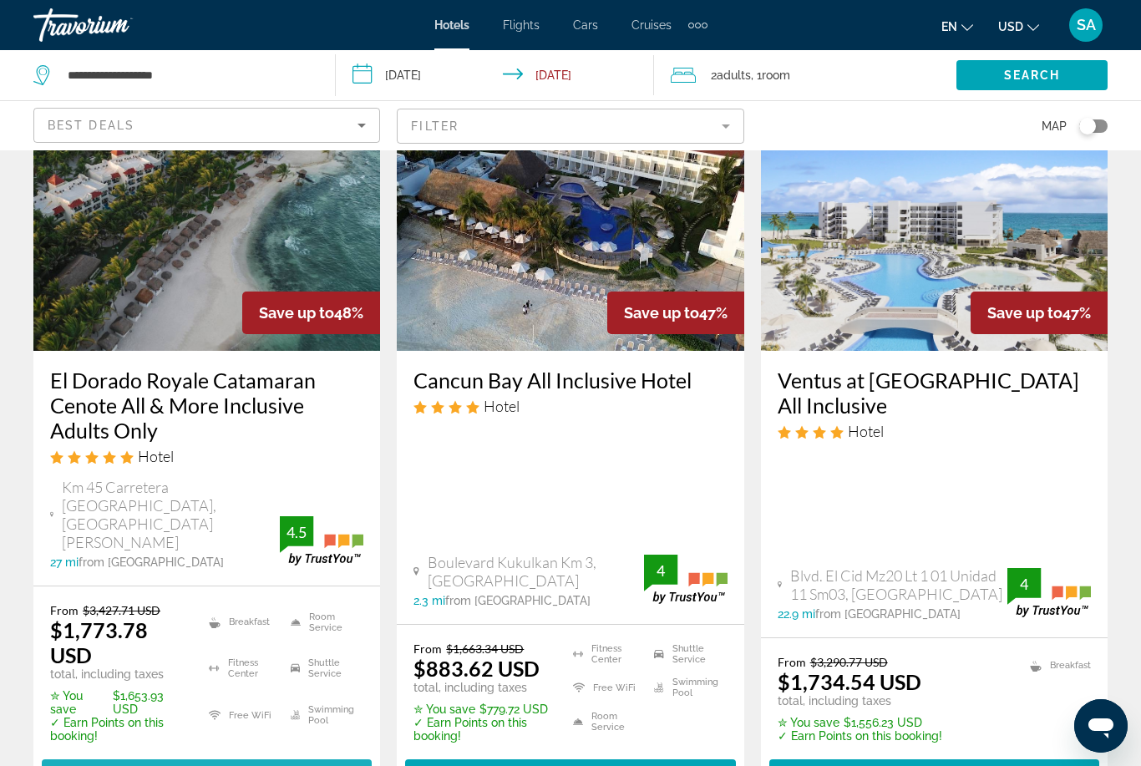
click at [246, 765] on span "Select Room" at bounding box center [207, 774] width 100 height 13
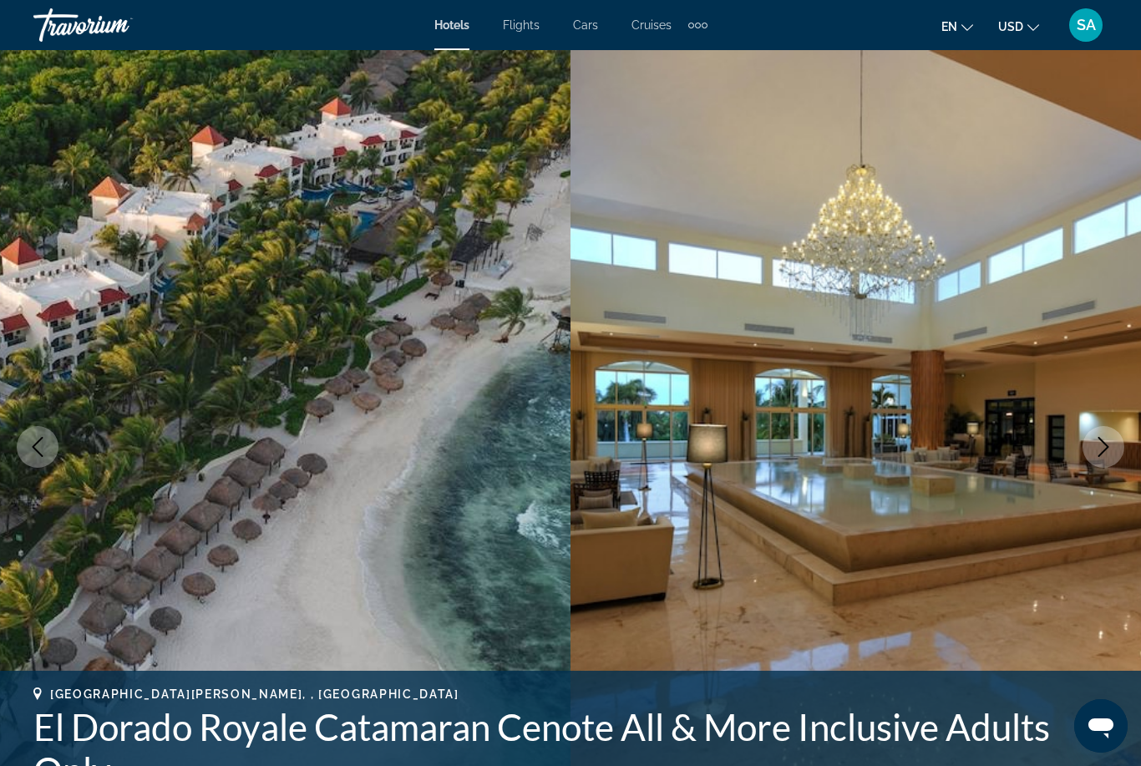
click at [1094, 450] on icon "Next image" at bounding box center [1104, 447] width 20 height 20
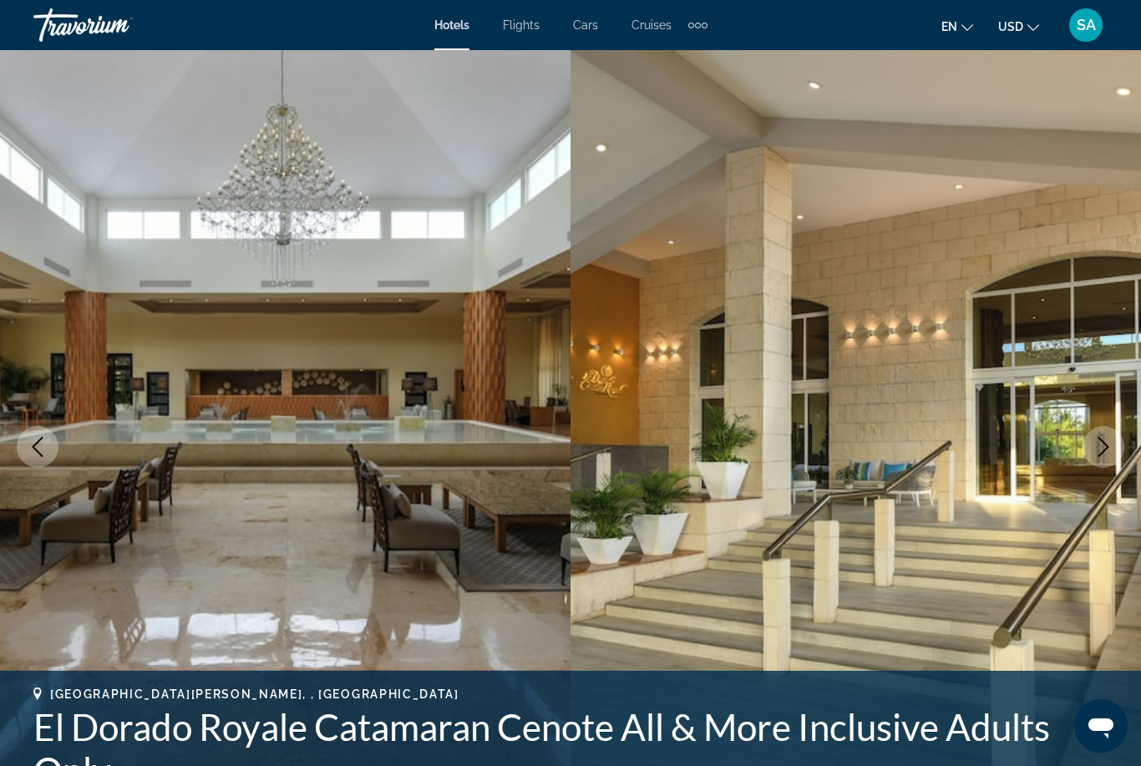
click at [1108, 442] on icon "Next image" at bounding box center [1104, 447] width 20 height 20
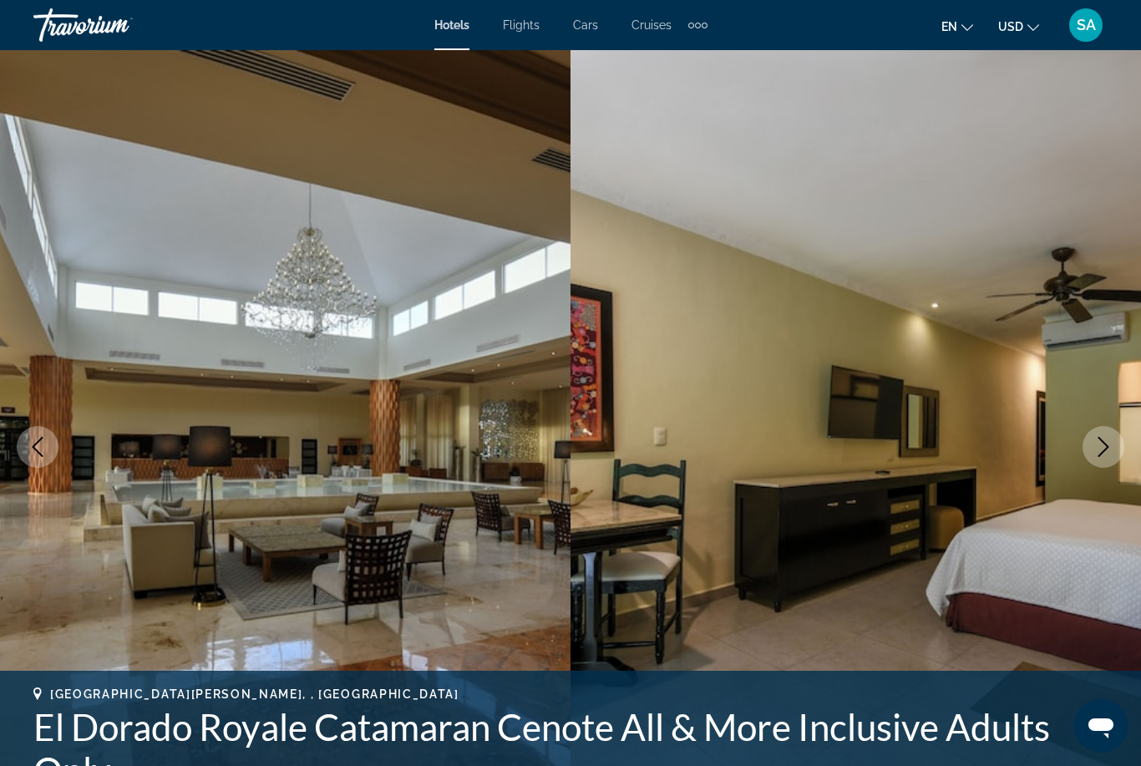
click at [1108, 442] on icon "Next image" at bounding box center [1104, 447] width 20 height 20
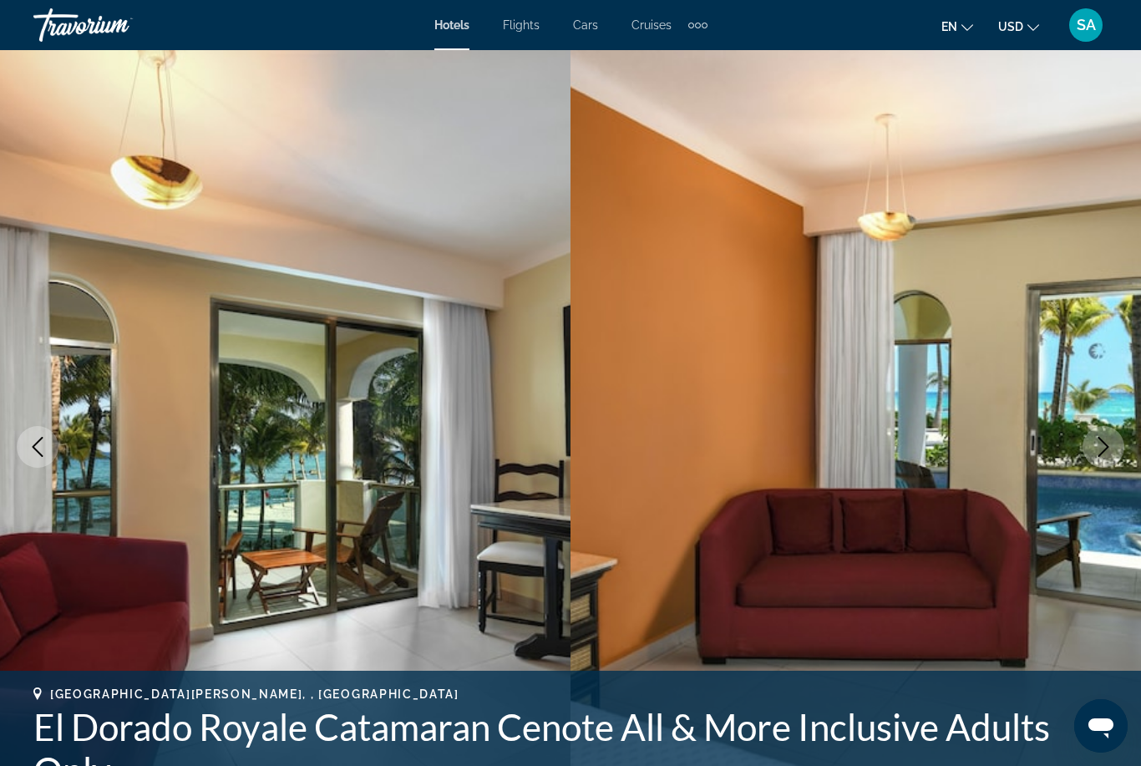
click at [1096, 450] on icon "Next image" at bounding box center [1104, 447] width 20 height 20
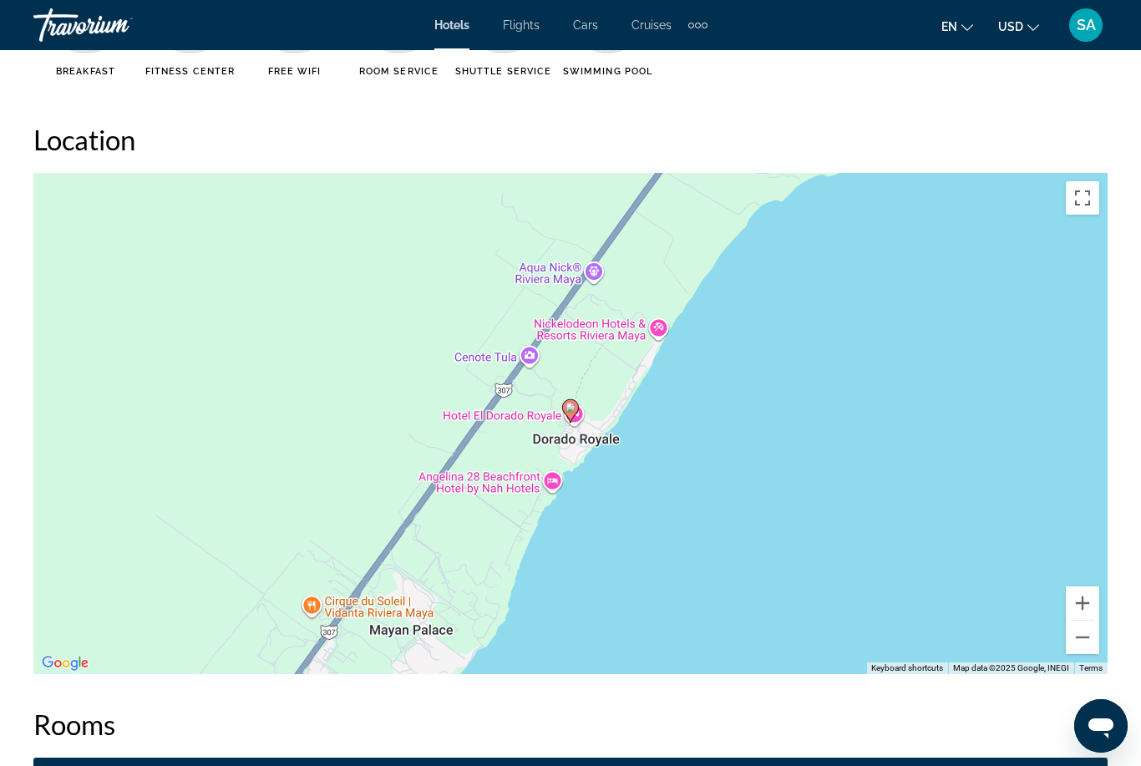
scroll to position [1875, 0]
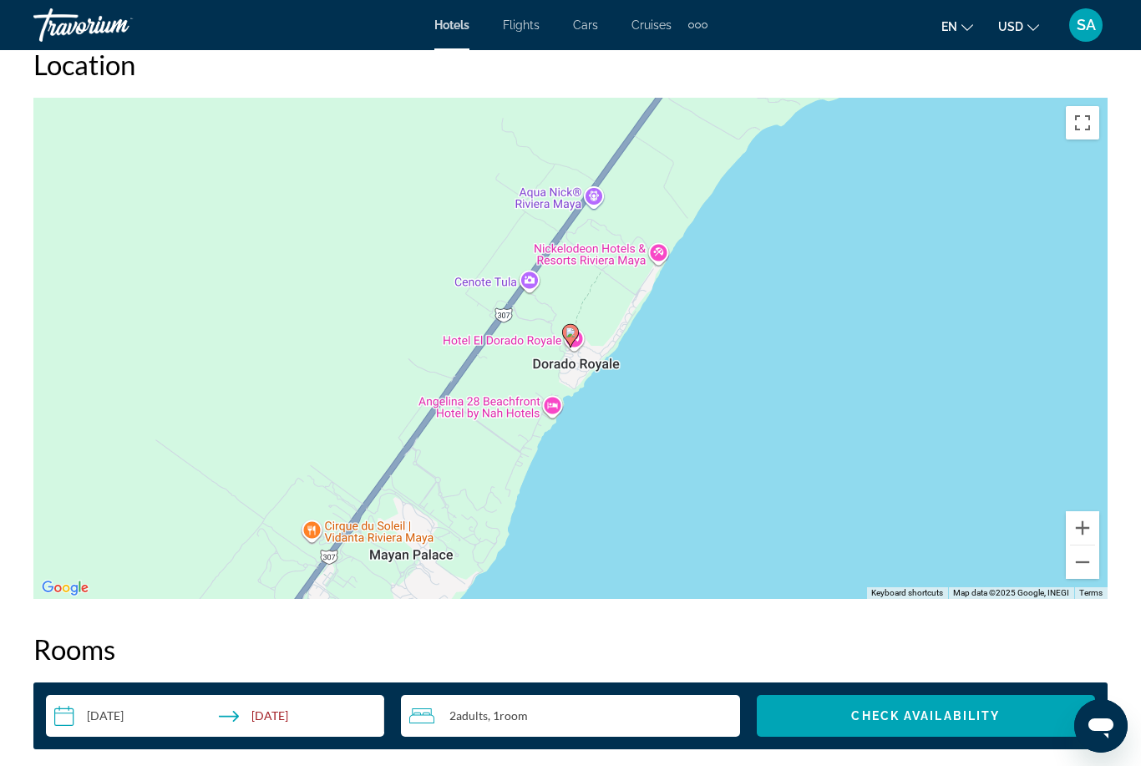
click at [1089, 559] on button "Zoom out" at bounding box center [1082, 562] width 33 height 33
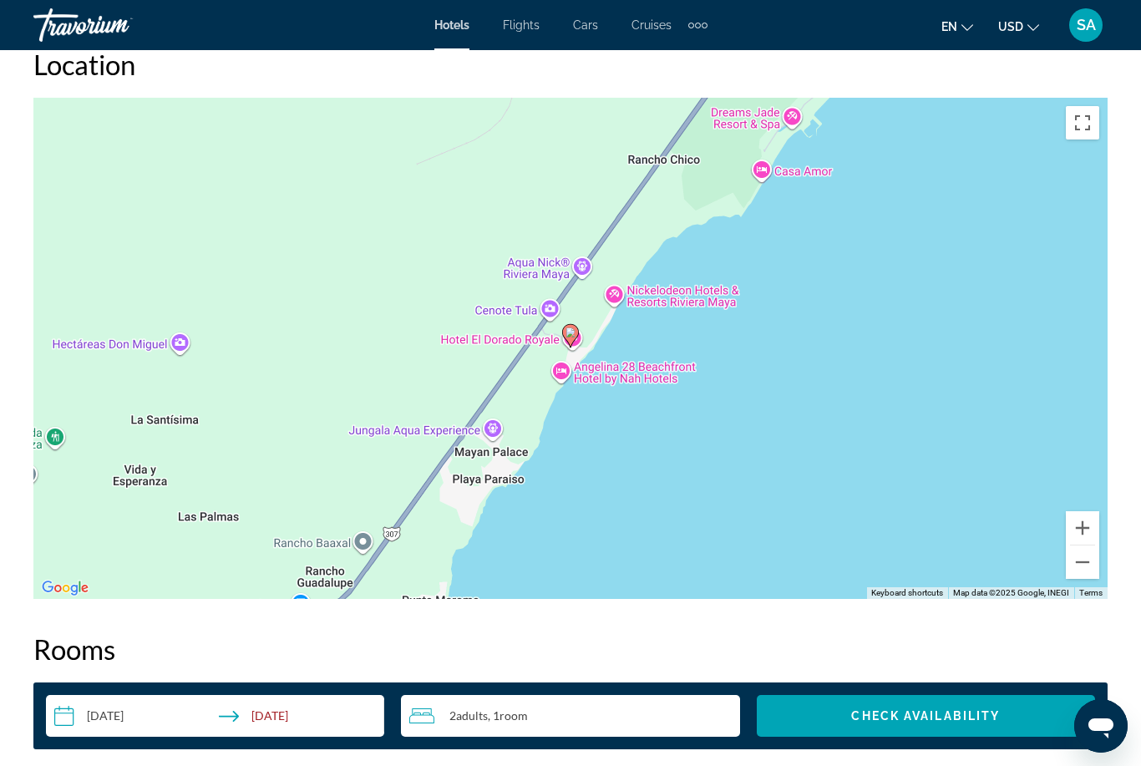
click at [1085, 564] on button "Zoom out" at bounding box center [1082, 562] width 33 height 33
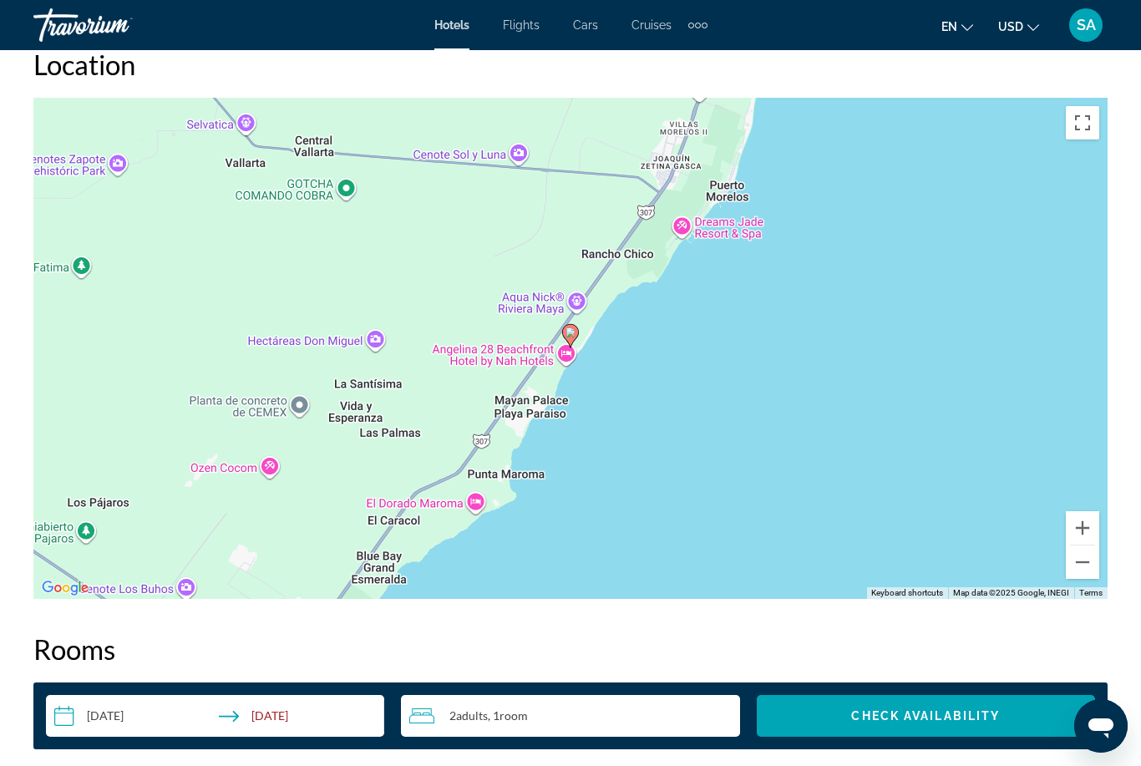
click at [1085, 562] on button "Zoom out" at bounding box center [1082, 562] width 33 height 33
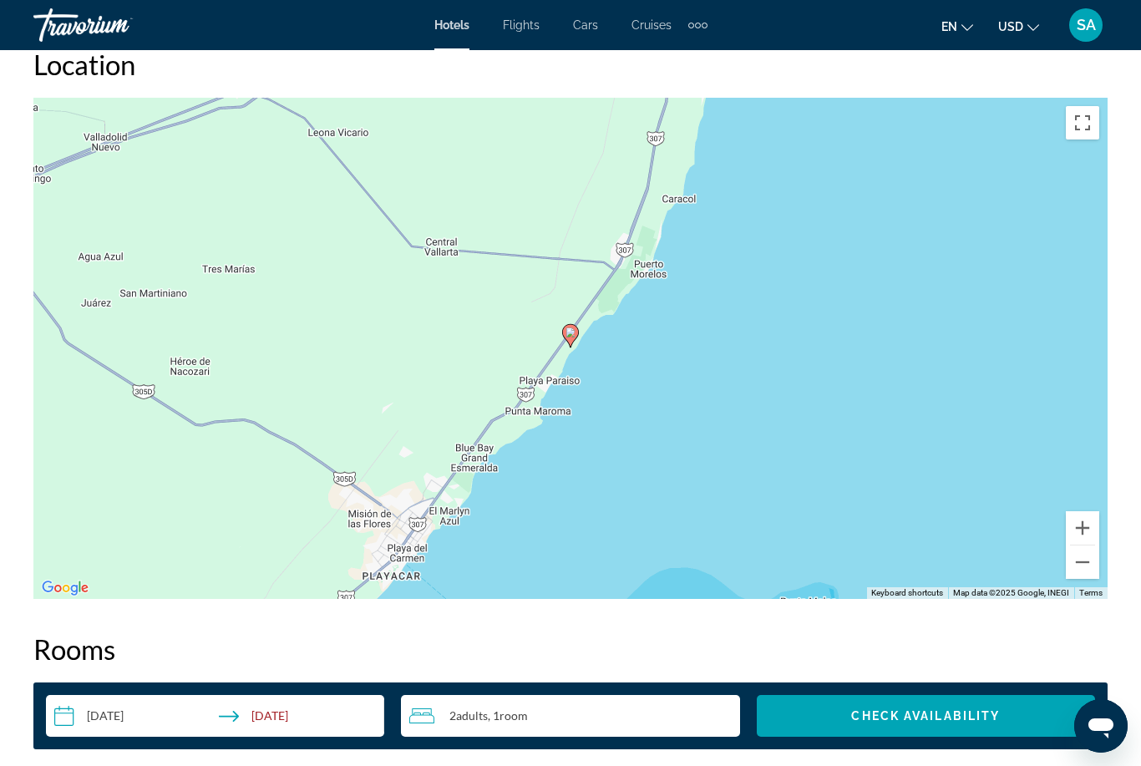
click at [1084, 564] on button "Zoom out" at bounding box center [1082, 562] width 33 height 33
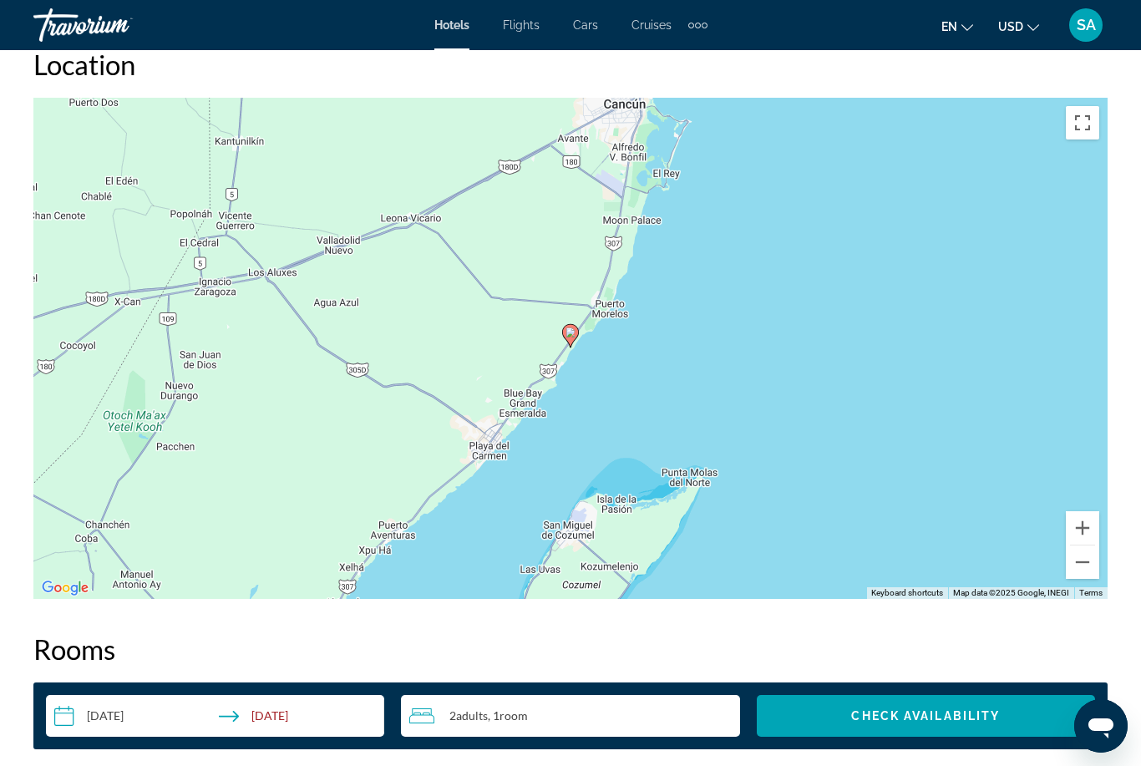
click at [1084, 561] on button "Zoom out" at bounding box center [1082, 562] width 33 height 33
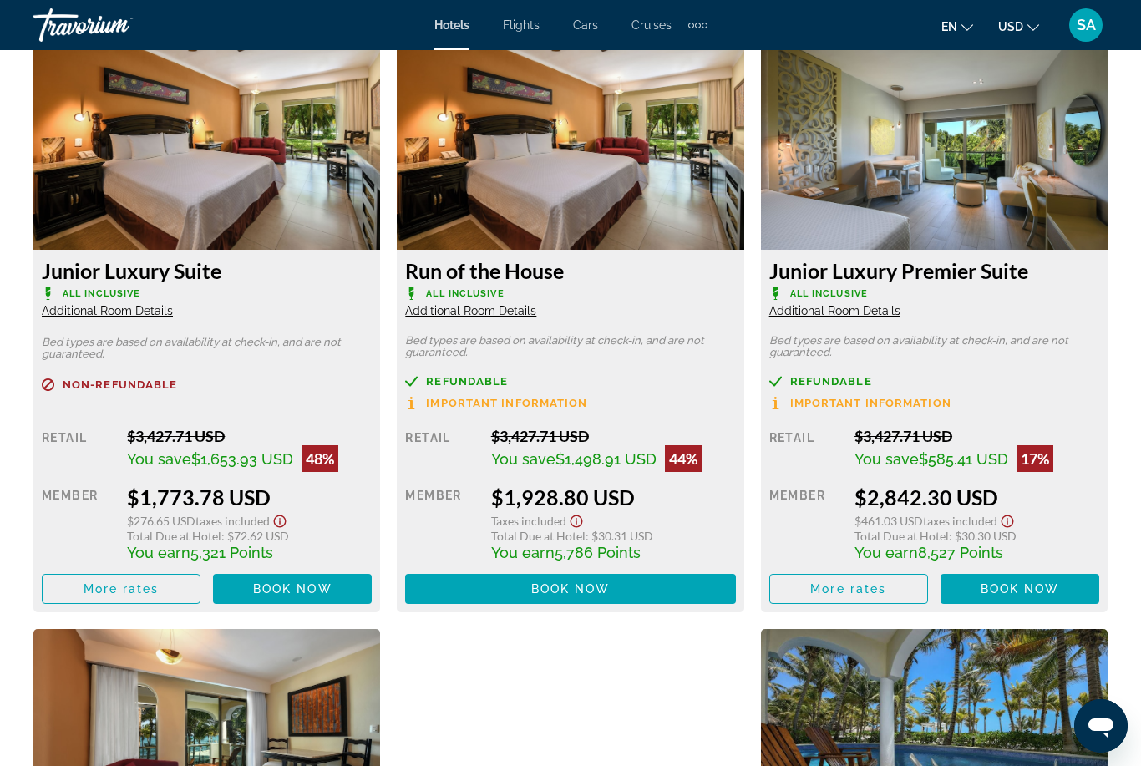
scroll to position [2619, 0]
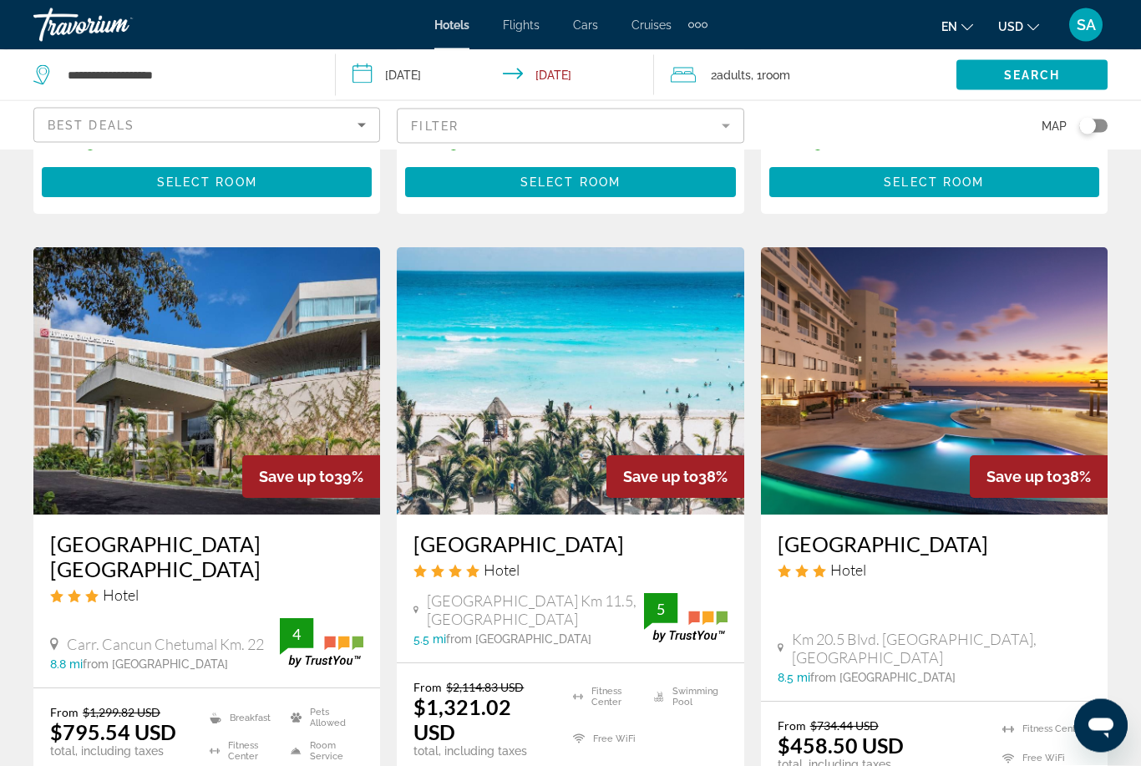
scroll to position [2108, 0]
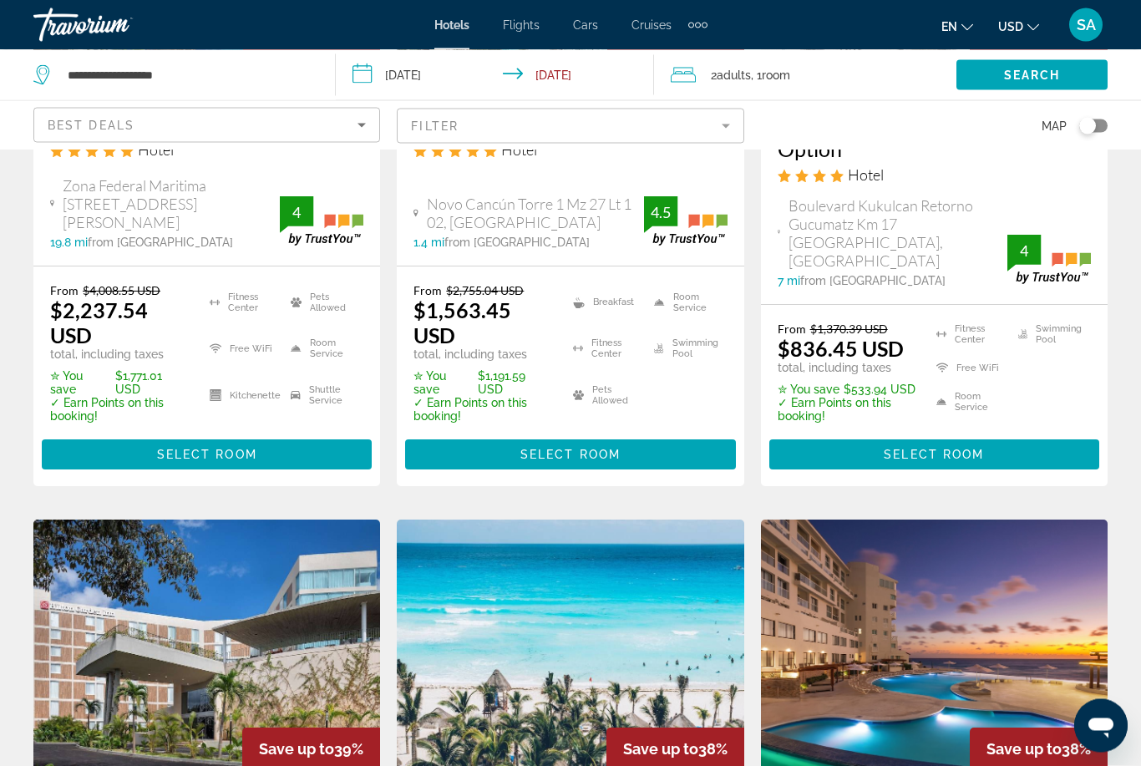
click at [623, 435] on span "Main content" at bounding box center [570, 455] width 330 height 40
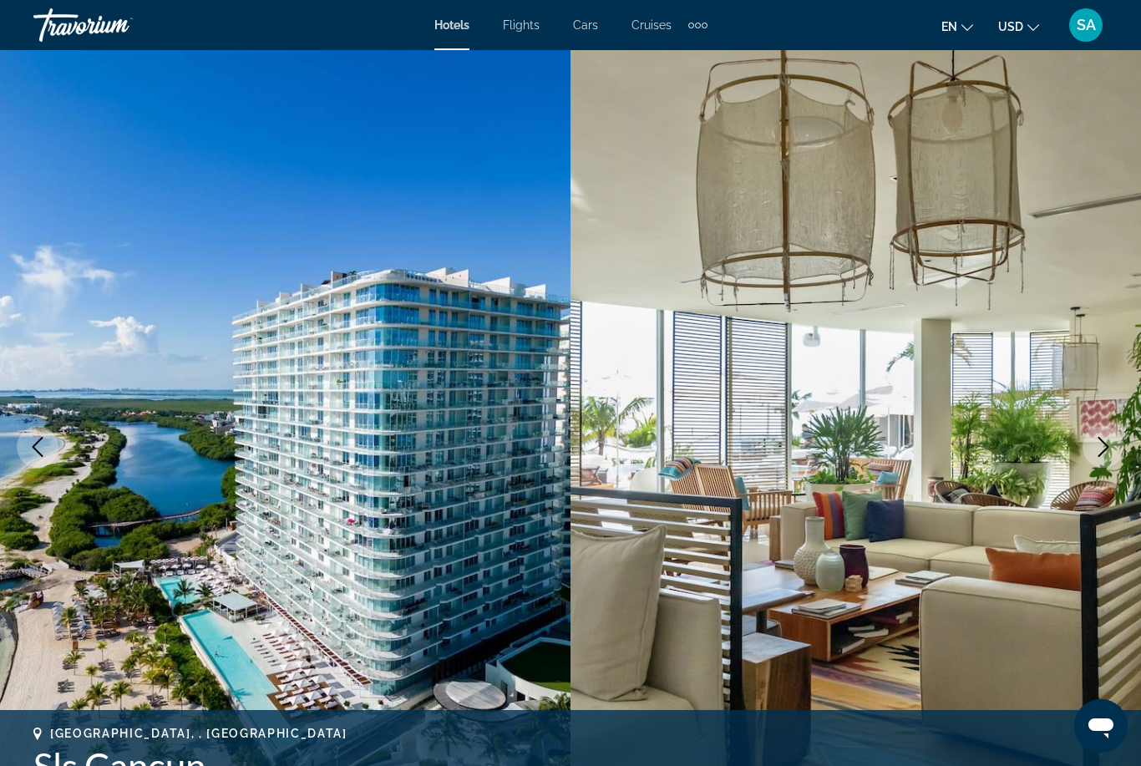
click at [1106, 437] on icon "Next image" at bounding box center [1104, 447] width 20 height 20
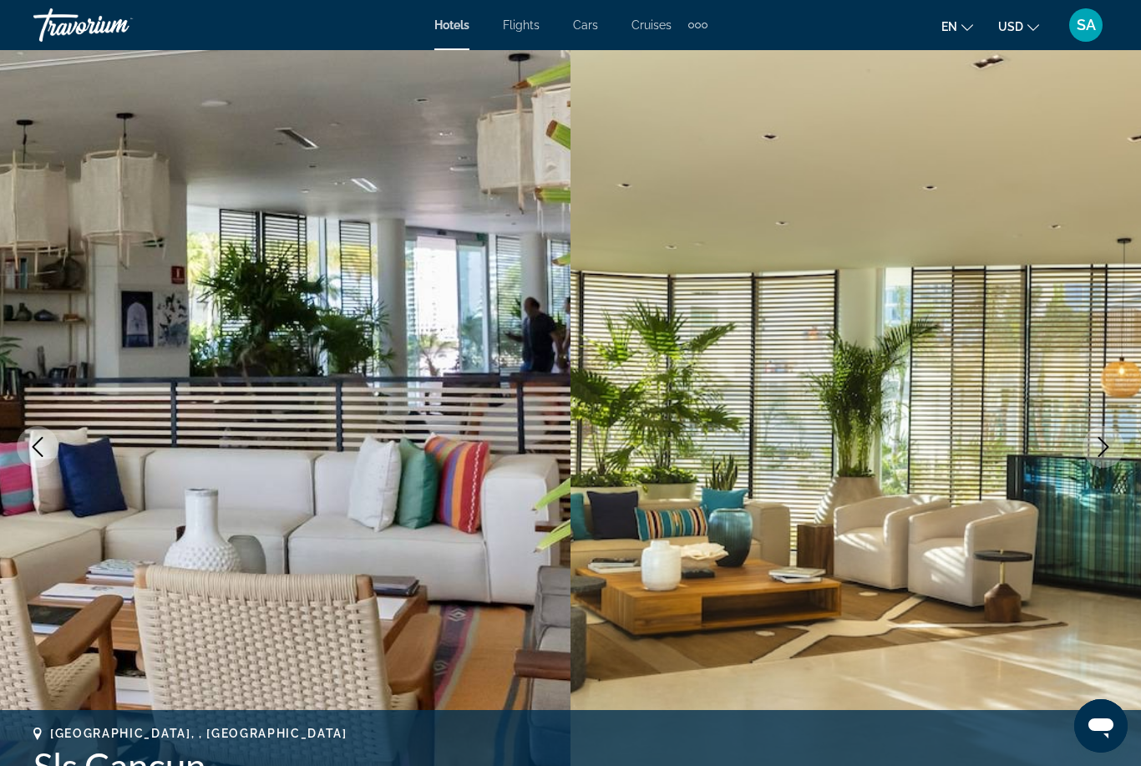
click at [1108, 437] on icon "Next image" at bounding box center [1104, 447] width 20 height 20
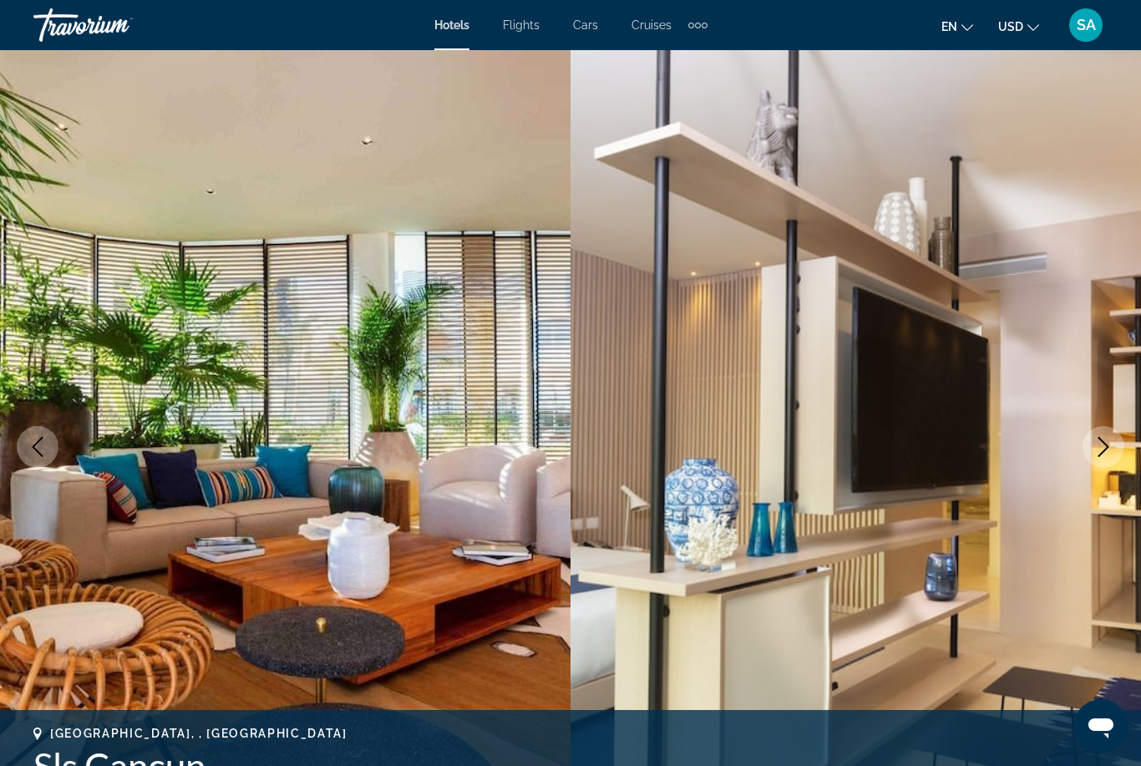
click at [1099, 444] on icon "Next image" at bounding box center [1104, 447] width 20 height 20
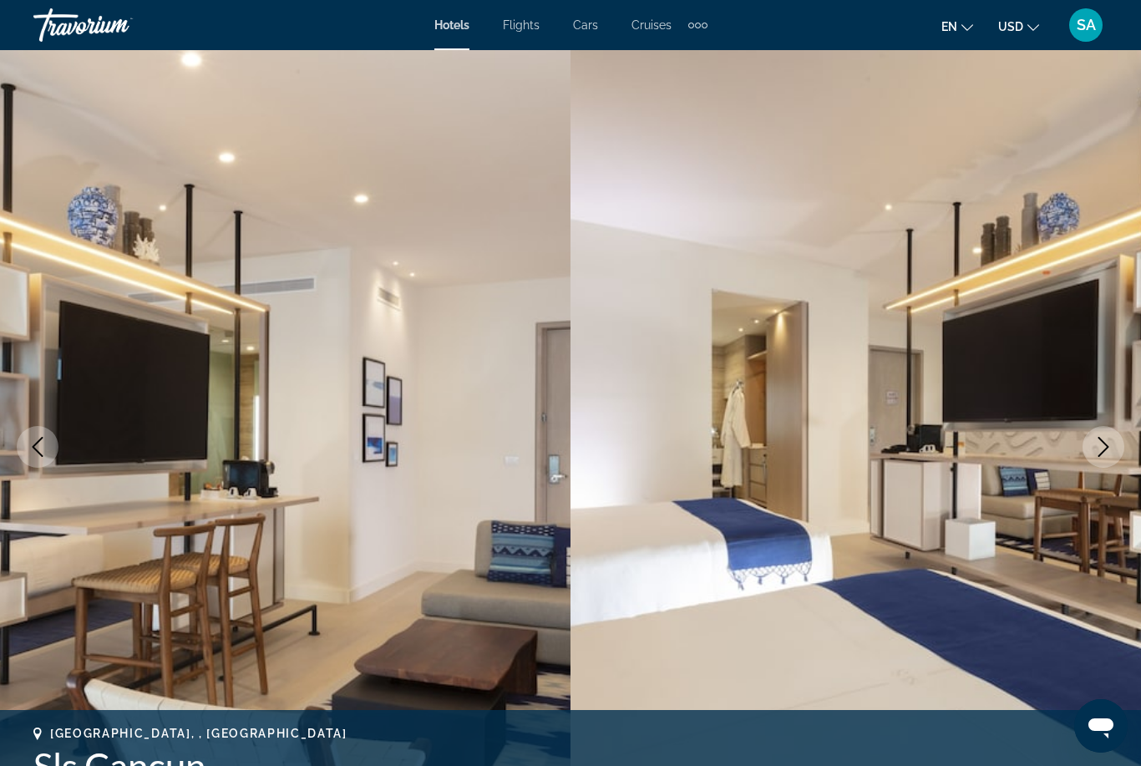
click at [1101, 442] on icon "Next image" at bounding box center [1104, 447] width 20 height 20
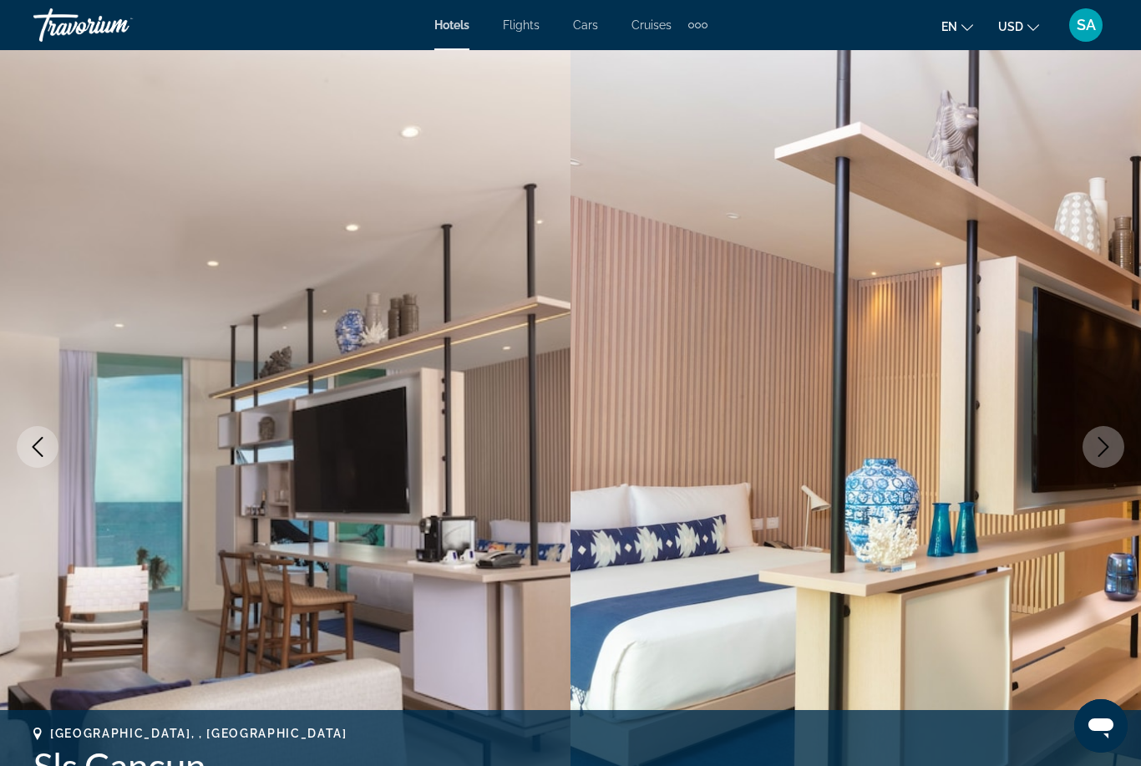
click at [1100, 441] on icon "Next image" at bounding box center [1104, 447] width 20 height 20
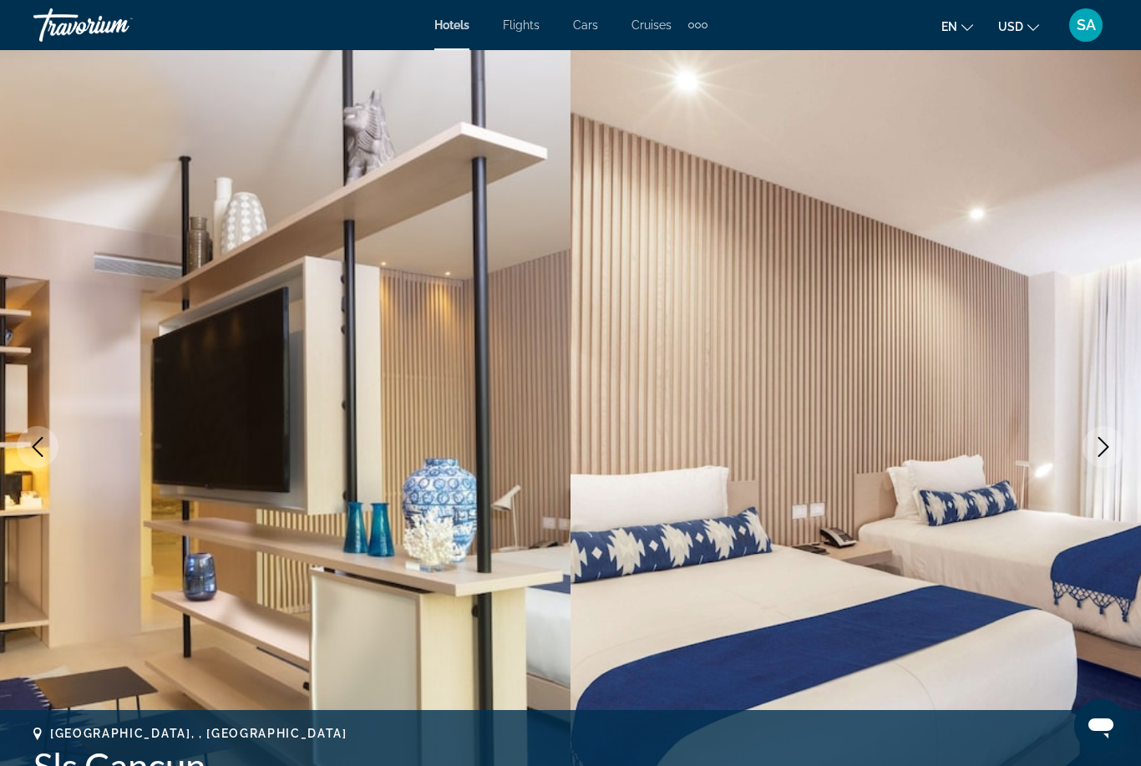
click at [1107, 437] on icon "Next image" at bounding box center [1104, 447] width 20 height 20
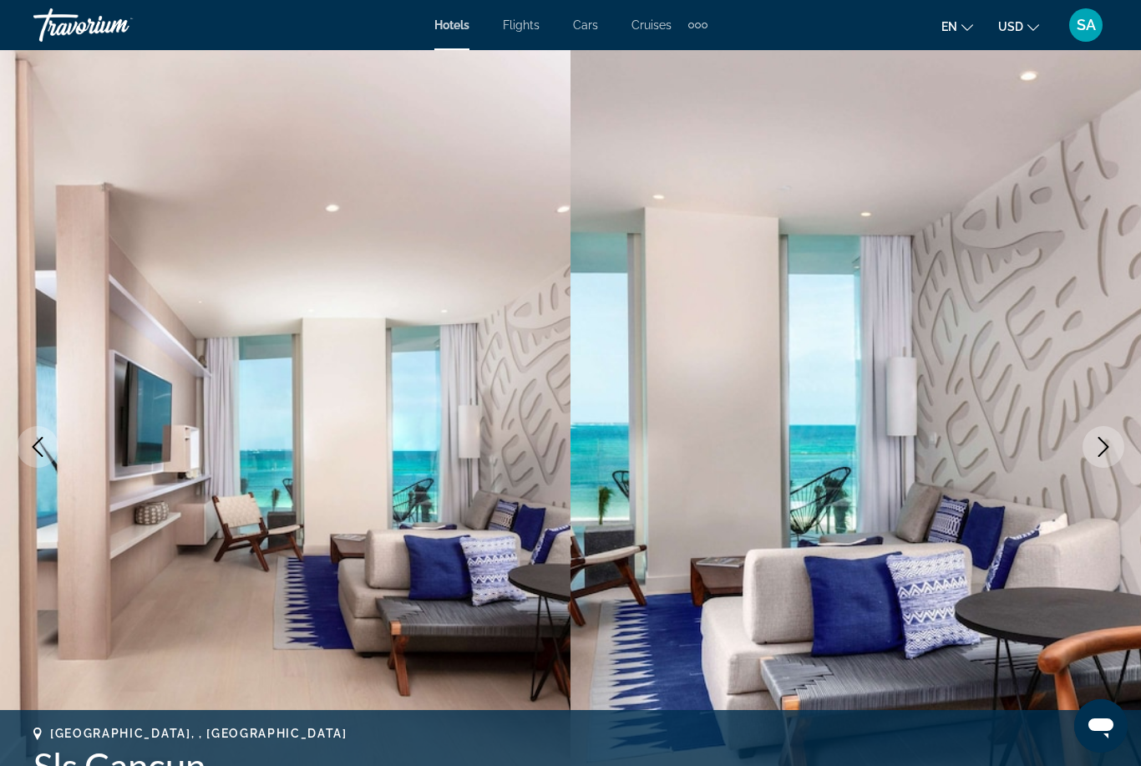
click at [1103, 444] on icon "Next image" at bounding box center [1104, 447] width 20 height 20
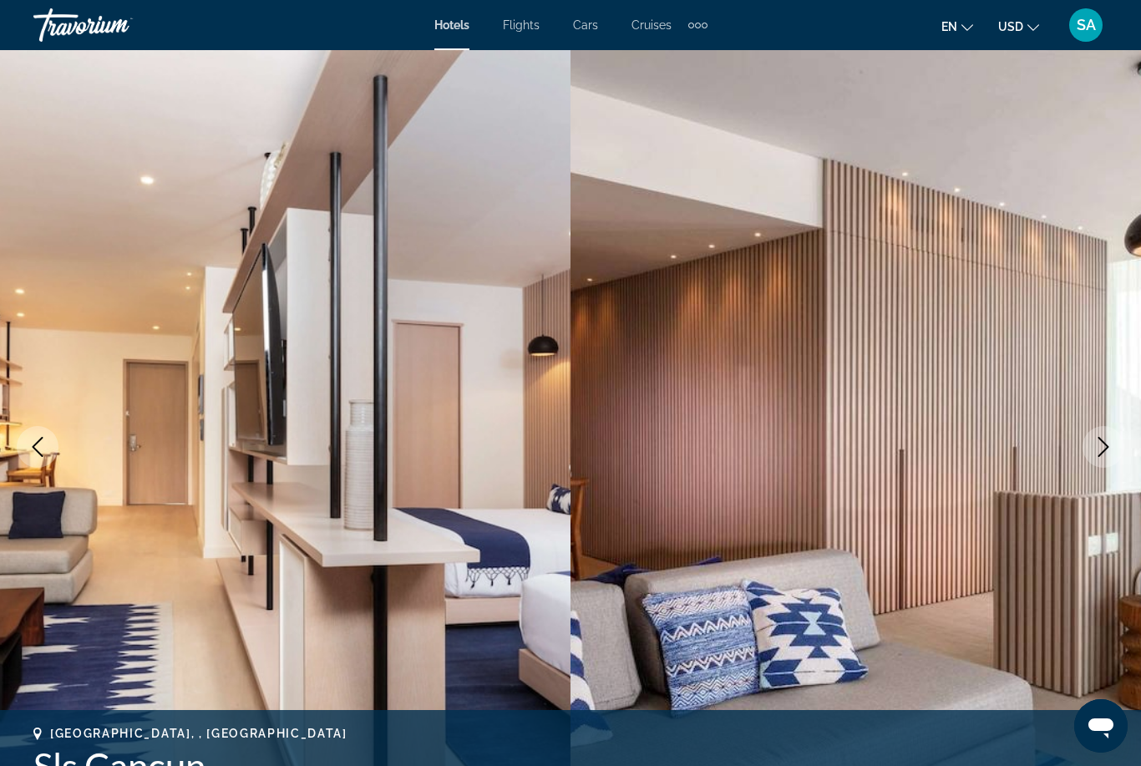
click at [1107, 449] on icon "Next image" at bounding box center [1104, 447] width 11 height 20
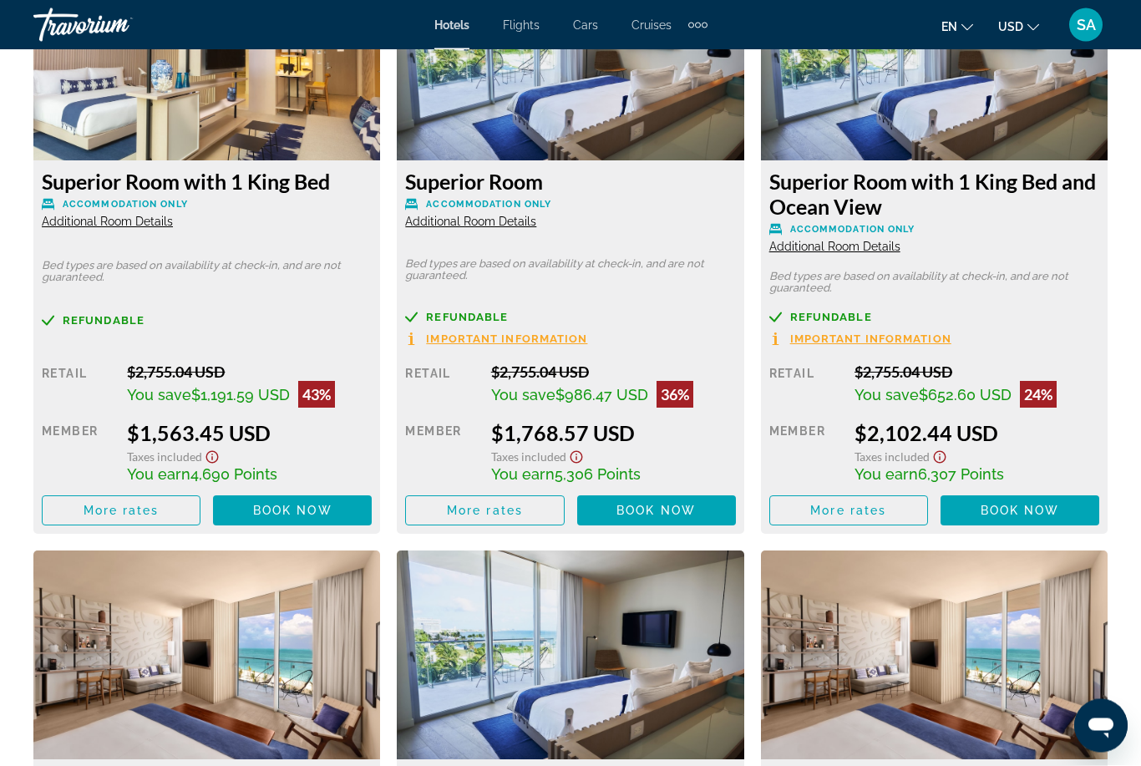
scroll to position [2630, 0]
click at [147, 506] on span "More rates" at bounding box center [122, 510] width 76 height 13
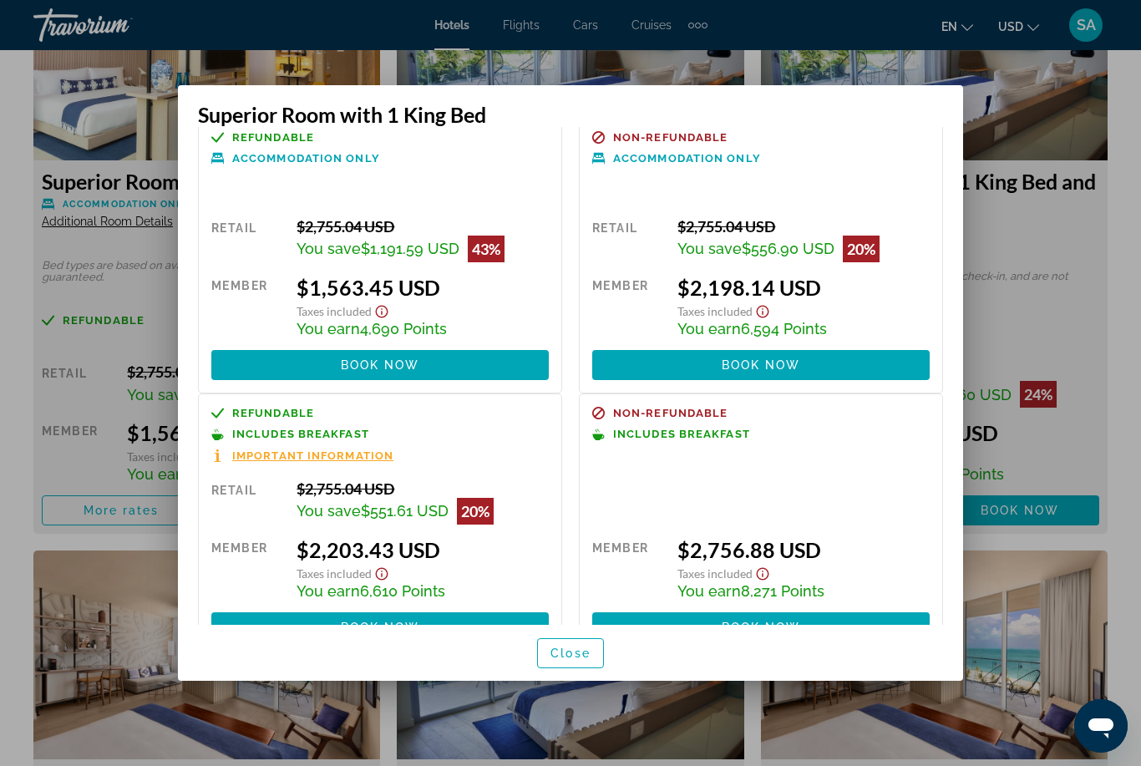
scroll to position [31, 0]
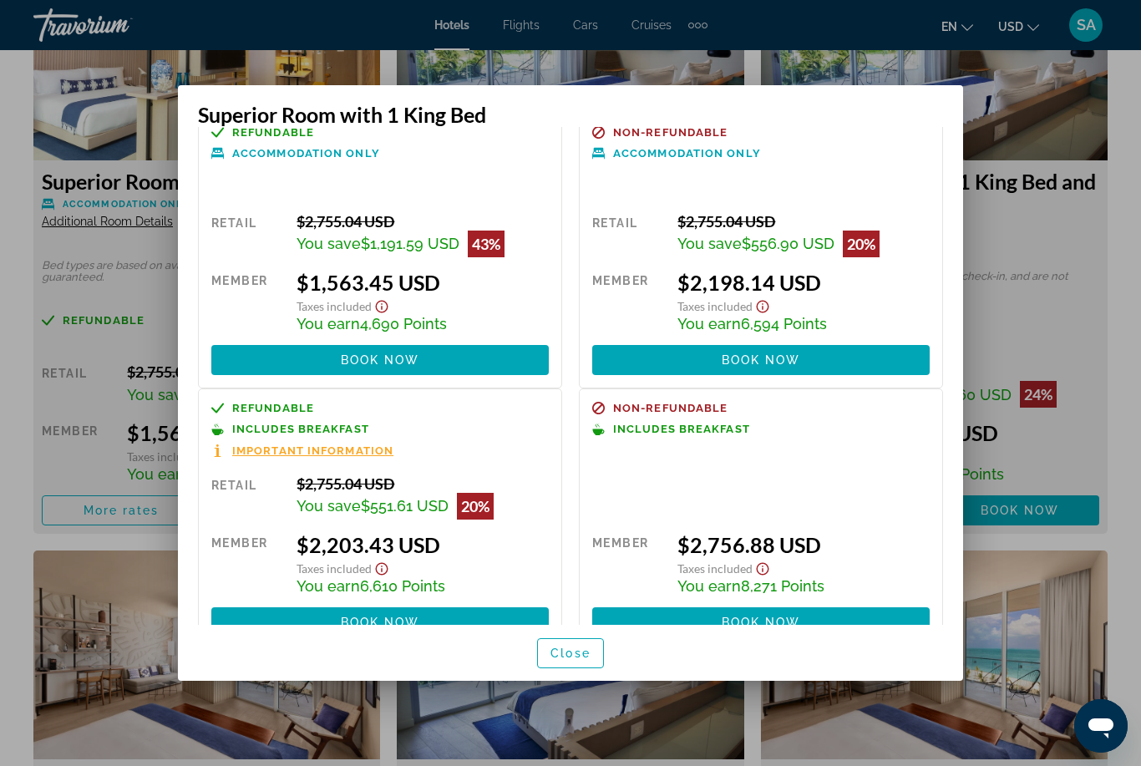
click at [577, 660] on span "Close" at bounding box center [571, 653] width 40 height 13
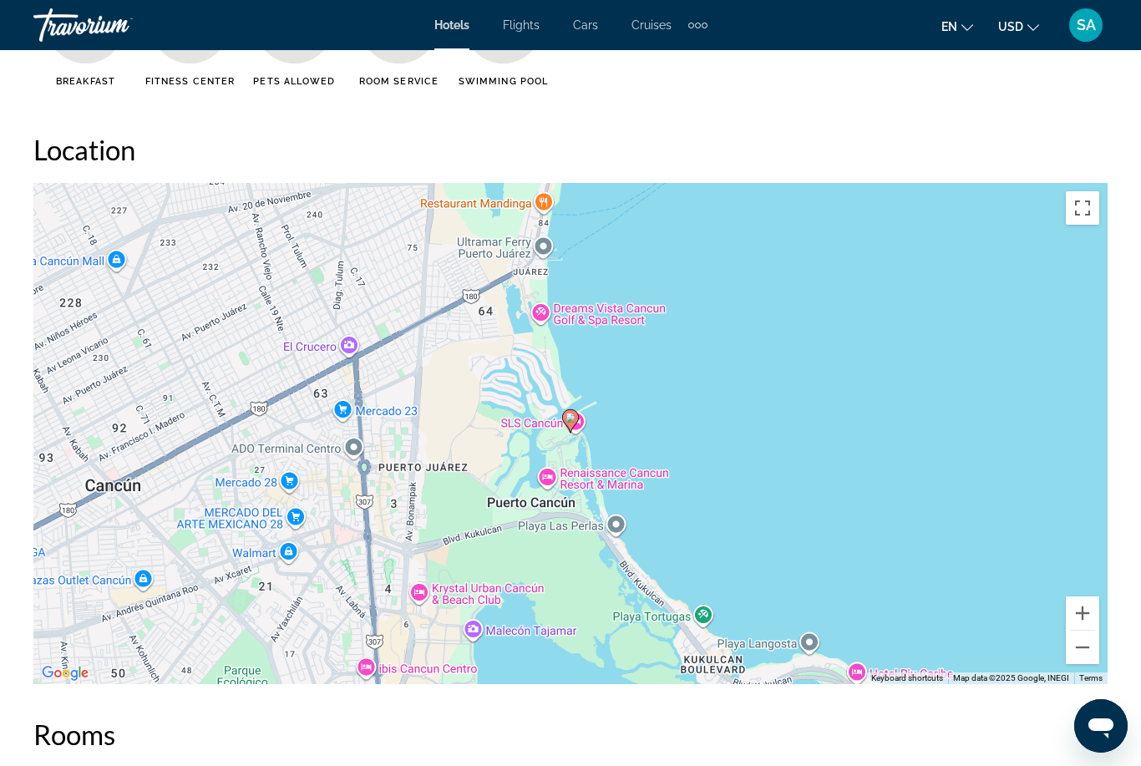
scroll to position [1599, 0]
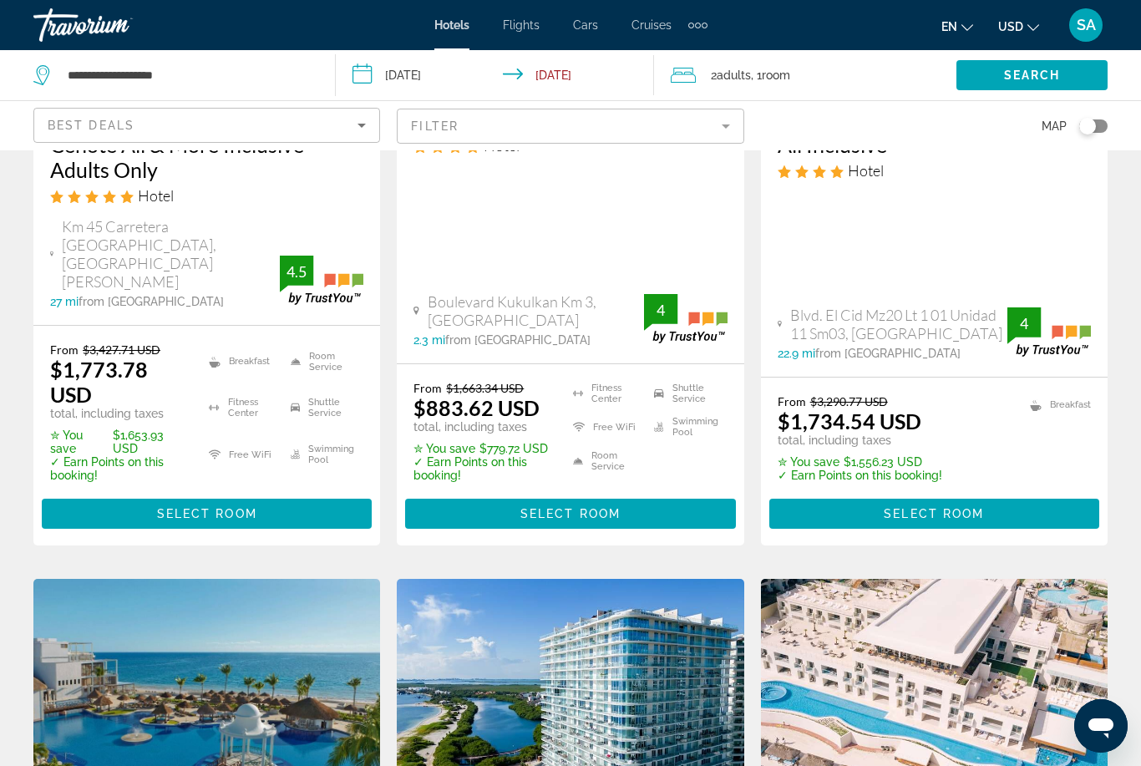
scroll to position [1050, 0]
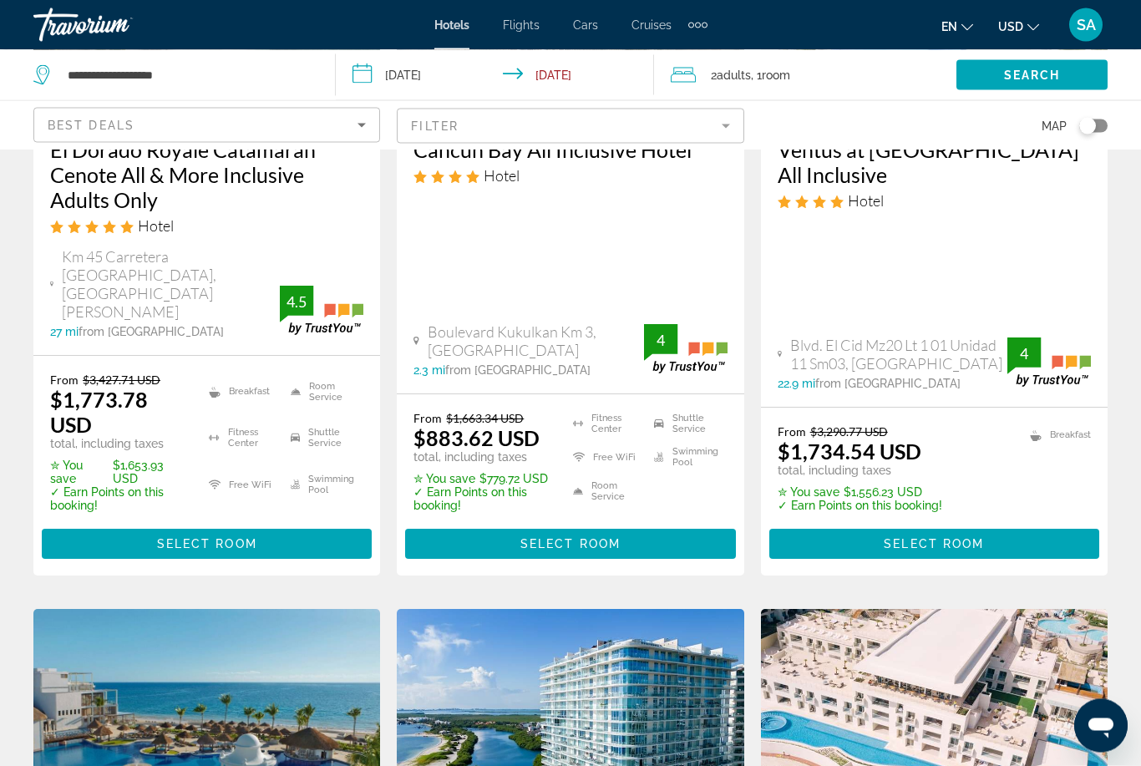
click at [369, 76] on input "**********" at bounding box center [499, 77] width 326 height 55
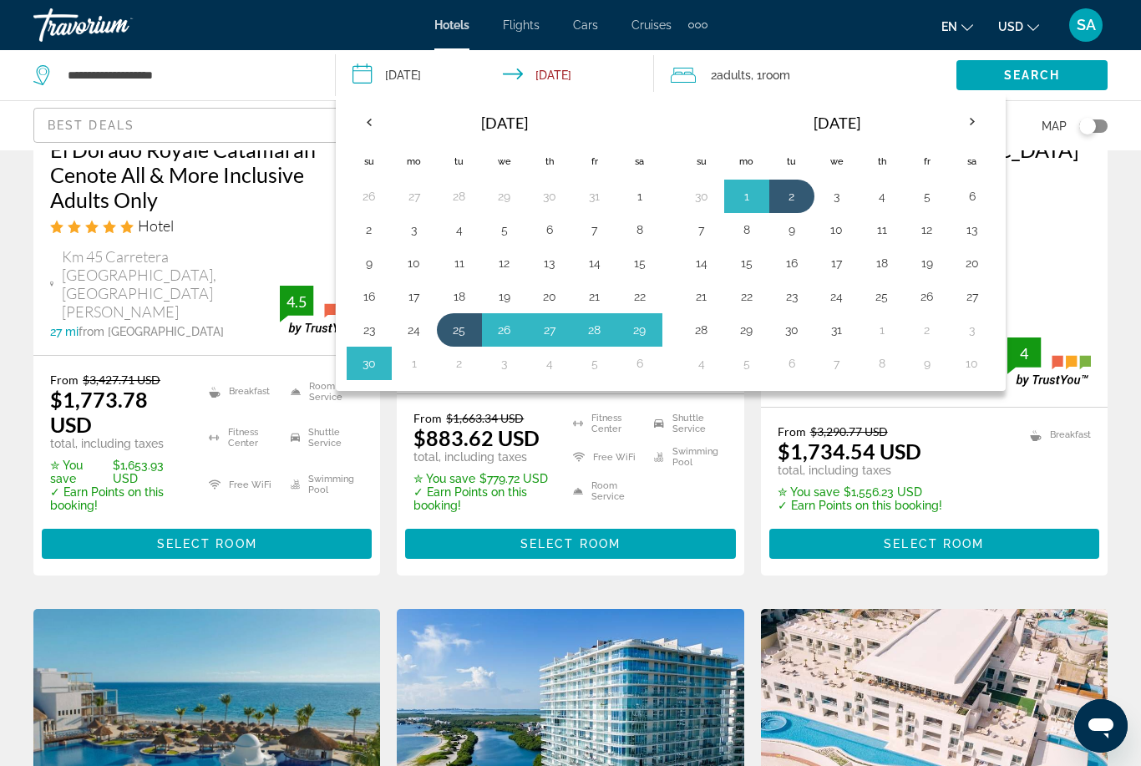
click at [973, 292] on button "27" at bounding box center [972, 296] width 27 height 23
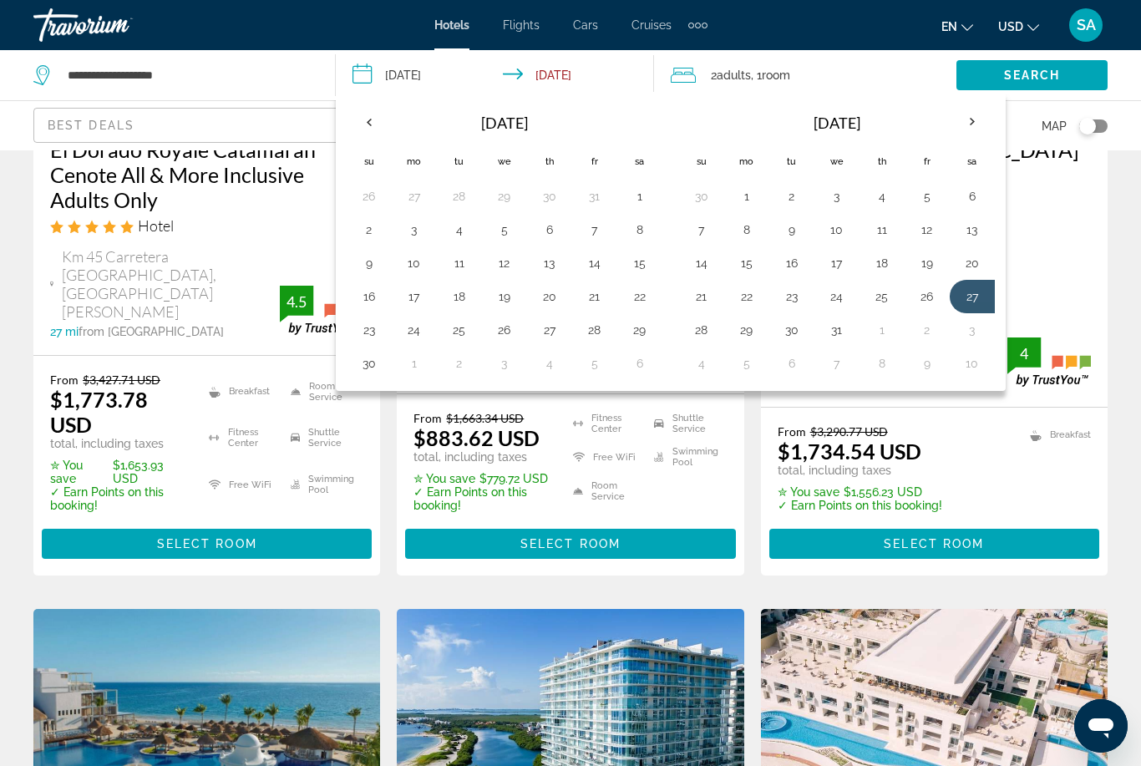
click at [968, 335] on button "3" at bounding box center [972, 329] width 27 height 23
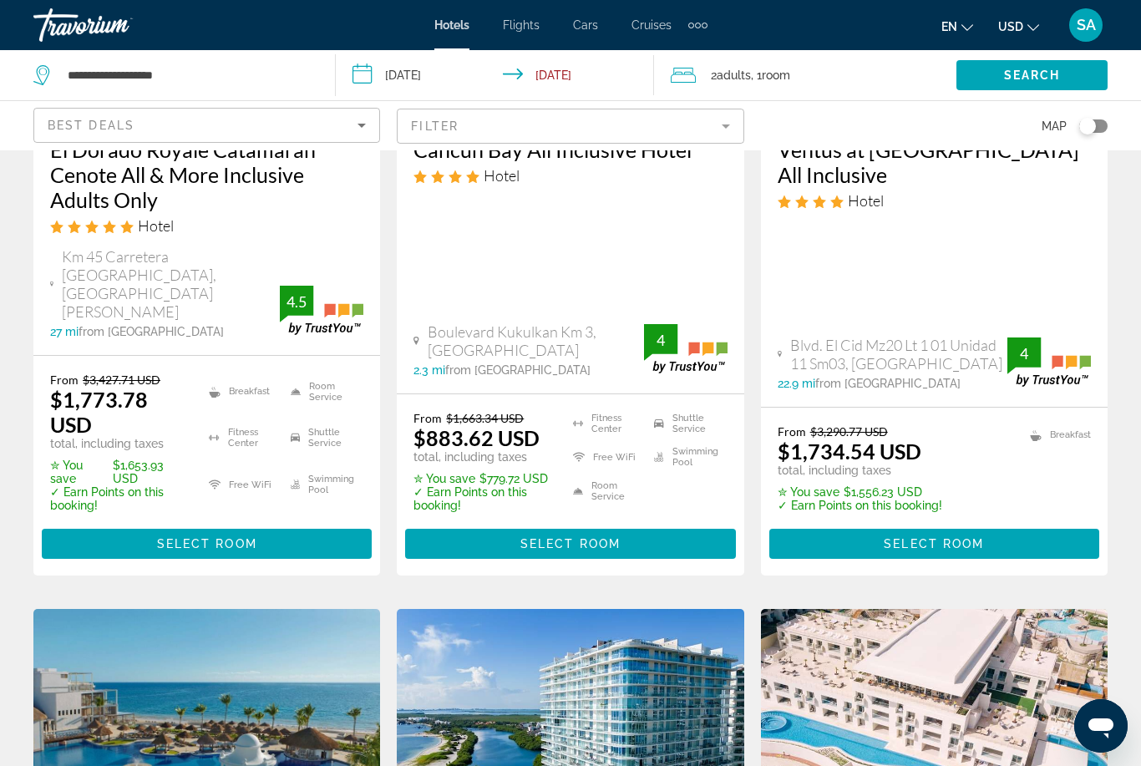
click at [1039, 70] on span "Search" at bounding box center [1032, 75] width 57 height 13
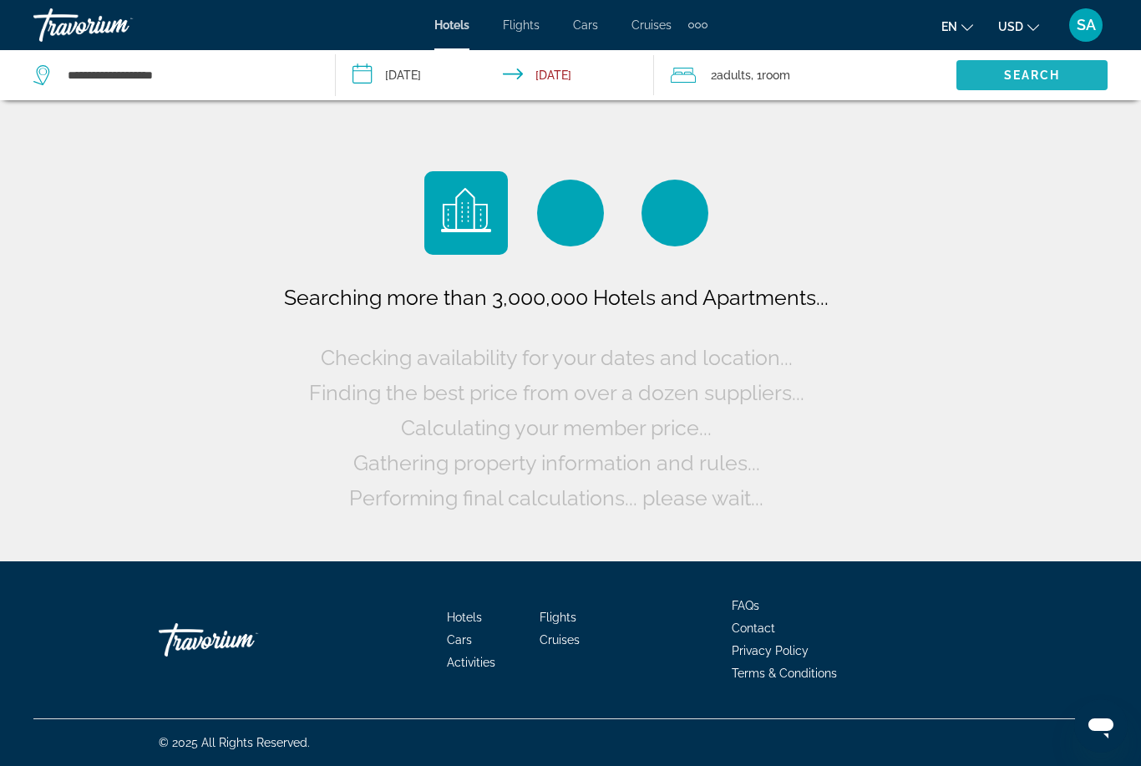
scroll to position [53, 0]
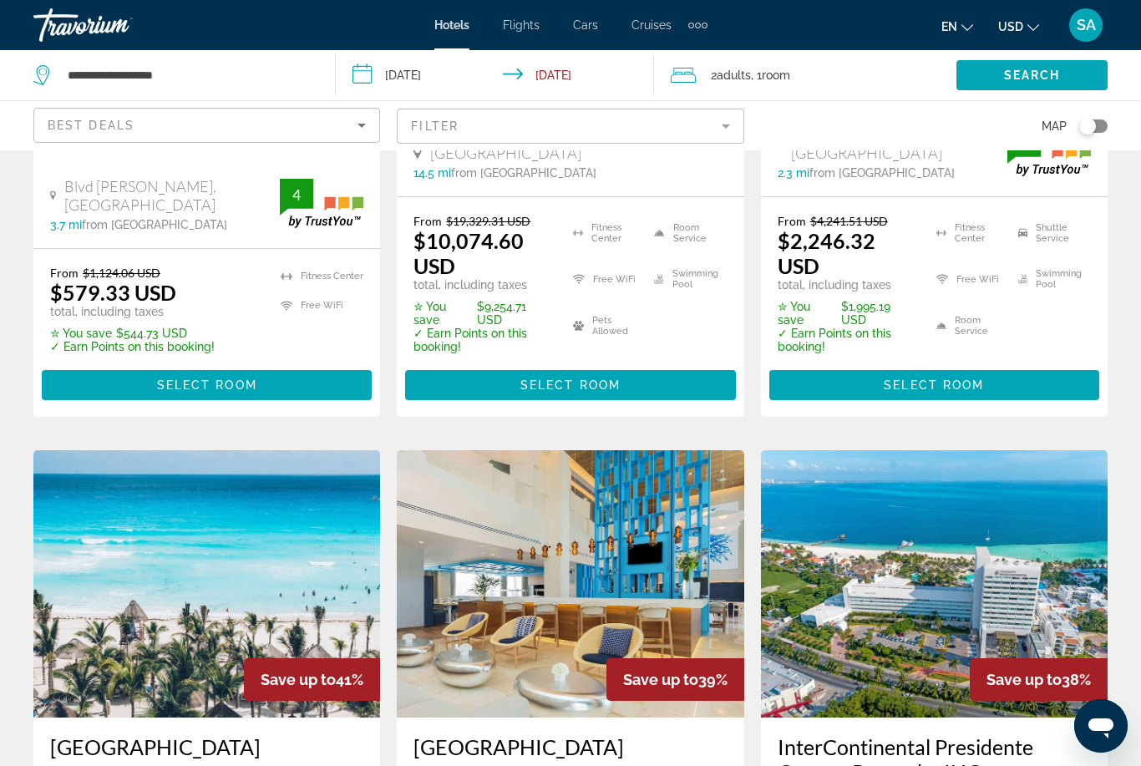
scroll to position [1106, 0]
click at [353, 78] on input "**********" at bounding box center [499, 77] width 326 height 55
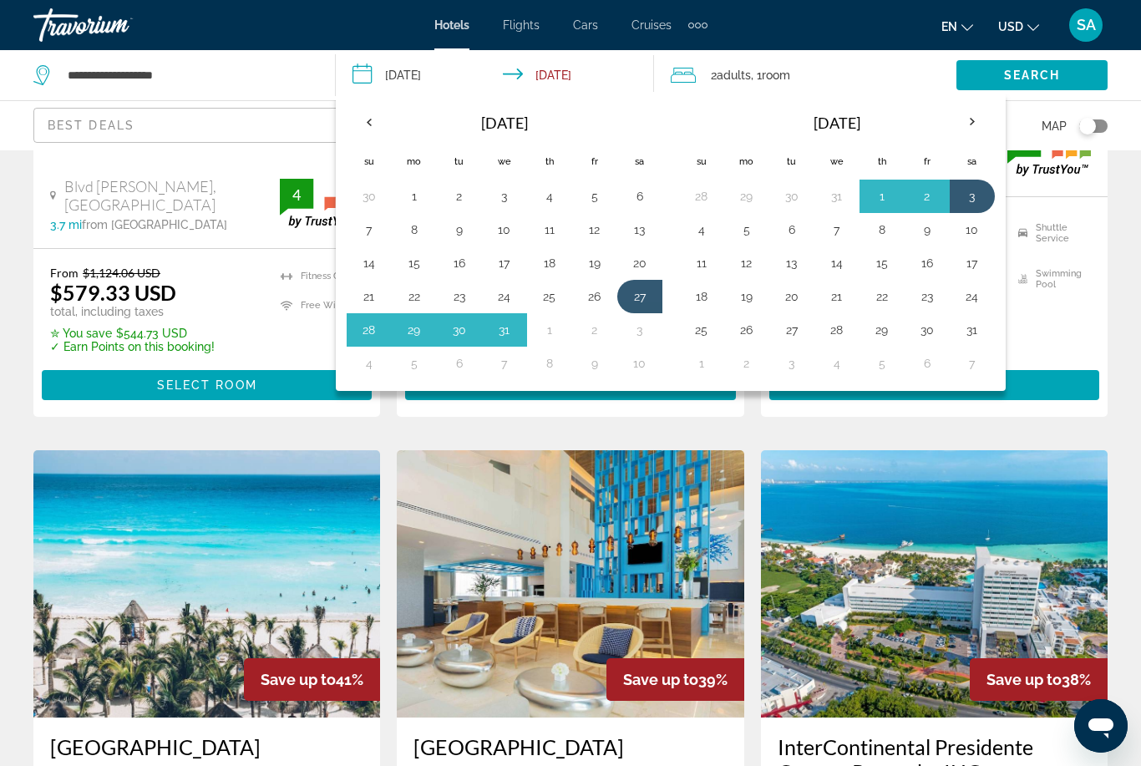
click at [970, 112] on th "Next month" at bounding box center [972, 122] width 45 height 37
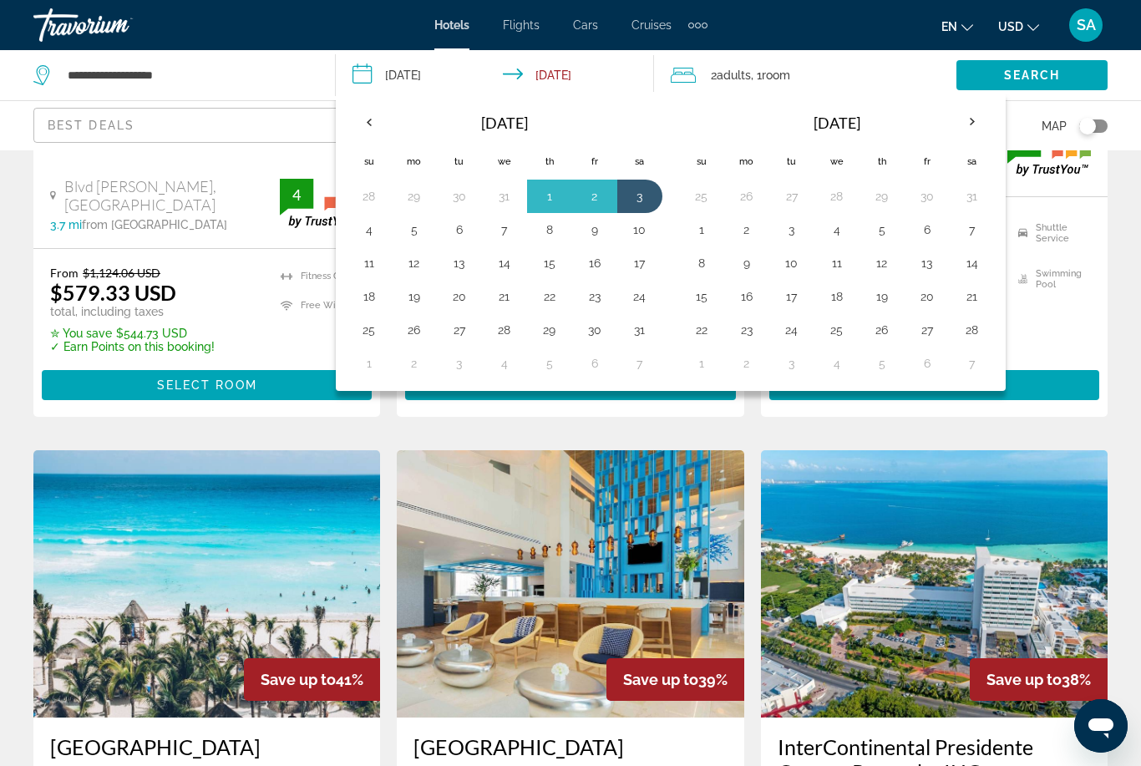
click at [460, 229] on button "6" at bounding box center [459, 229] width 27 height 23
click at [472, 260] on button "13" at bounding box center [459, 263] width 27 height 23
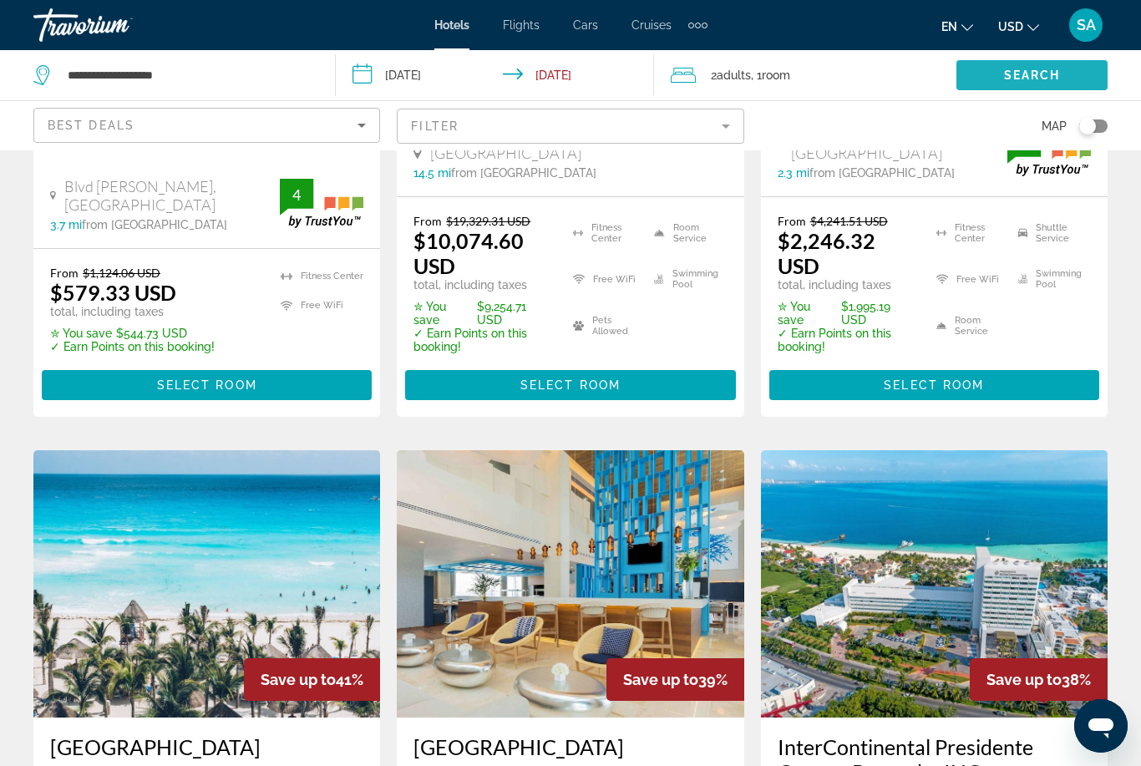
click at [1029, 76] on span "Search" at bounding box center [1032, 75] width 57 height 13
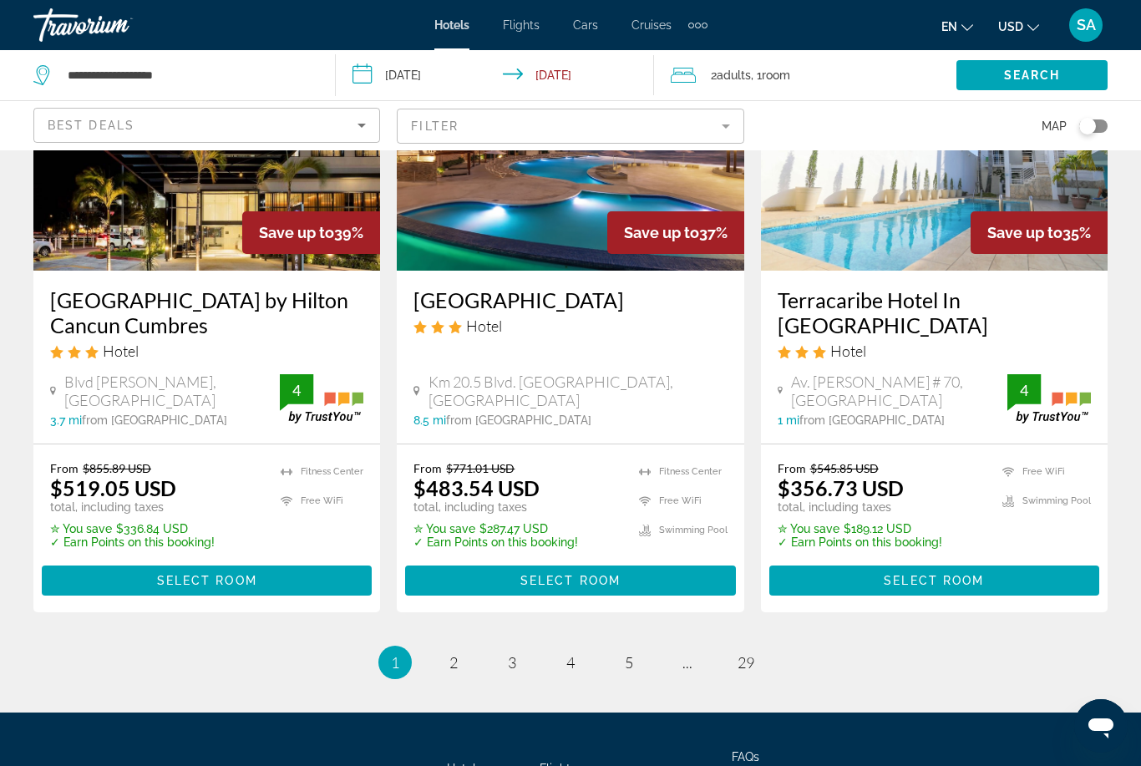
scroll to position [2252, 0]
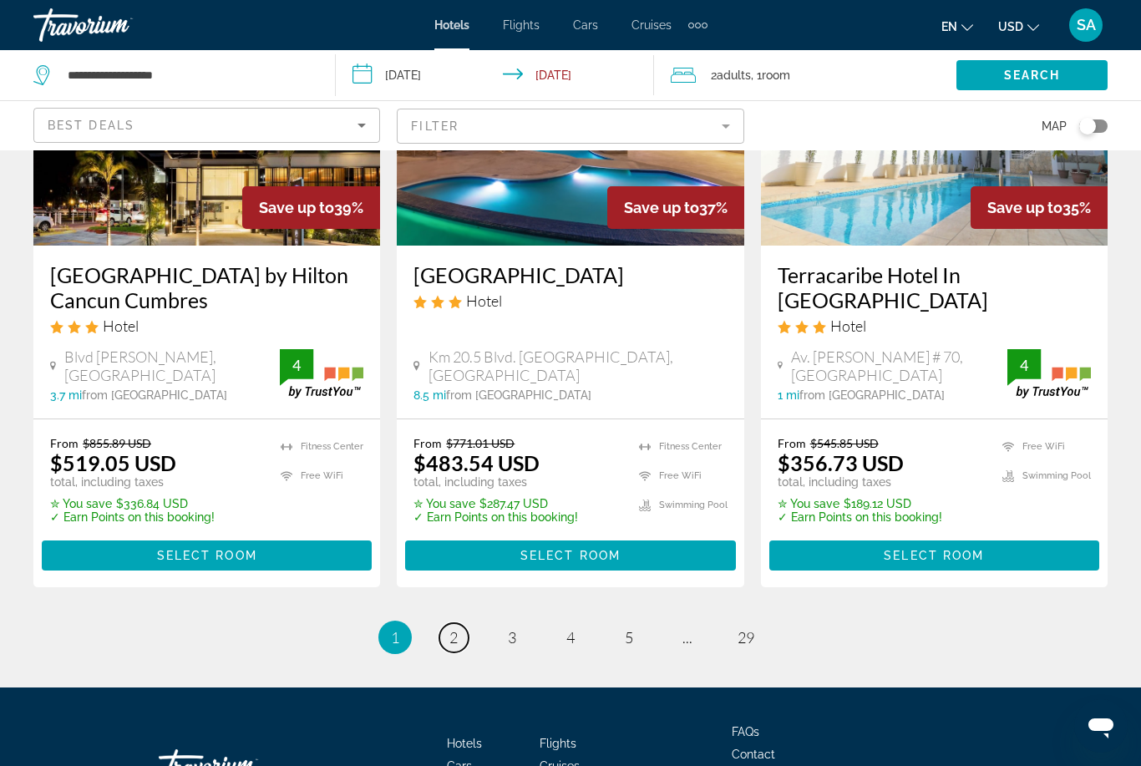
click at [455, 628] on span "2" at bounding box center [454, 637] width 8 height 18
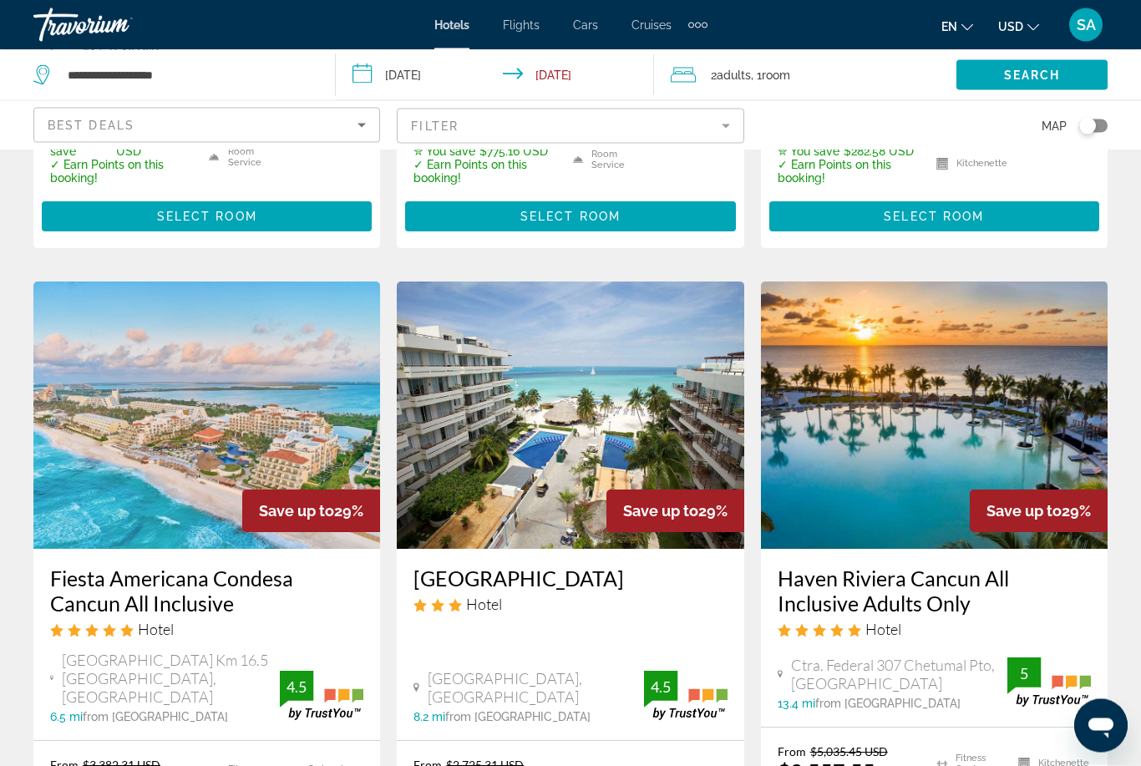
scroll to position [1990, 0]
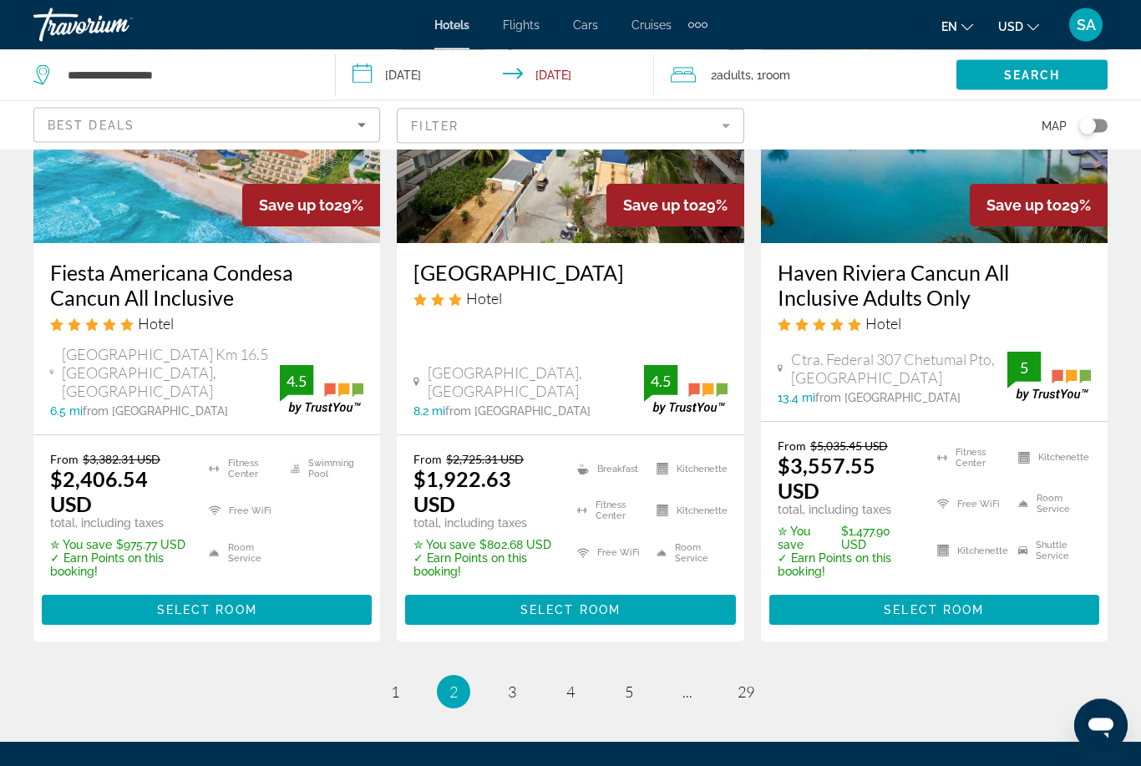
click at [373, 75] on input "**********" at bounding box center [499, 77] width 326 height 55
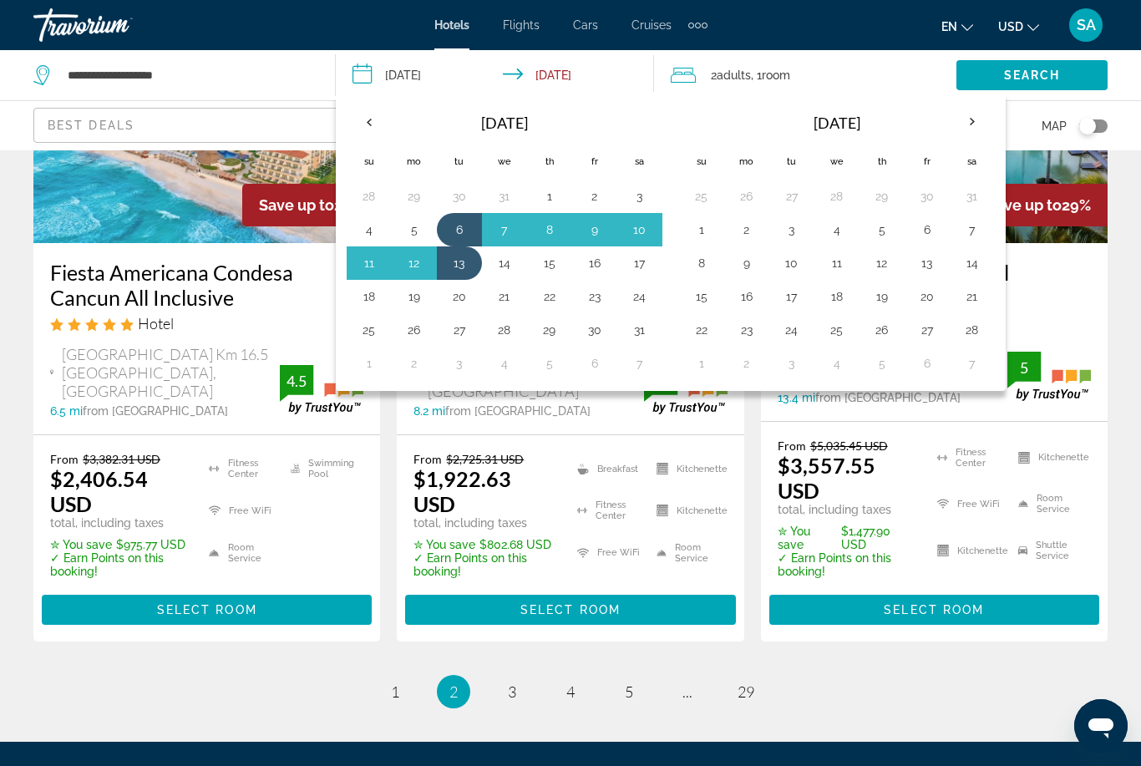
click at [465, 199] on button "30" at bounding box center [459, 196] width 27 height 23
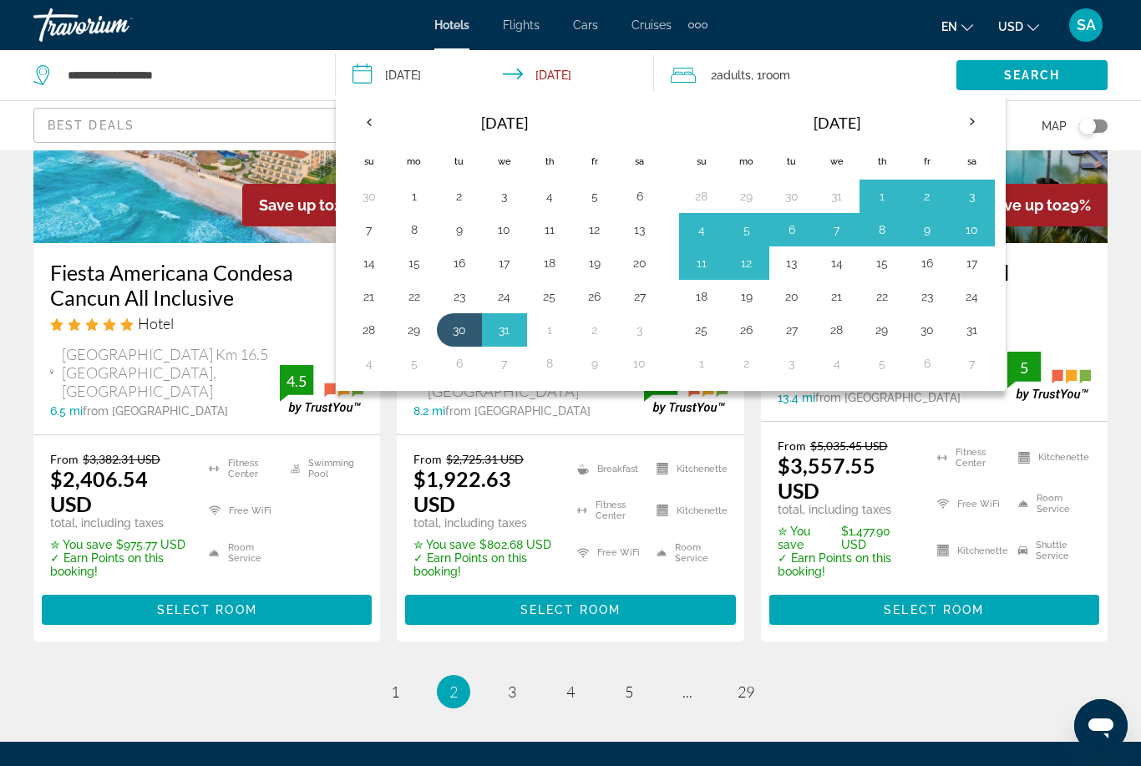
click at [794, 236] on button "6" at bounding box center [792, 229] width 27 height 23
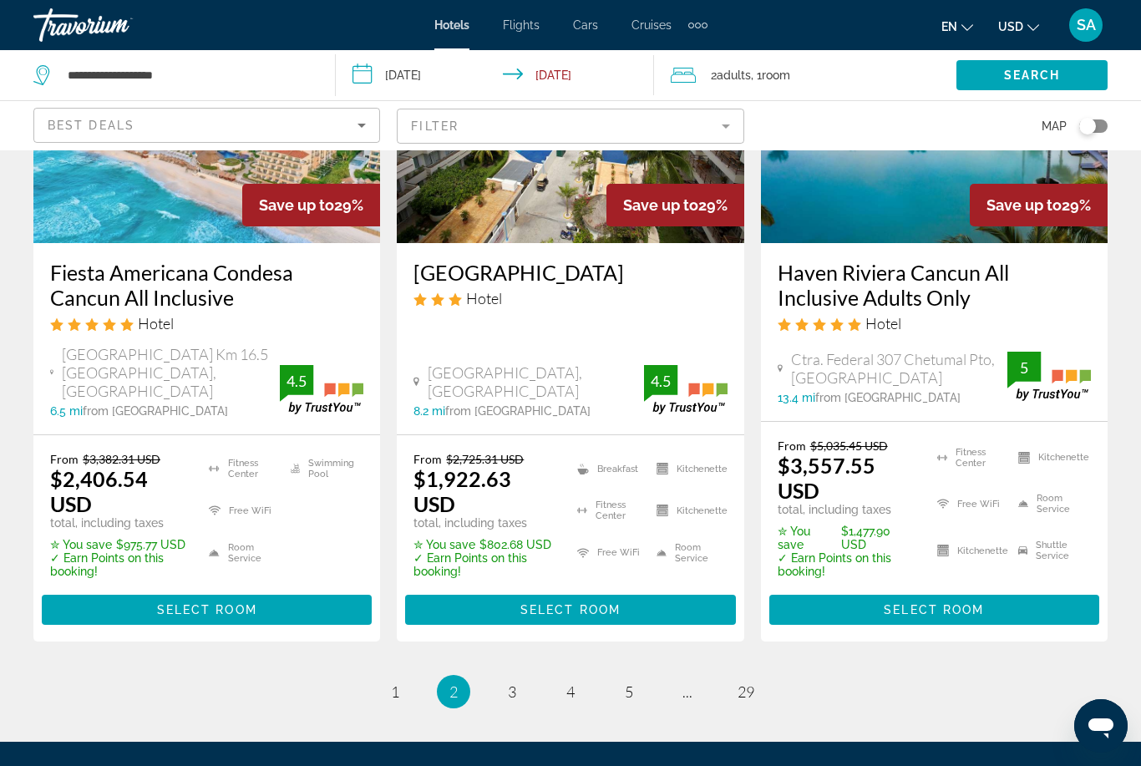
click at [1010, 72] on span "Search" at bounding box center [1032, 75] width 57 height 13
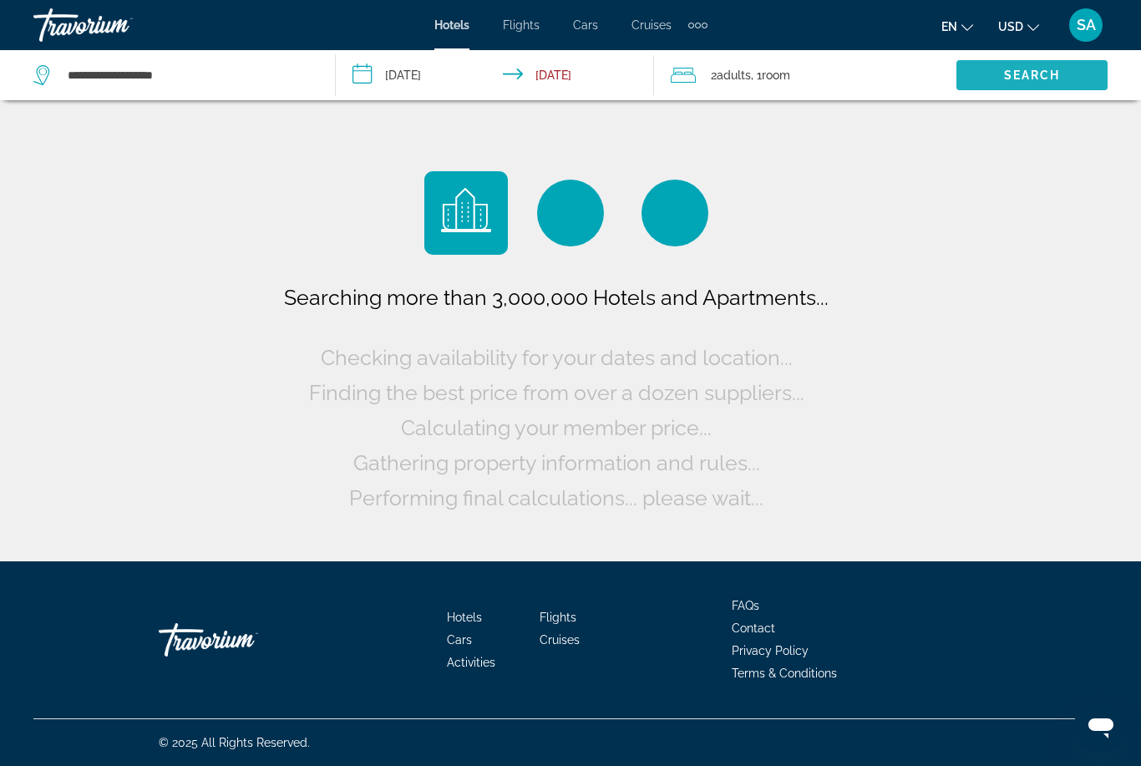
scroll to position [0, 0]
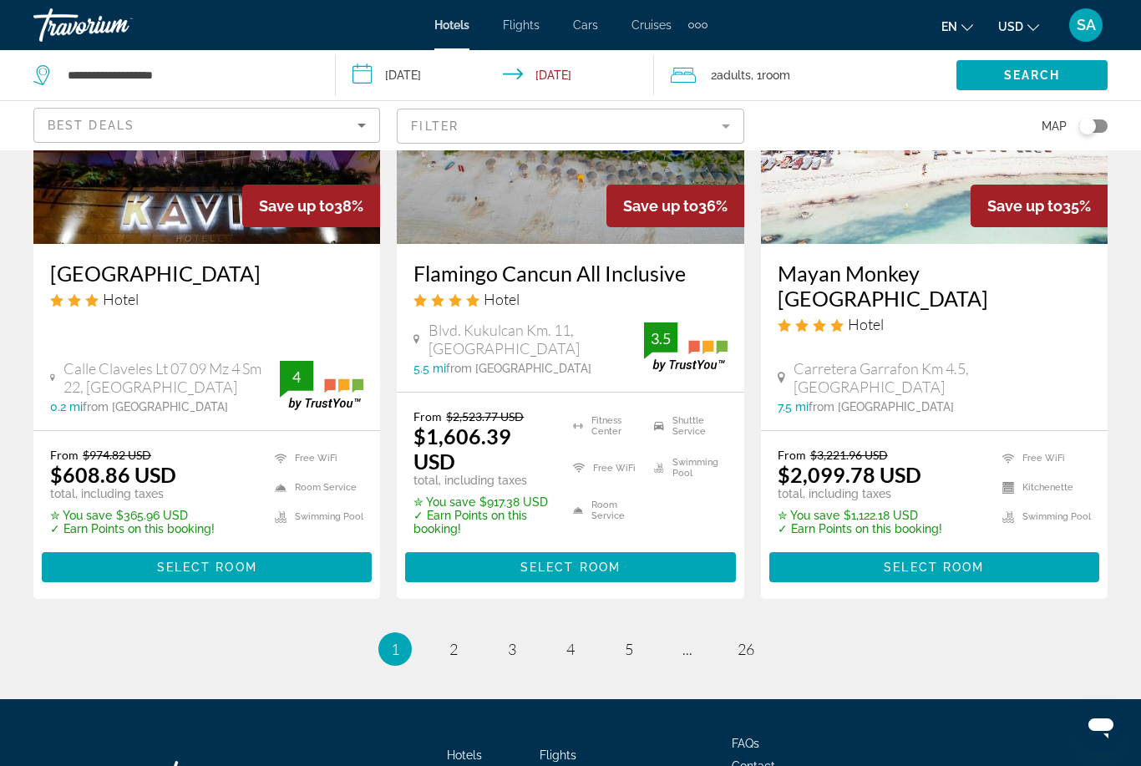
scroll to position [2297, 0]
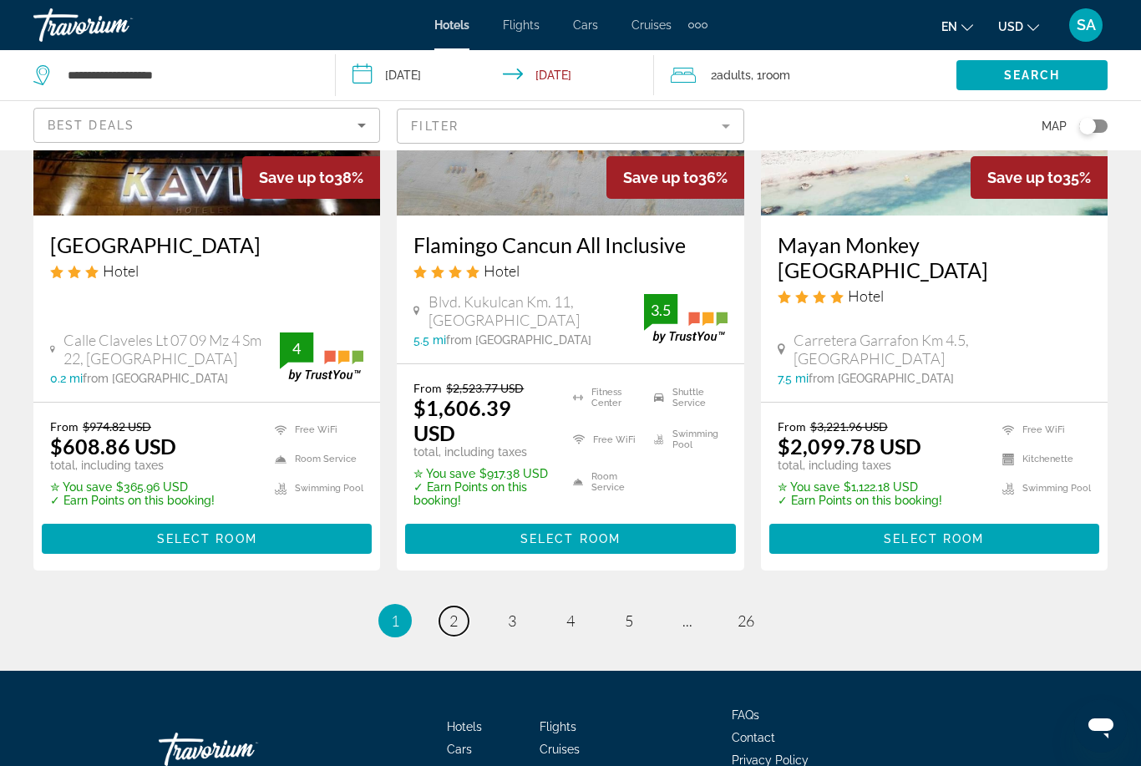
click at [457, 612] on span "2" at bounding box center [454, 621] width 8 height 18
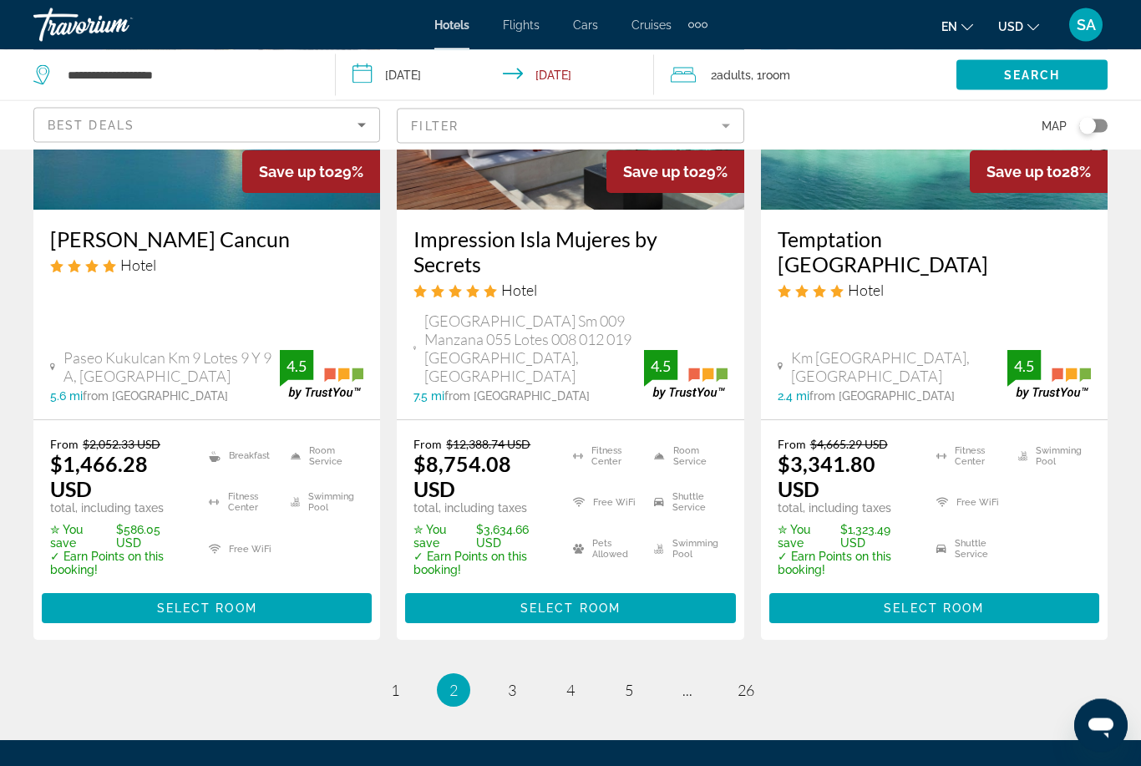
scroll to position [2348, 0]
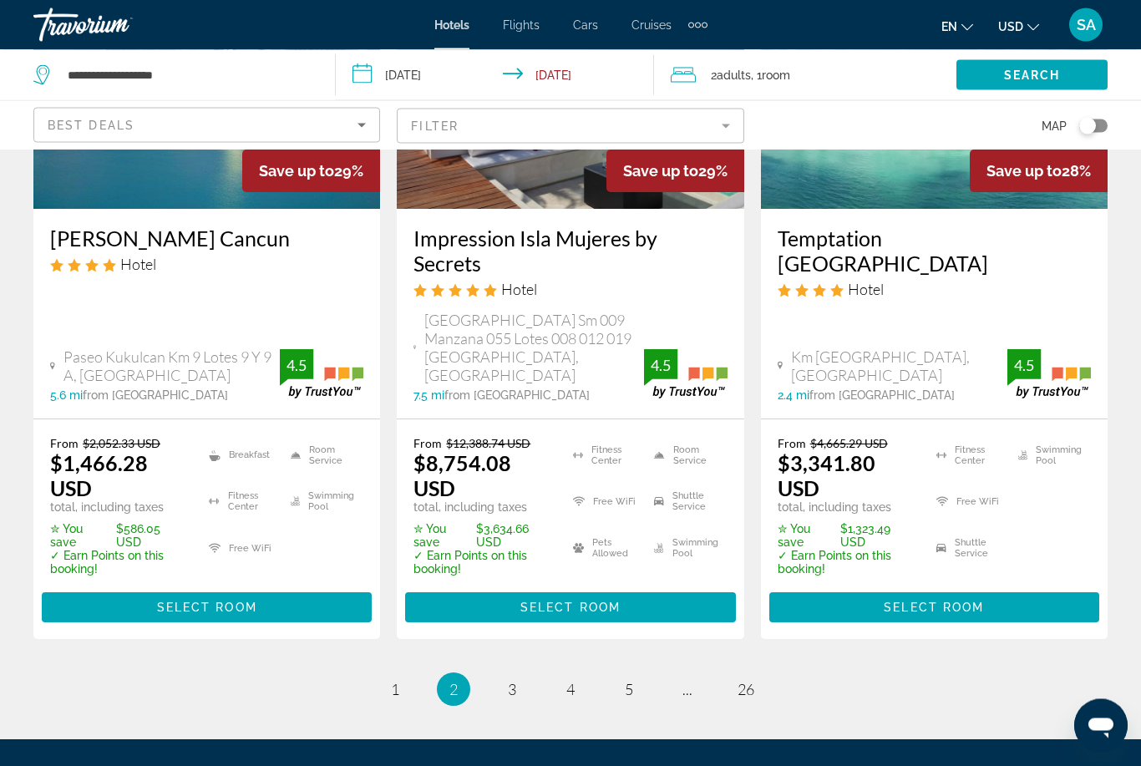
click at [362, 68] on input "**********" at bounding box center [499, 77] width 326 height 55
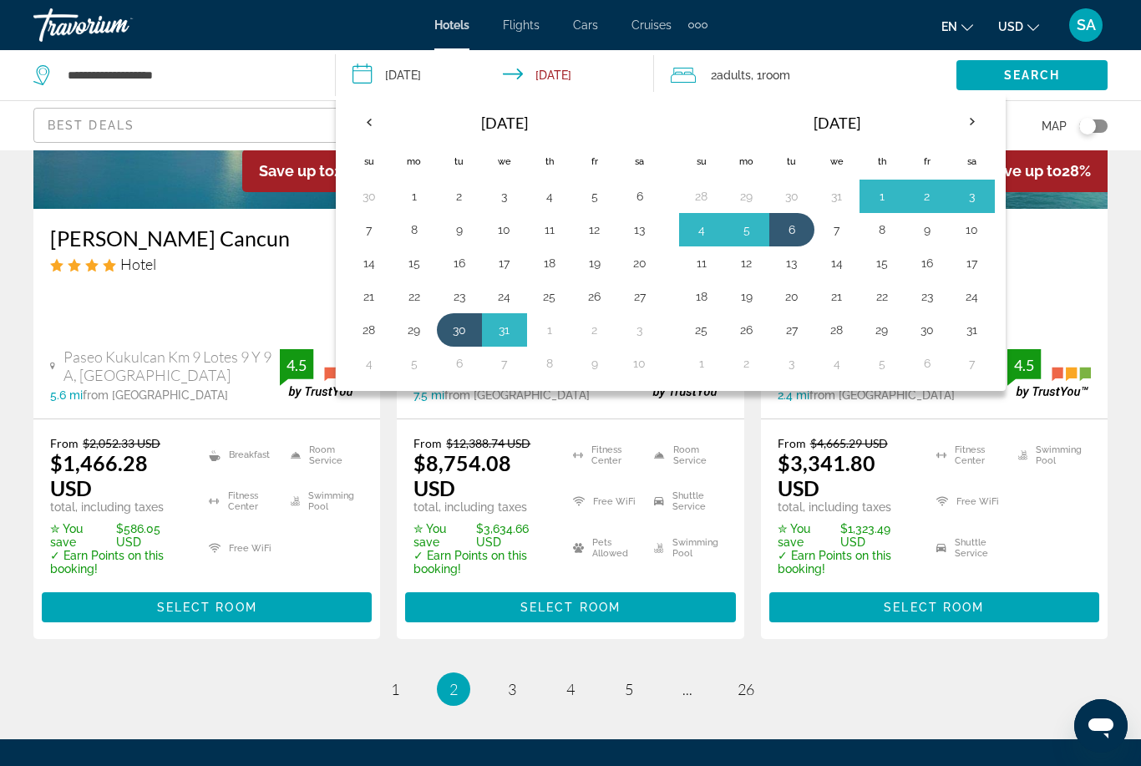
click at [456, 228] on button "9" at bounding box center [459, 229] width 27 height 23
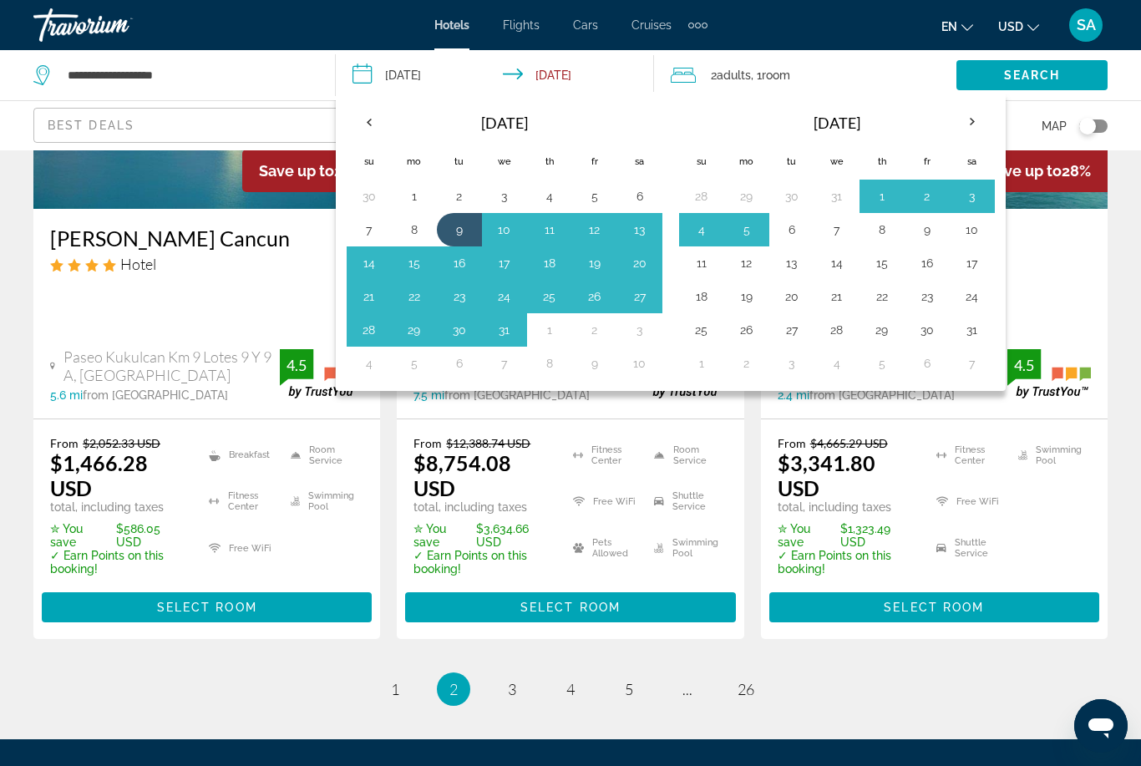
click at [450, 267] on button "16" at bounding box center [459, 263] width 27 height 23
type input "**********"
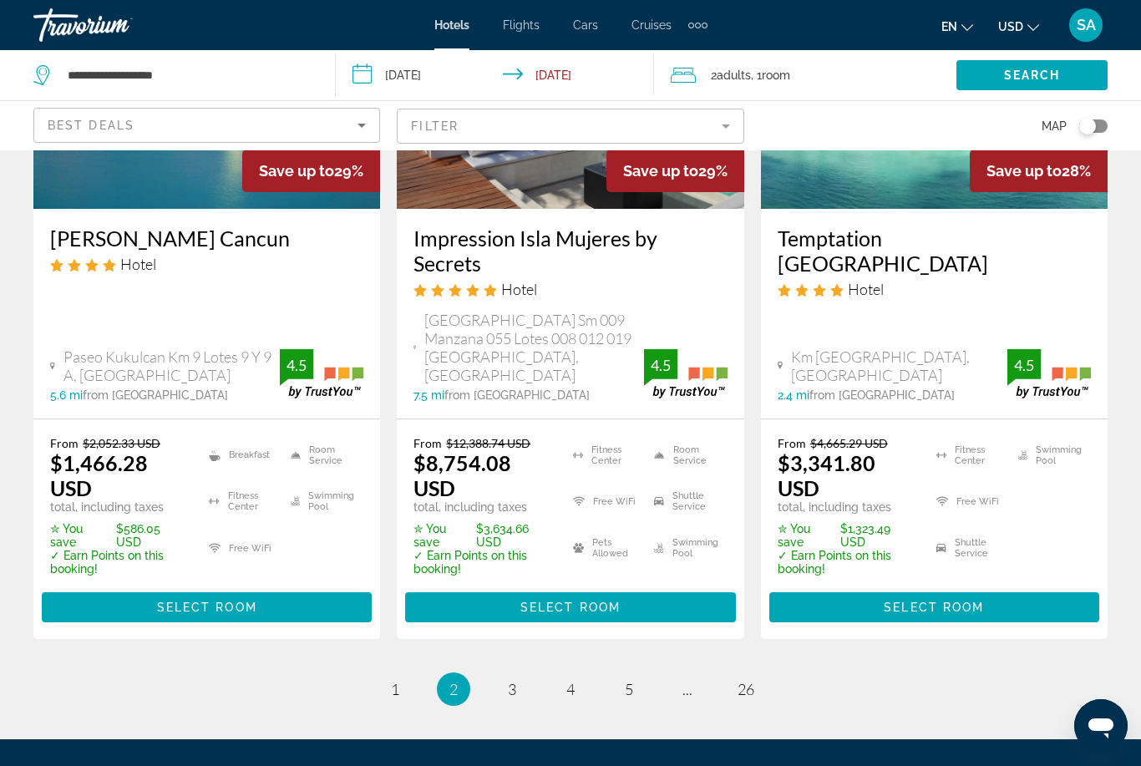
click at [1033, 72] on span "Search" at bounding box center [1032, 75] width 57 height 13
